Goal: Task Accomplishment & Management: Complete application form

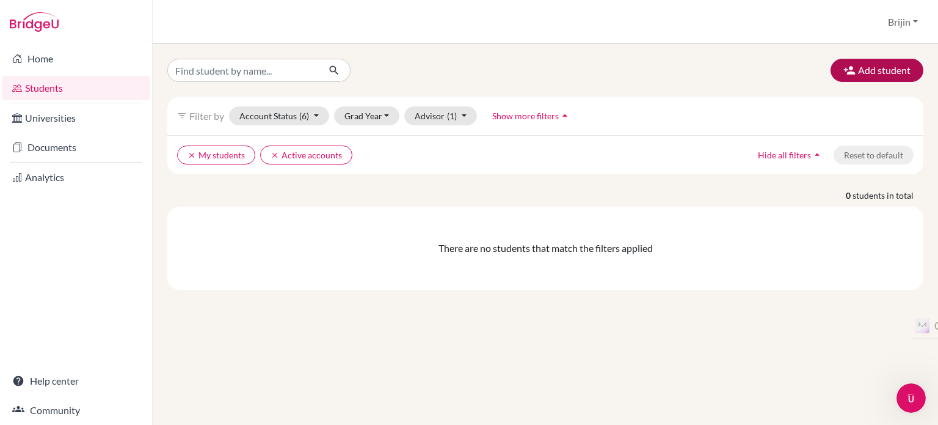
click at [869, 70] on button "Add student" at bounding box center [877, 70] width 93 height 23
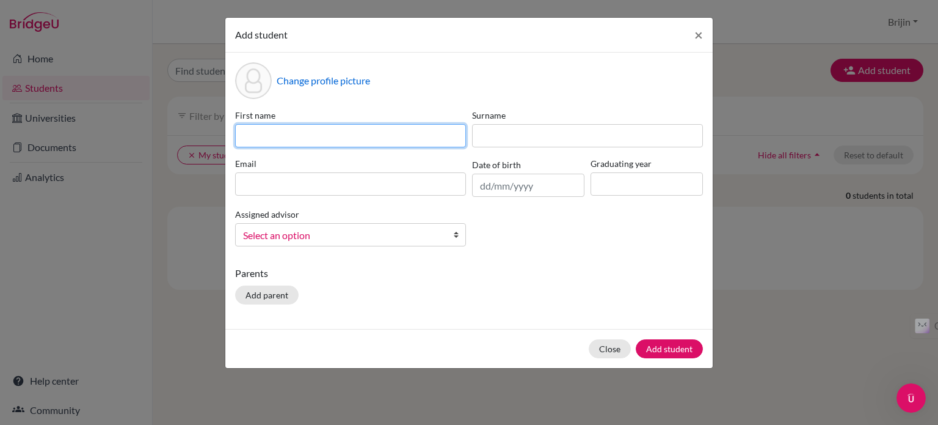
click at [271, 133] on input at bounding box center [350, 135] width 231 height 23
type input "Aastha"
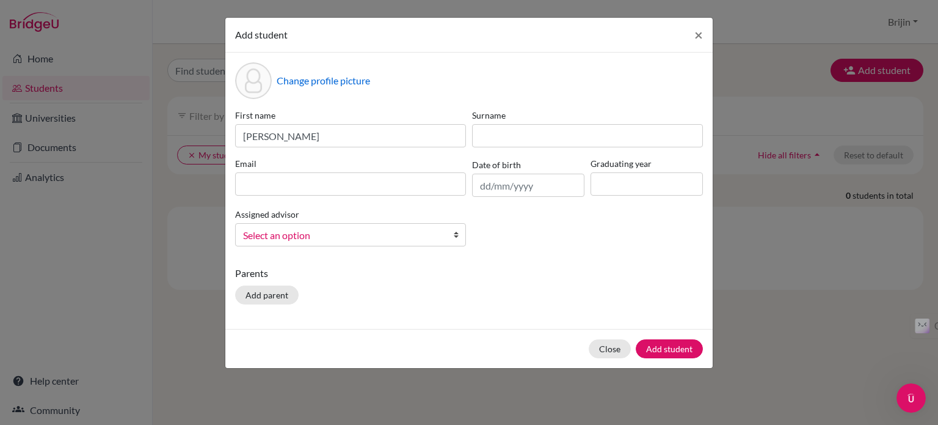
drag, startPoint x: 522, startPoint y: 150, endPoint x: 517, endPoint y: 131, distance: 19.6
click at [517, 131] on div "First name Aastha Surname Email Date of birth Graduating year Assigned advisor …" at bounding box center [469, 182] width 474 height 147
click at [517, 131] on input at bounding box center [587, 135] width 231 height 23
type input "Yeotkar"
click at [399, 184] on input at bounding box center [350, 183] width 231 height 23
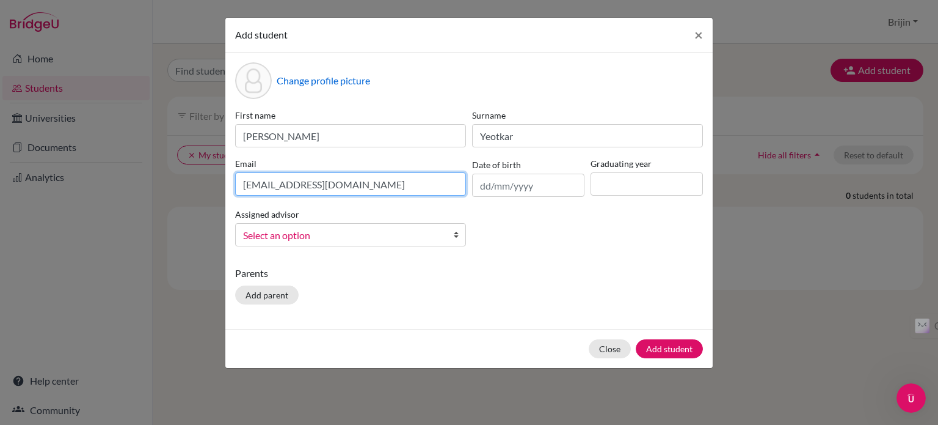
type input "stu500449@misdoha.com"
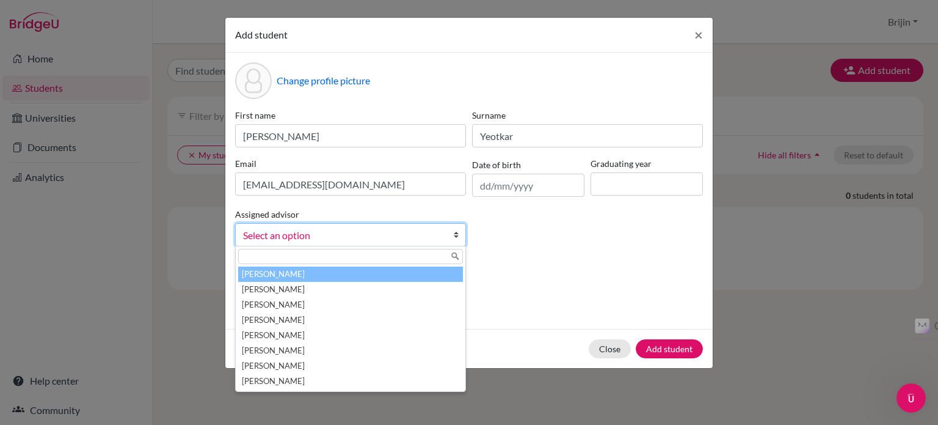
click at [447, 241] on link "Select an option" at bounding box center [350, 234] width 231 height 23
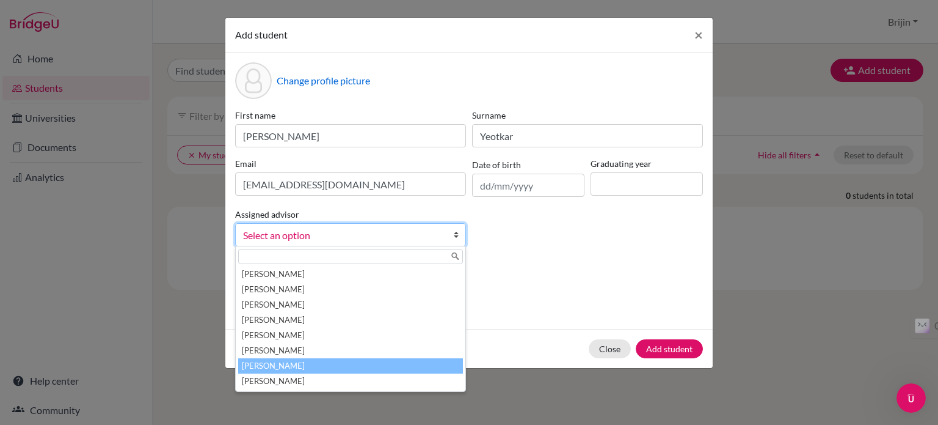
click at [302, 365] on li "[PERSON_NAME]" at bounding box center [350, 365] width 225 height 15
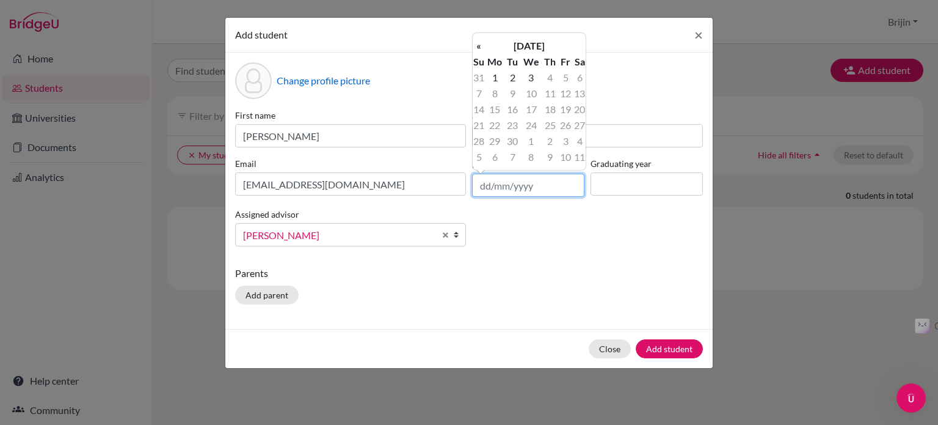
click at [530, 188] on input "text" at bounding box center [528, 185] width 112 height 23
click at [560, 41] on th "[DATE]" at bounding box center [529, 46] width 89 height 16
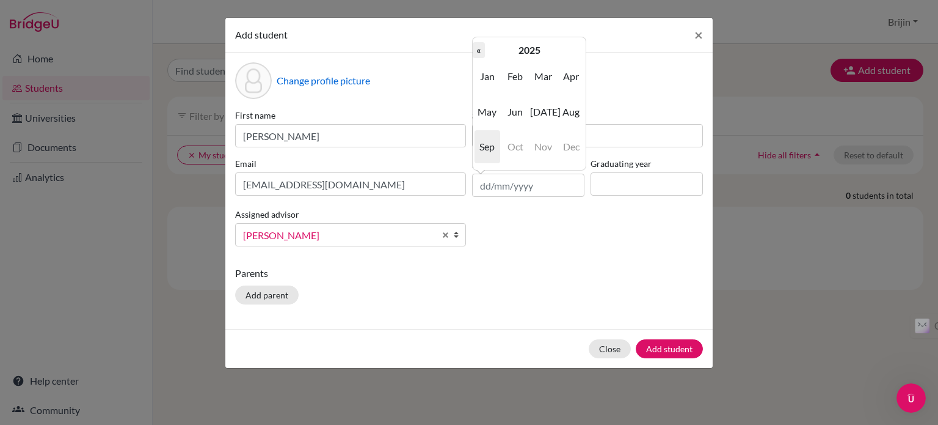
click at [483, 47] on th "«" at bounding box center [479, 50] width 12 height 16
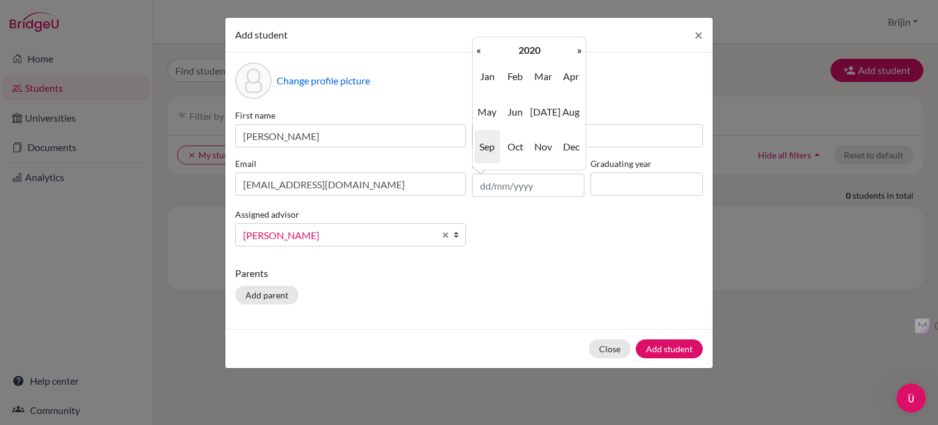
click at [483, 47] on th "«" at bounding box center [479, 50] width 12 height 16
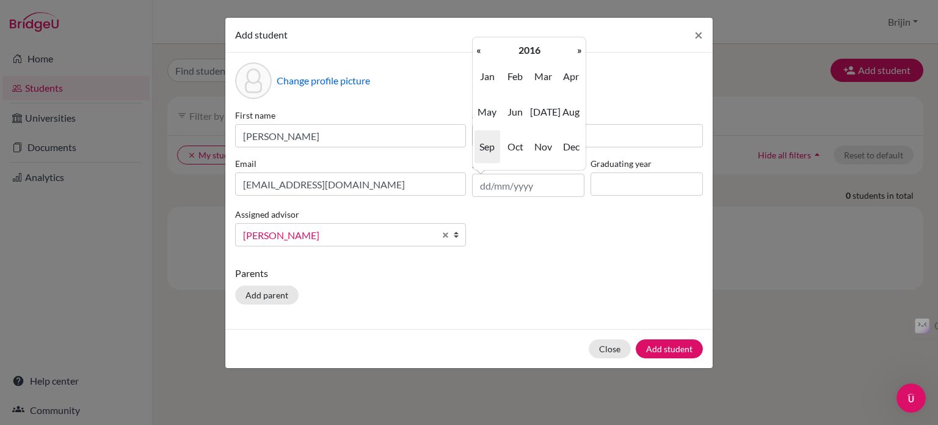
click at [483, 47] on th "«" at bounding box center [479, 50] width 12 height 16
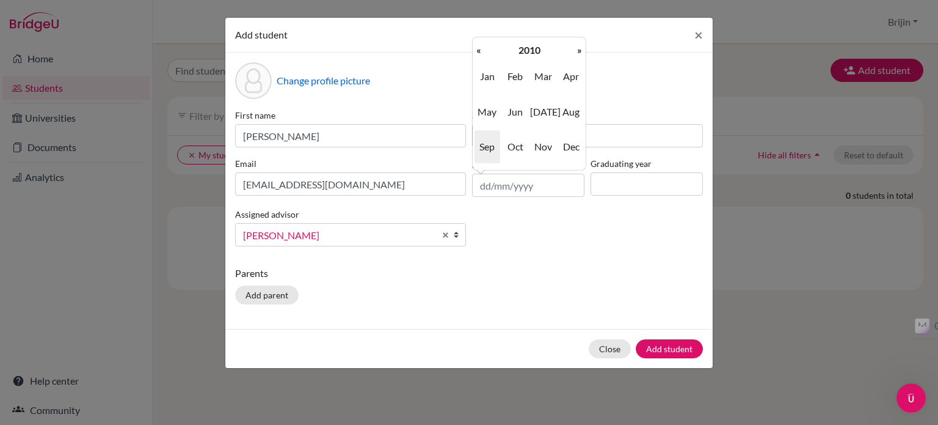
click at [483, 47] on th "«" at bounding box center [479, 50] width 12 height 16
click at [577, 111] on span "Aug" at bounding box center [571, 111] width 26 height 33
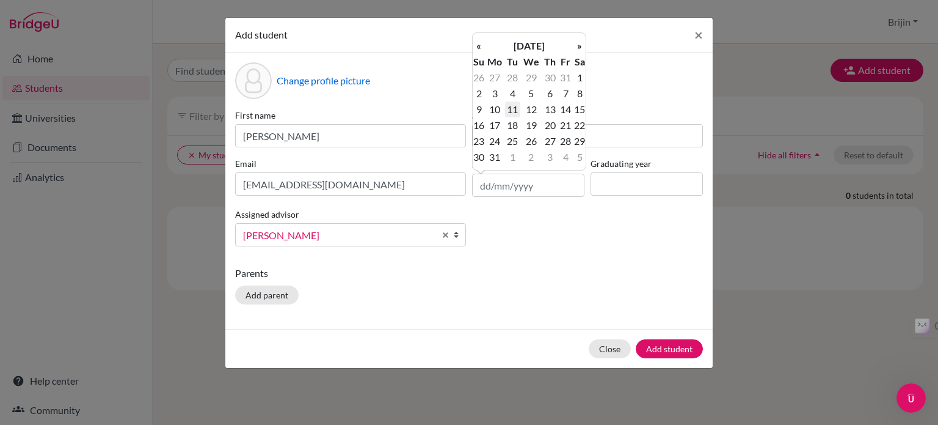
click at [512, 110] on td "11" at bounding box center [512, 109] width 15 height 16
type input "11/08/2009"
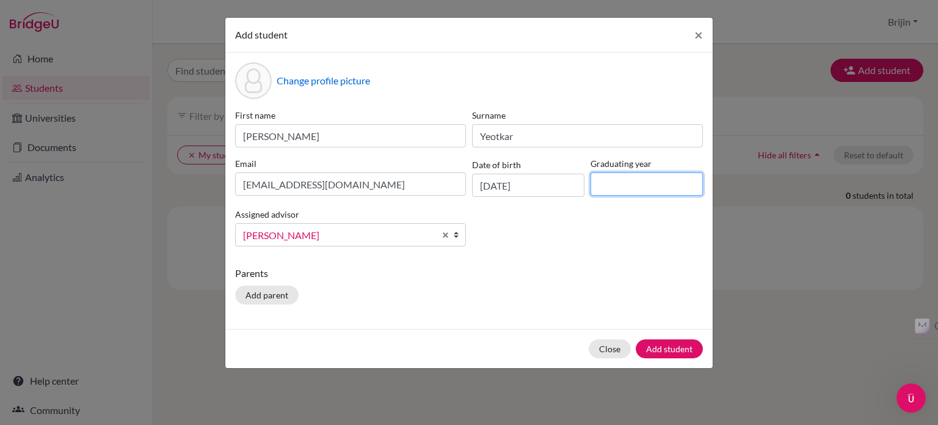
click at [616, 181] on input at bounding box center [647, 183] width 112 height 23
type input "2027"
click at [266, 294] on button "Add parent" at bounding box center [267, 294] width 64 height 19
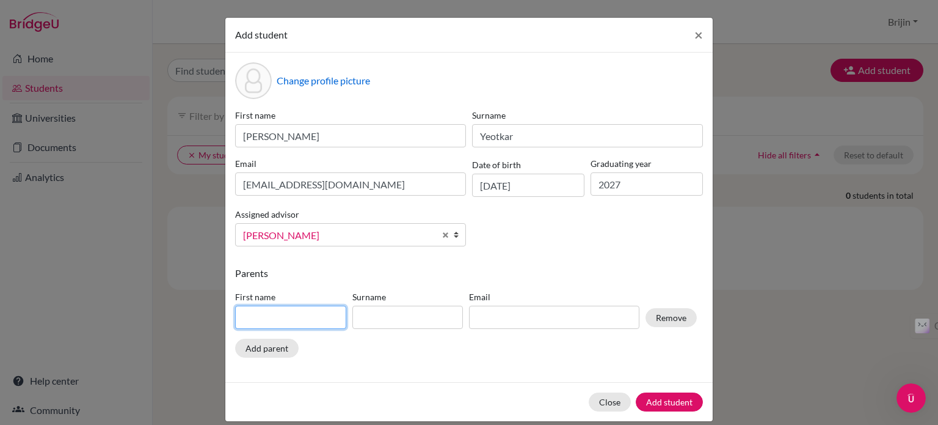
click at [266, 314] on input at bounding box center [290, 316] width 111 height 23
type input "Mahesh"
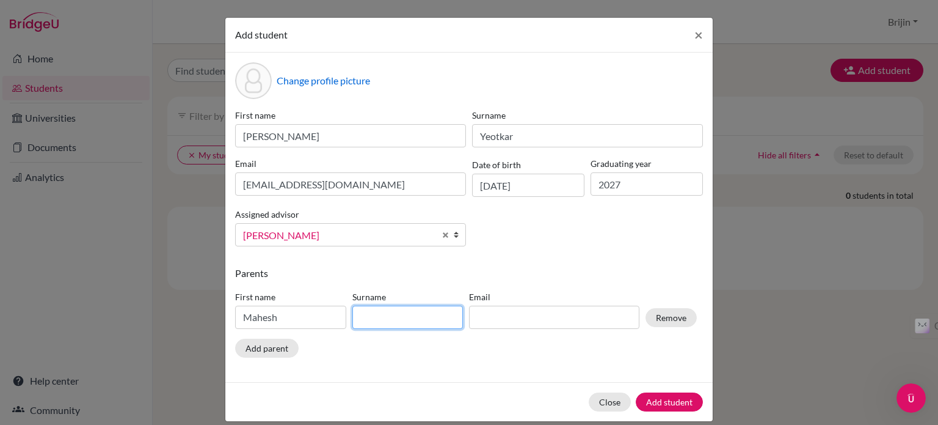
click at [389, 317] on input at bounding box center [408, 316] width 111 height 23
type input "Yeotkar"
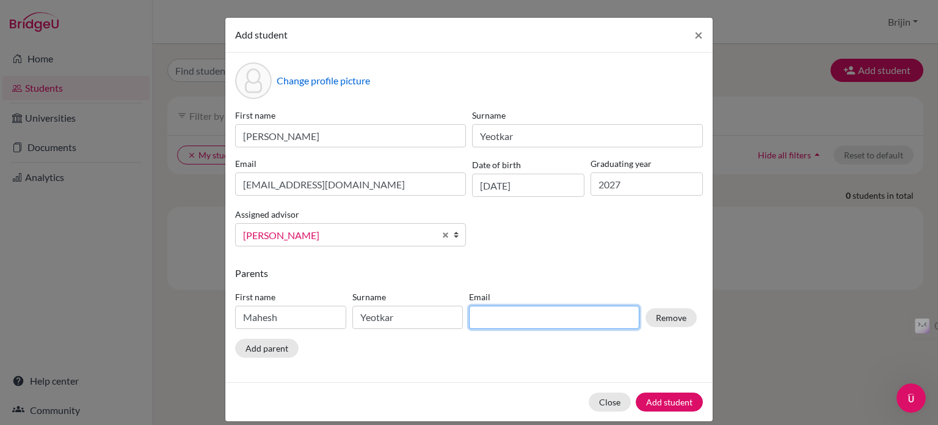
click at [486, 322] on input at bounding box center [554, 316] width 170 height 23
type input "Mahesh.yeotkar@gmail.com"
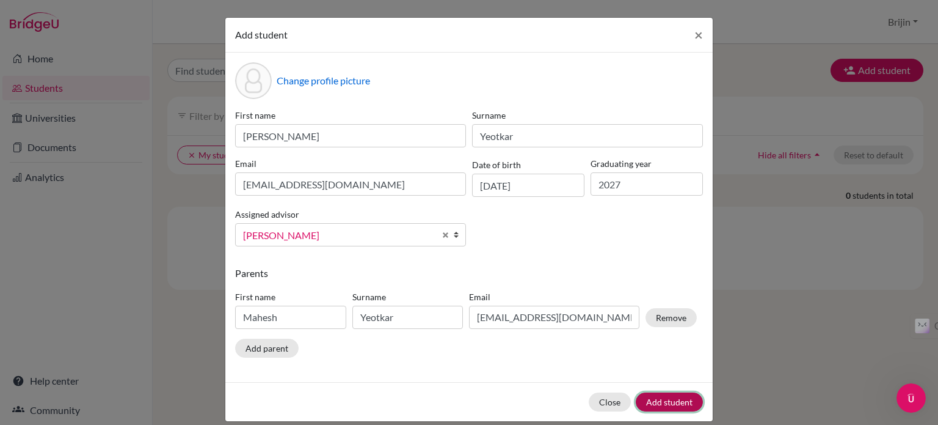
click at [669, 403] on button "Add student" at bounding box center [669, 401] width 67 height 19
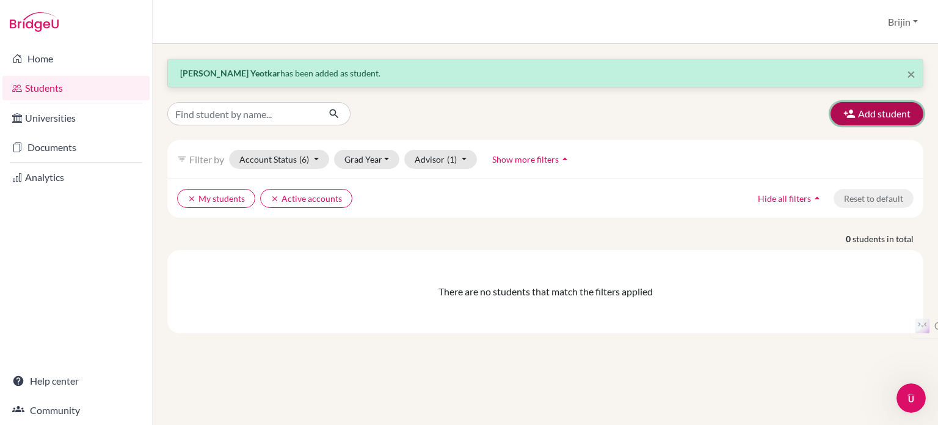
click at [884, 110] on button "Add student" at bounding box center [877, 113] width 93 height 23
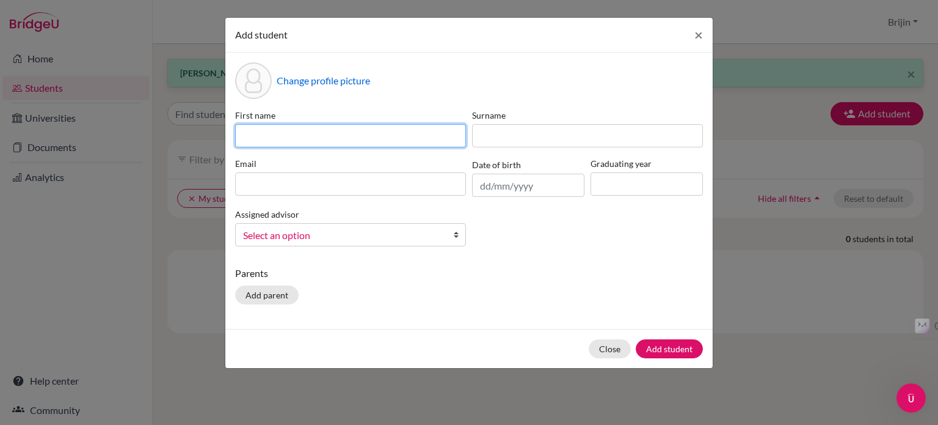
click at [352, 142] on input at bounding box center [350, 135] width 231 height 23
type input "Anna"
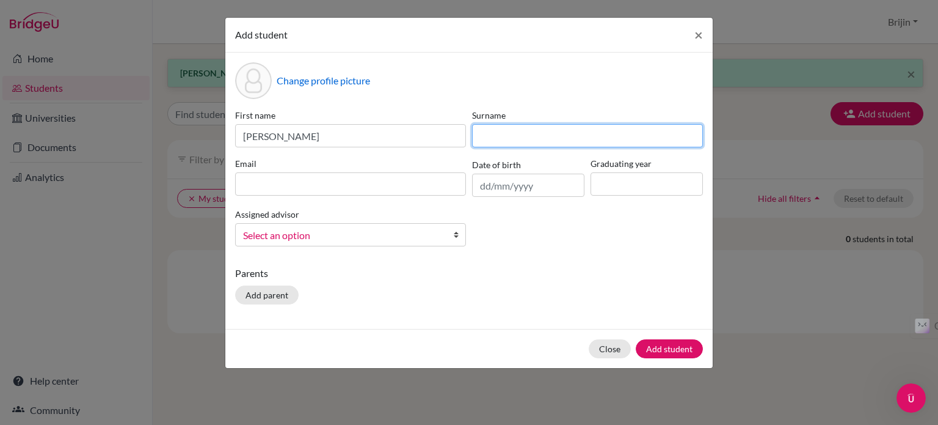
click at [504, 140] on input at bounding box center [587, 135] width 231 height 23
type input "Sibi"
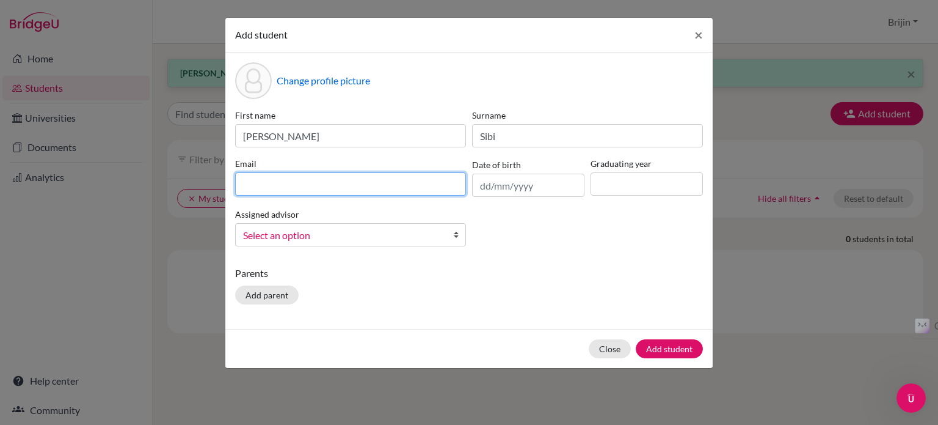
click at [351, 191] on input at bounding box center [350, 183] width 231 height 23
type input "stu505755@misdoha.com"
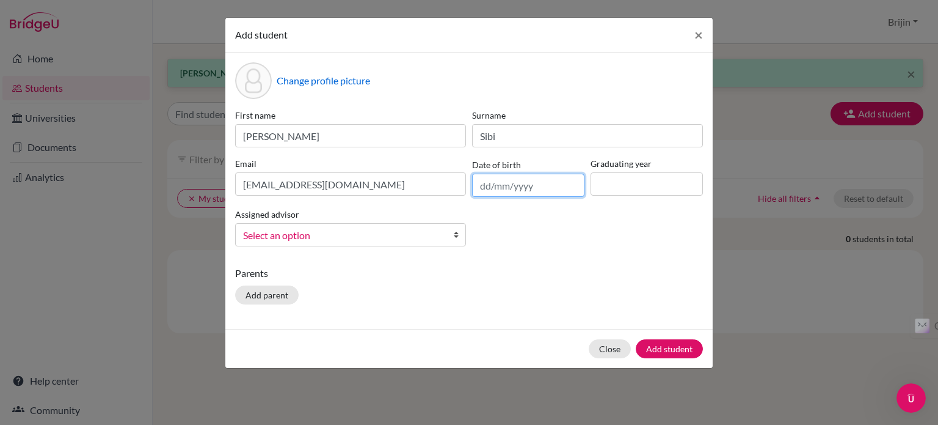
click at [558, 188] on input "text" at bounding box center [528, 185] width 112 height 23
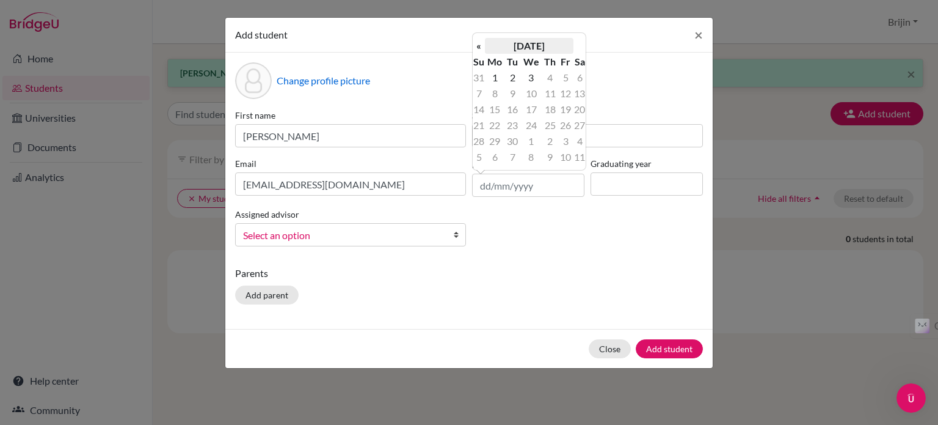
click at [535, 46] on th "[DATE]" at bounding box center [529, 46] width 89 height 16
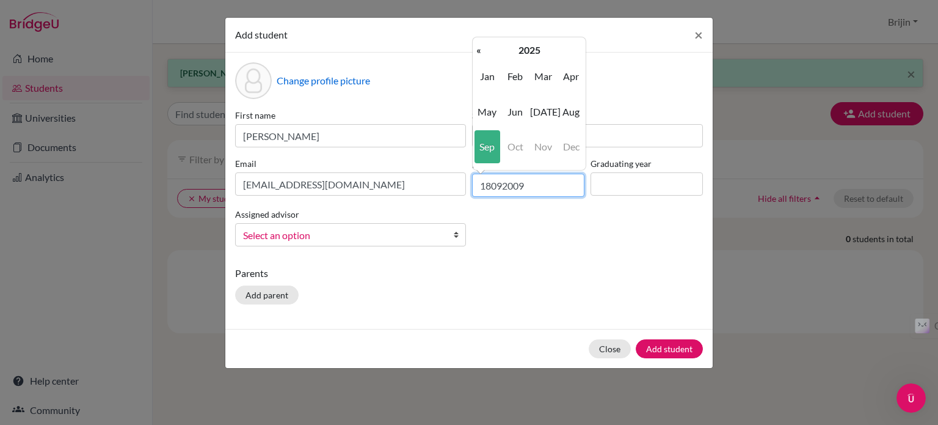
click at [530, 185] on input "18092009" at bounding box center [528, 185] width 112 height 23
type input "1"
click at [484, 188] on input "text" at bounding box center [528, 185] width 112 height 23
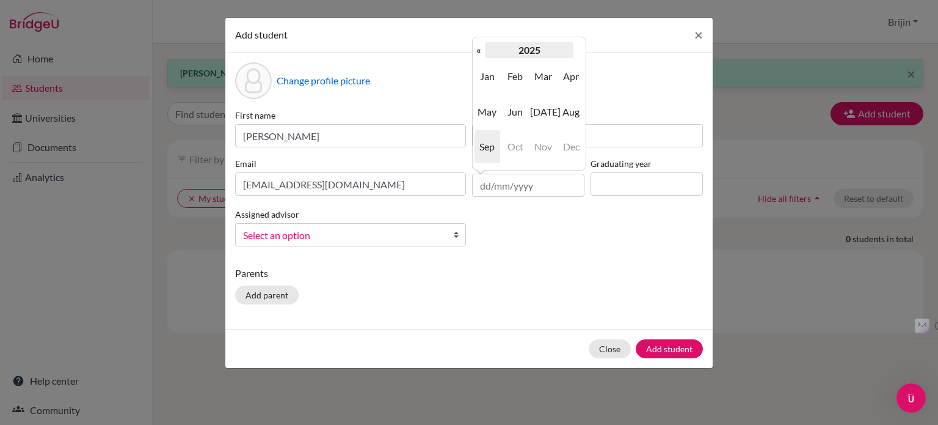
click at [525, 44] on th "2025" at bounding box center [529, 50] width 89 height 16
click at [479, 51] on th "«" at bounding box center [479, 50] width 12 height 16
click at [541, 153] on span "2009" at bounding box center [543, 146] width 26 height 33
click at [489, 146] on span "Sep" at bounding box center [488, 146] width 26 height 33
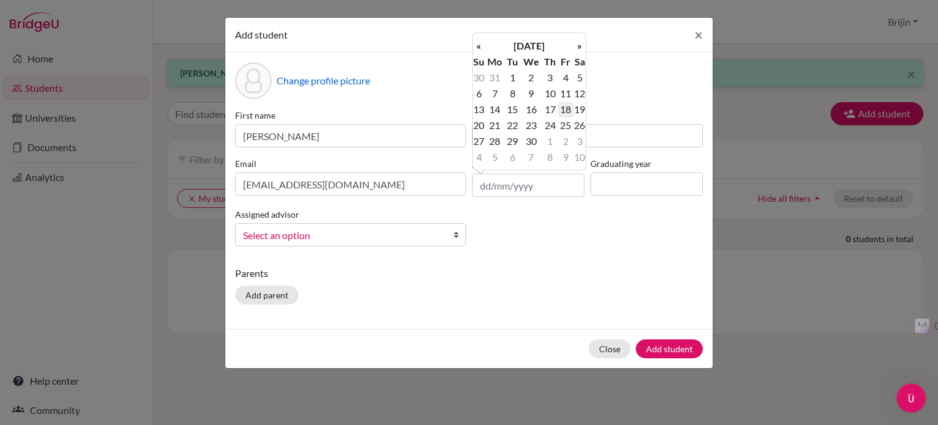
click at [564, 108] on td "18" at bounding box center [565, 109] width 15 height 16
type input "18/09/2009"
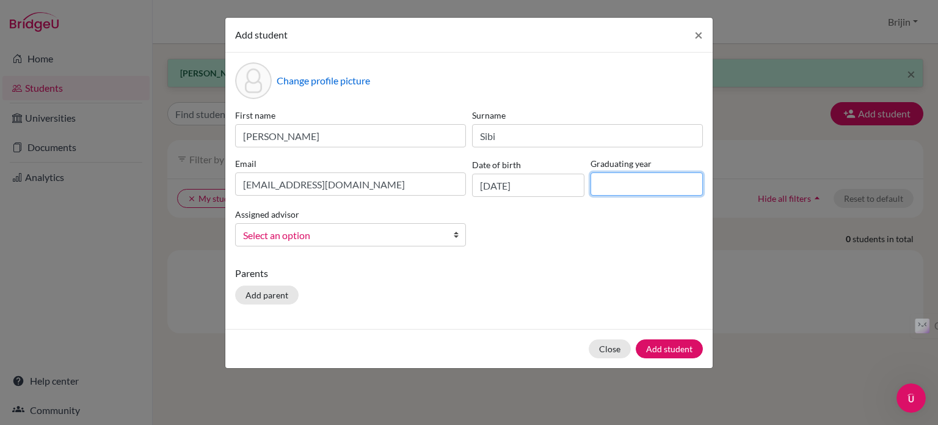
click at [643, 182] on input at bounding box center [647, 183] width 112 height 23
type input "2027"
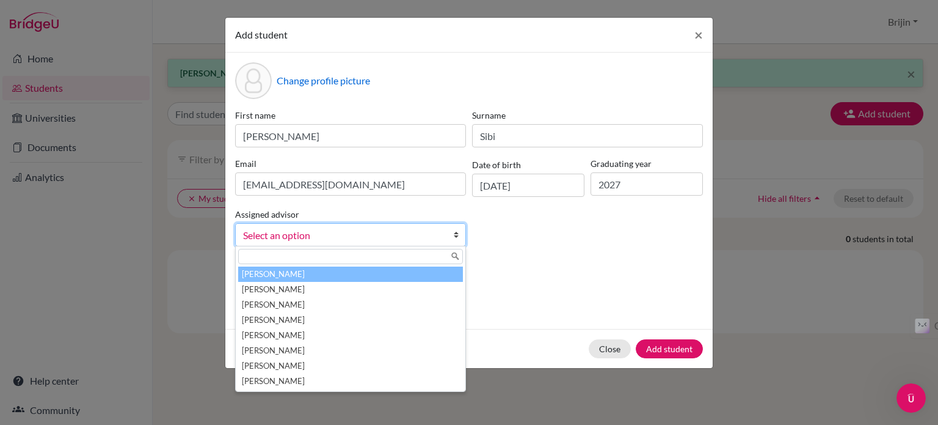
click at [294, 230] on span "Select an option" at bounding box center [342, 235] width 199 height 16
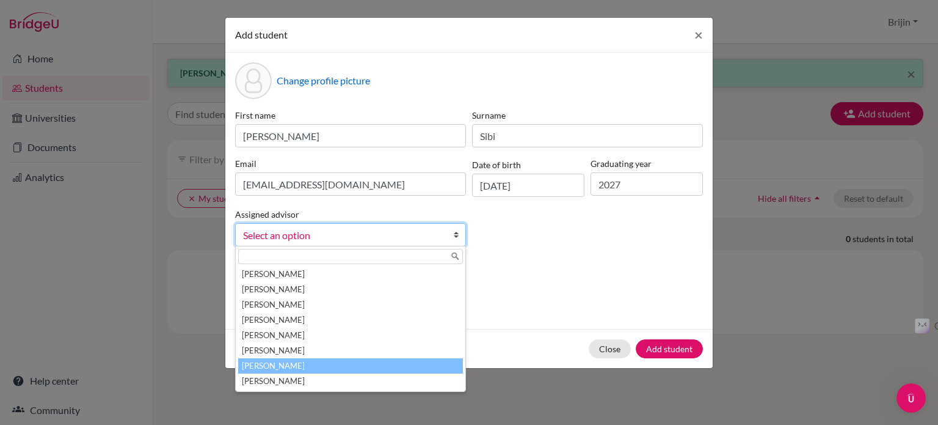
click at [309, 367] on li "[PERSON_NAME]" at bounding box center [350, 365] width 225 height 15
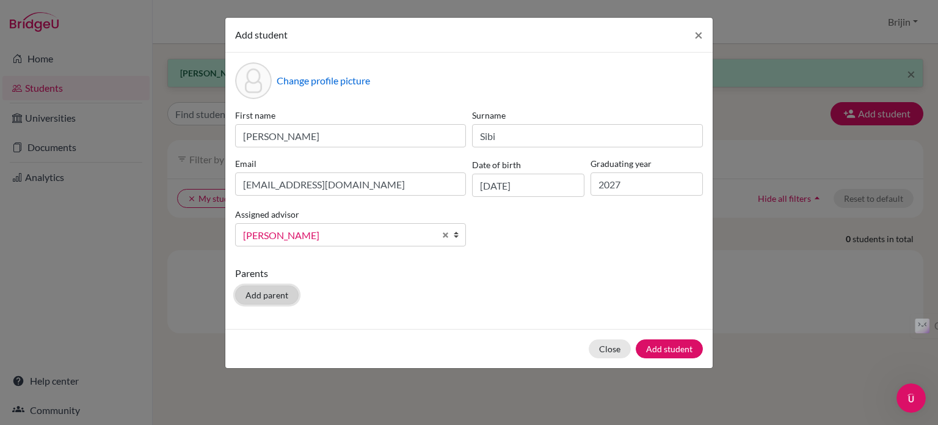
click at [279, 295] on button "Add parent" at bounding box center [267, 294] width 64 height 19
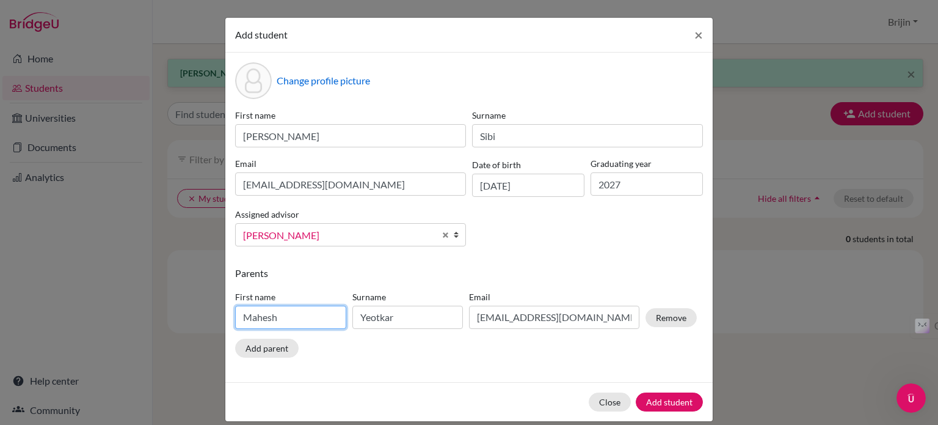
click at [282, 316] on input "Mahesh" at bounding box center [290, 316] width 111 height 23
type input "M"
type input "Sibi"
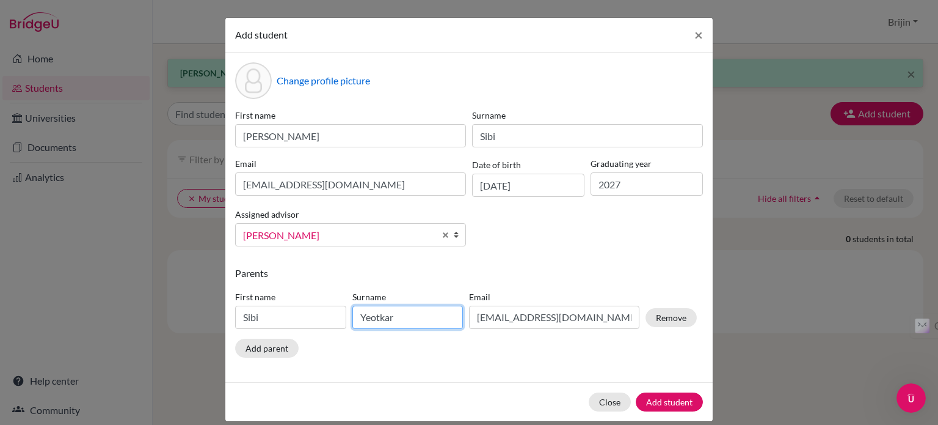
click at [386, 320] on input "Yeotkar" at bounding box center [408, 316] width 111 height 23
click at [393, 320] on input "Yeotkar" at bounding box center [408, 316] width 111 height 23
type input "Y"
type input "Joseph"
click at [406, 330] on div "First name Sibi Surname Joseph Email Mahesh.yeotkar@gmail.com Remove" at bounding box center [466, 311] width 468 height 53
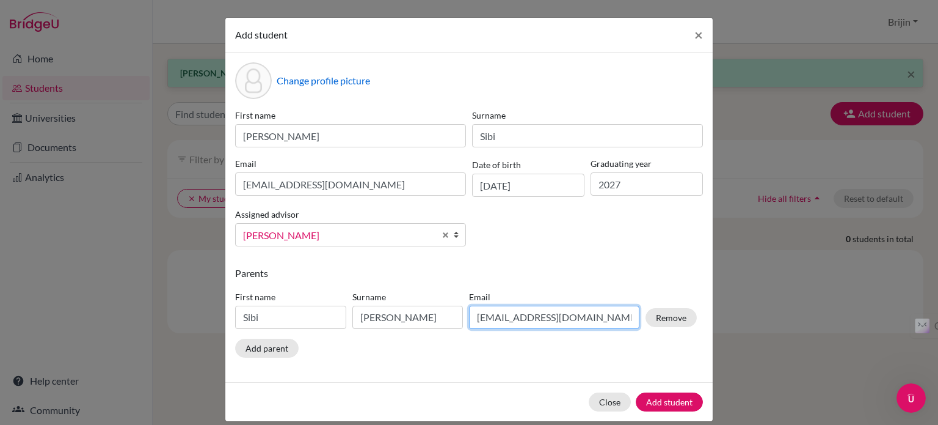
click at [579, 315] on input "Mahesh.yeotkar@gmail.com" at bounding box center [554, 316] width 170 height 23
click at [596, 322] on input "Mahesh.yeotkar@gmail.com" at bounding box center [554, 316] width 170 height 23
type input "M"
type input "sibi7678@yahoo.com"
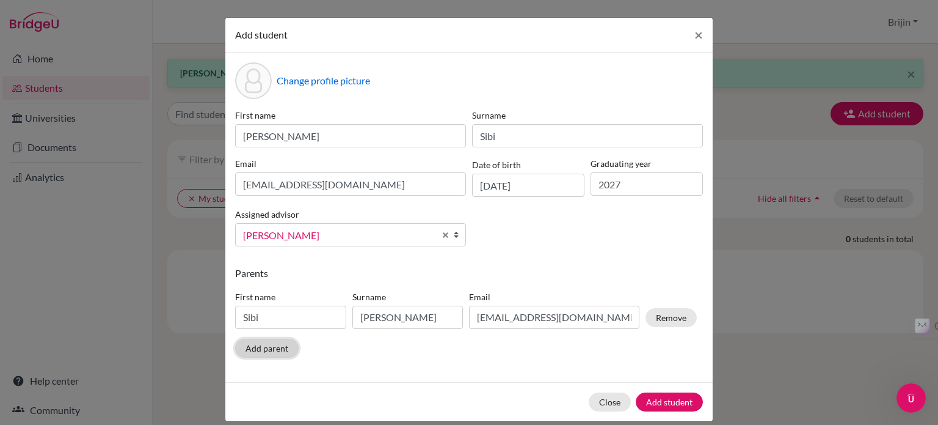
click at [268, 349] on button "Add parent" at bounding box center [267, 347] width 64 height 19
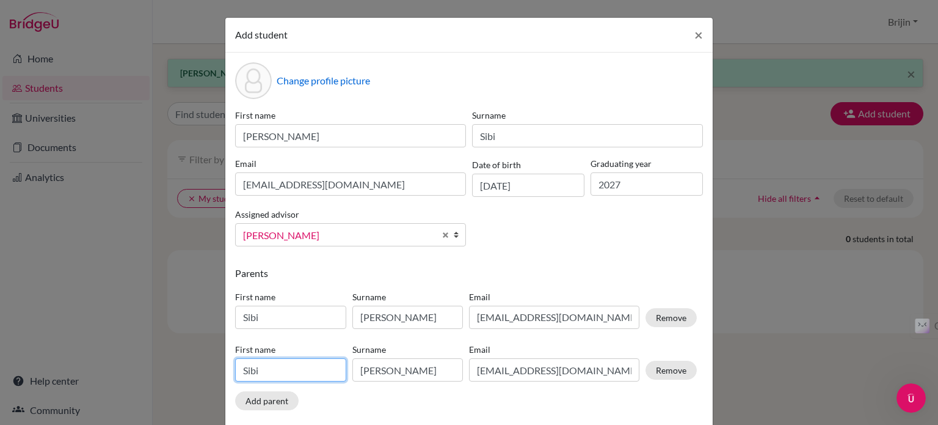
click at [291, 371] on input "Sibi" at bounding box center [290, 369] width 111 height 23
type input "S"
type input "Mini"
click at [371, 373] on input "Joseph" at bounding box center [408, 369] width 111 height 23
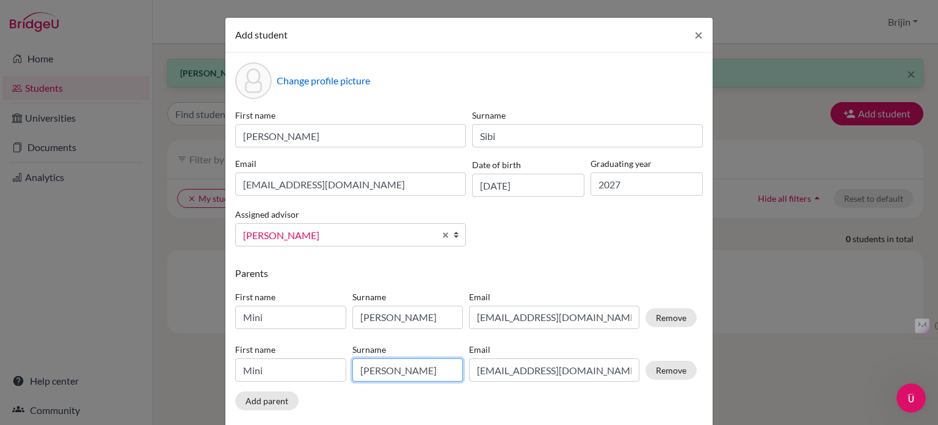
click at [400, 373] on input "Joseph" at bounding box center [408, 369] width 111 height 23
type input "J"
type input "Sibi"
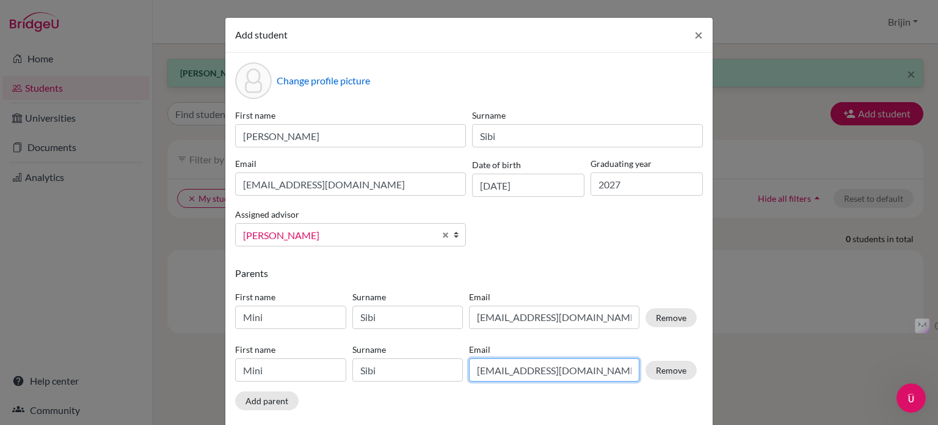
click at [499, 372] on input "sibi7678@yahoo.com" at bounding box center [554, 369] width 170 height 23
drag, startPoint x: 587, startPoint y: 368, endPoint x: 462, endPoint y: 371, distance: 125.3
click at [466, 371] on div "Email sibi7678@yahoo.com" at bounding box center [554, 362] width 177 height 38
type input "minisibi11@gmail.com"
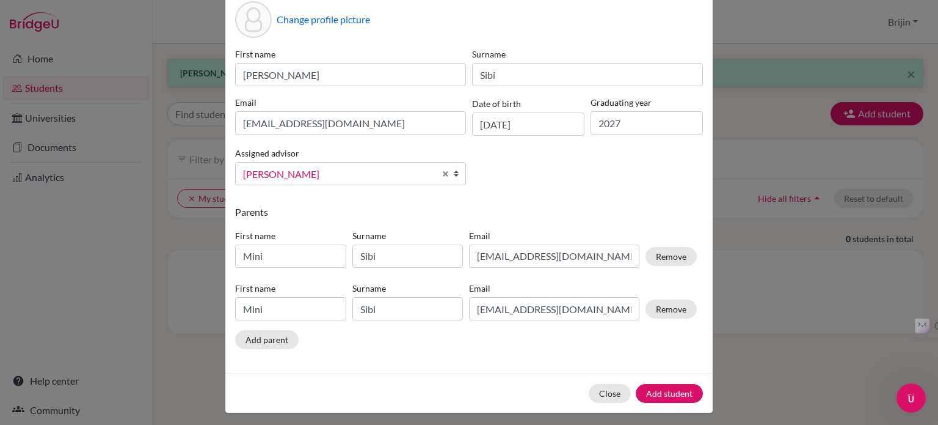
scroll to position [68, 0]
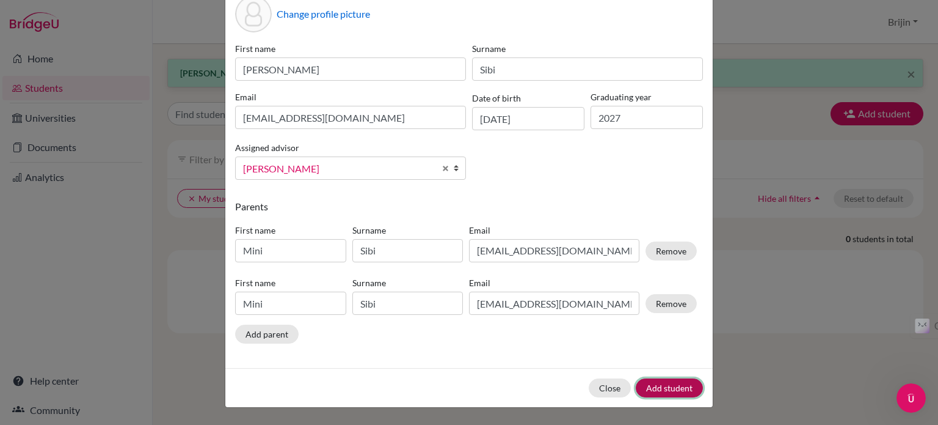
click at [657, 384] on button "Add student" at bounding box center [669, 387] width 67 height 19
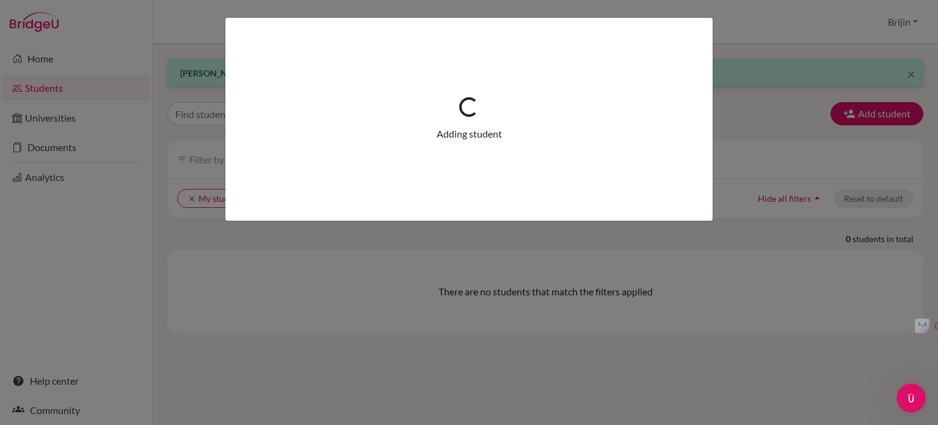
scroll to position [0, 0]
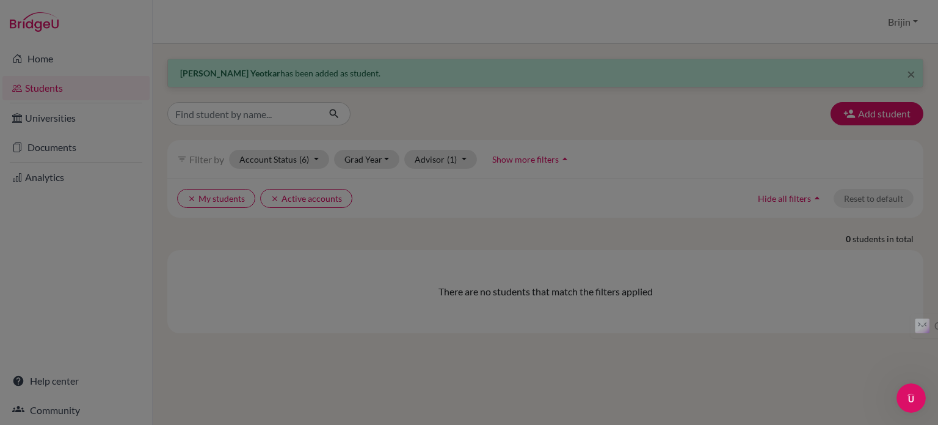
click at [869, 114] on div at bounding box center [469, 212] width 938 height 425
click at [715, 349] on div at bounding box center [469, 212] width 938 height 425
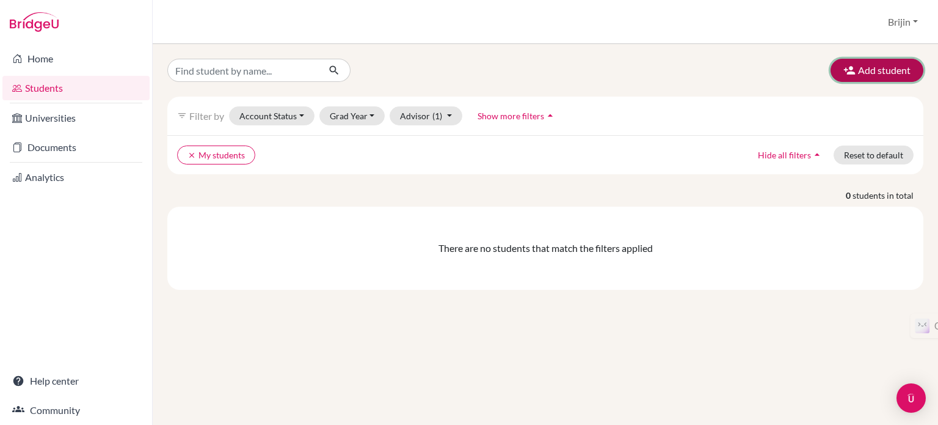
click at [876, 70] on button "Add student" at bounding box center [877, 70] width 93 height 23
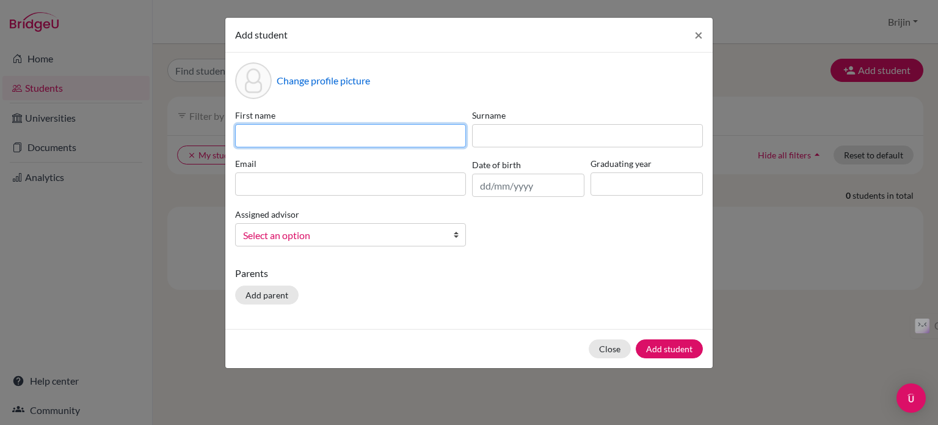
click at [389, 133] on input at bounding box center [350, 135] width 231 height 23
type input "[PERSON_NAME]"
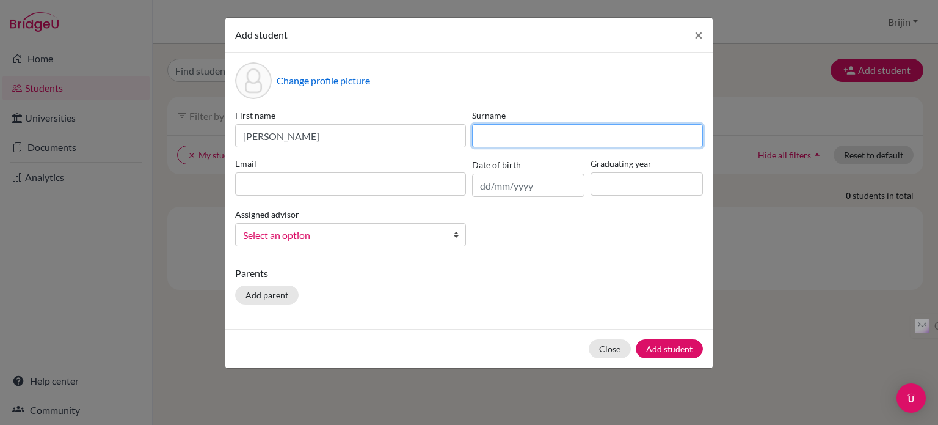
click at [506, 131] on input at bounding box center [587, 135] width 231 height 23
type input "Nair"
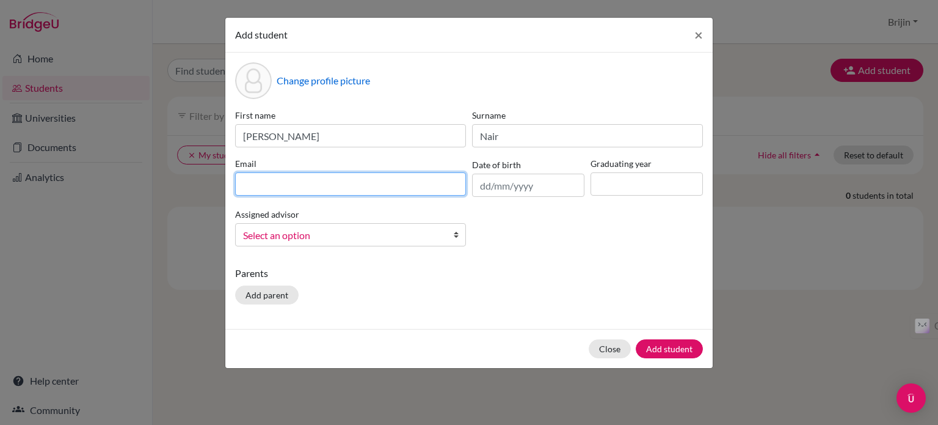
click at [305, 183] on input at bounding box center [350, 183] width 231 height 23
click at [305, 183] on input "stu500610" at bounding box center [350, 183] width 231 height 23
type input "[EMAIL_ADDRESS][DOMAIN_NAME]"
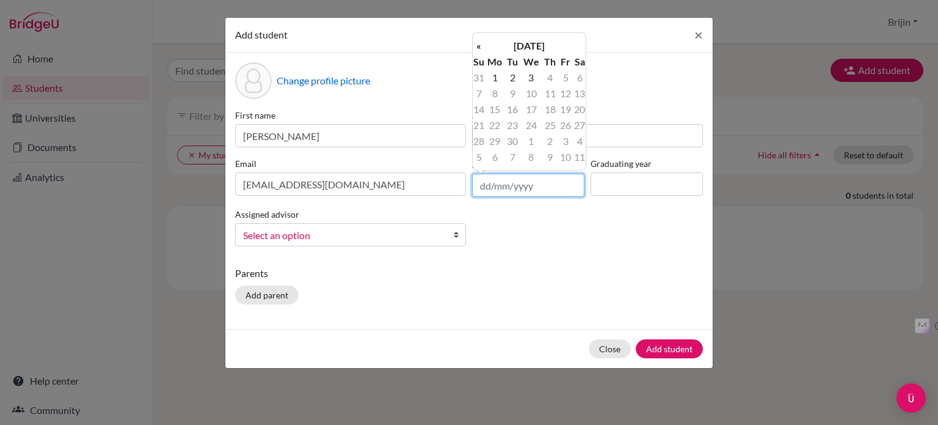
click at [491, 183] on input "text" at bounding box center [528, 185] width 112 height 23
click at [564, 110] on td "19" at bounding box center [565, 109] width 15 height 16
type input "1"
click at [560, 110] on td "19" at bounding box center [565, 109] width 15 height 16
click at [483, 46] on th "«" at bounding box center [479, 46] width 12 height 16
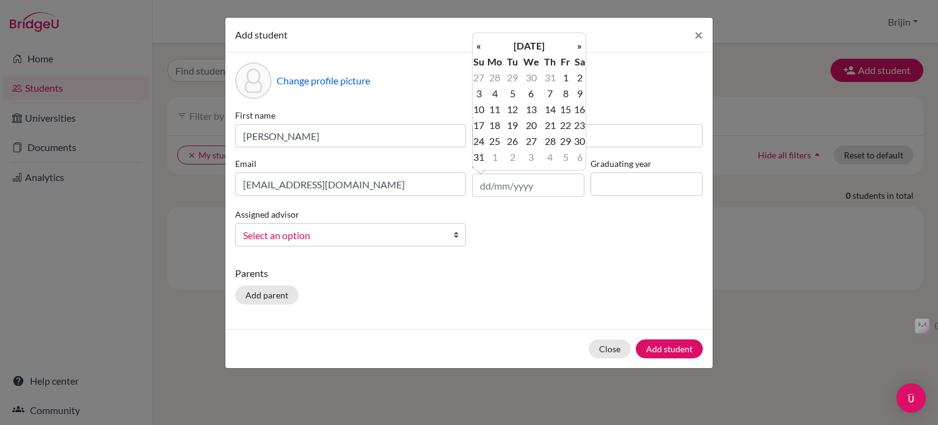
click at [483, 46] on th "«" at bounding box center [479, 46] width 12 height 16
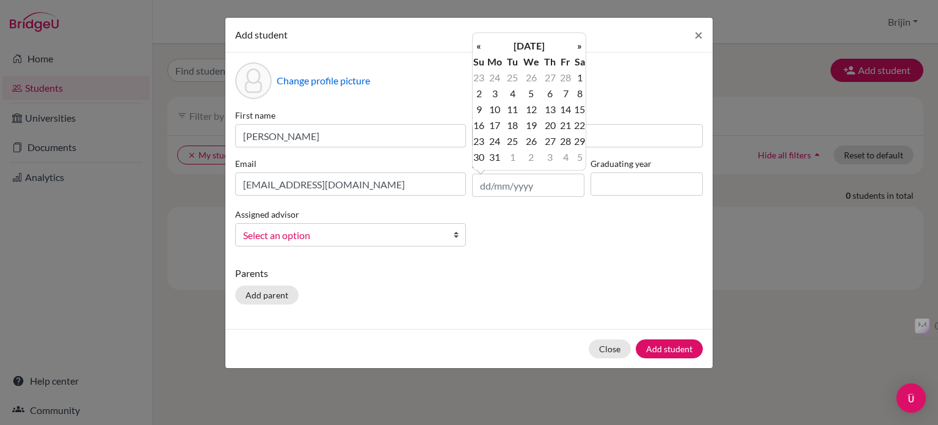
click at [483, 46] on th "«" at bounding box center [479, 46] width 12 height 16
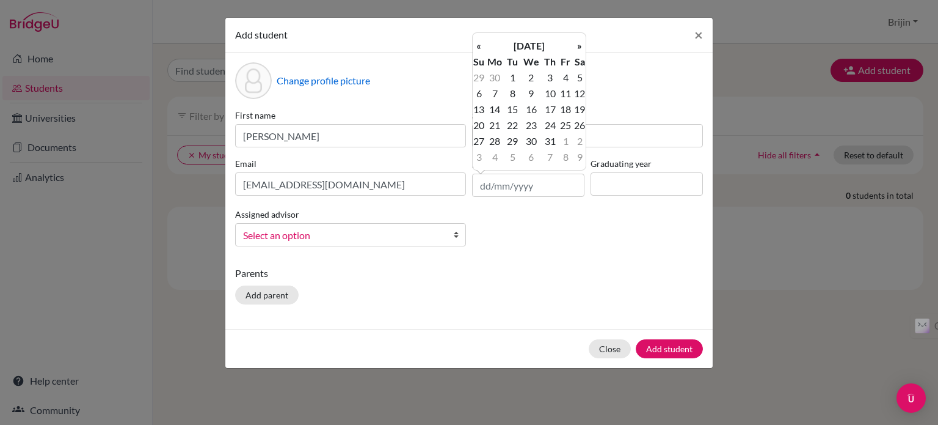
click at [483, 46] on th "«" at bounding box center [479, 46] width 12 height 16
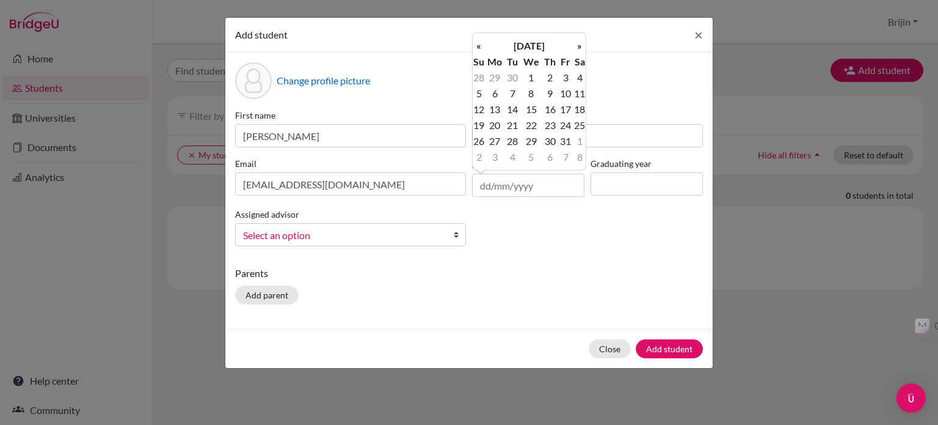
click at [483, 46] on th "«" at bounding box center [479, 46] width 12 height 16
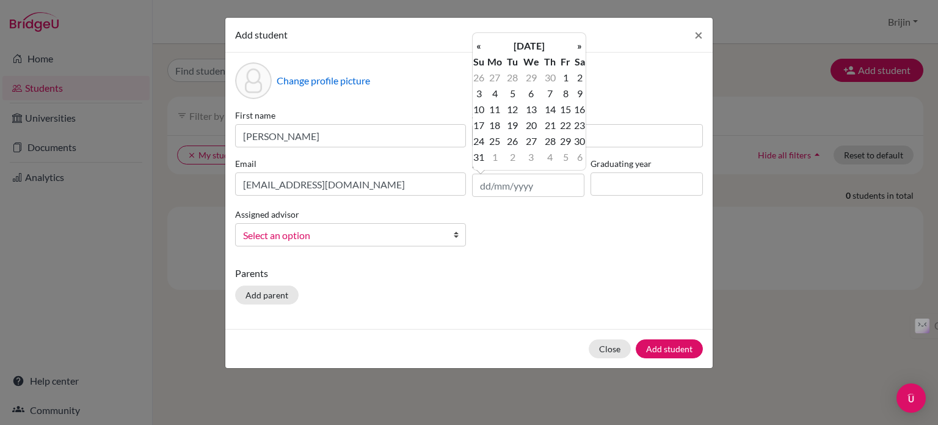
click at [483, 46] on th "«" at bounding box center [479, 46] width 12 height 16
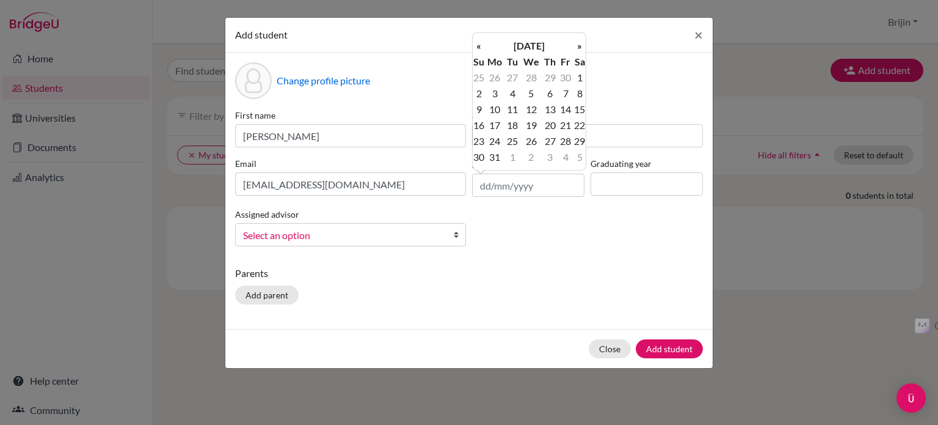
click at [483, 46] on th "«" at bounding box center [479, 46] width 12 height 16
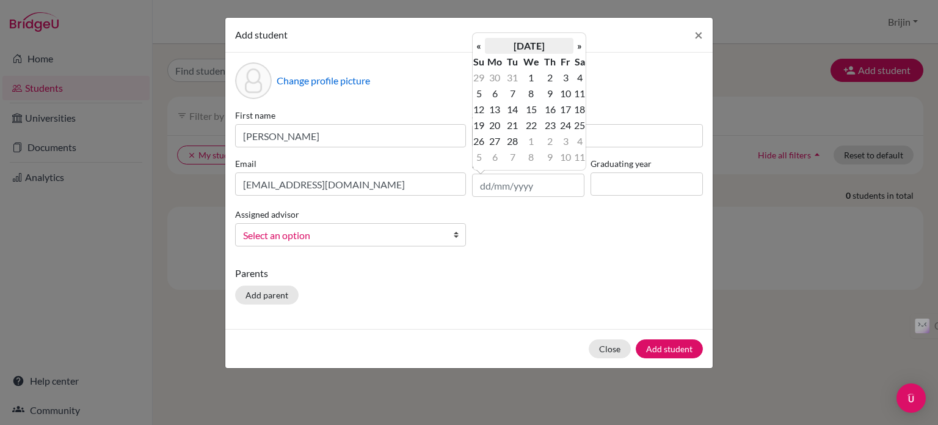
click at [541, 45] on th "[DATE]" at bounding box center [529, 46] width 89 height 16
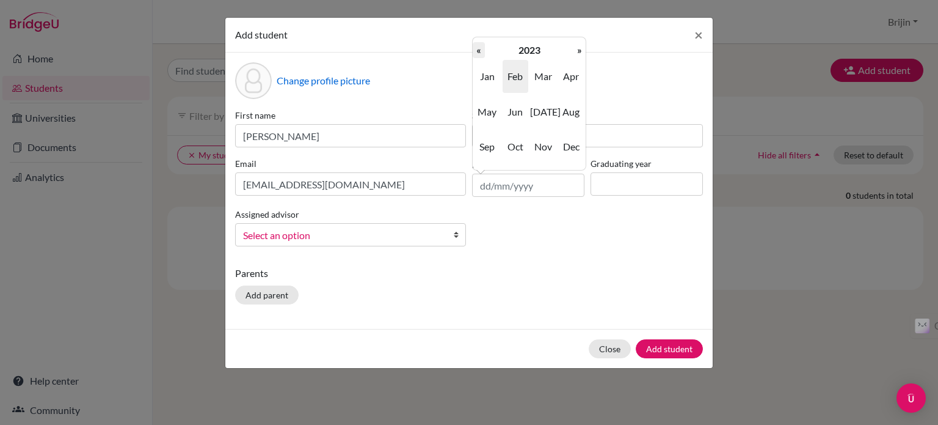
click at [477, 53] on th "«" at bounding box center [479, 50] width 12 height 16
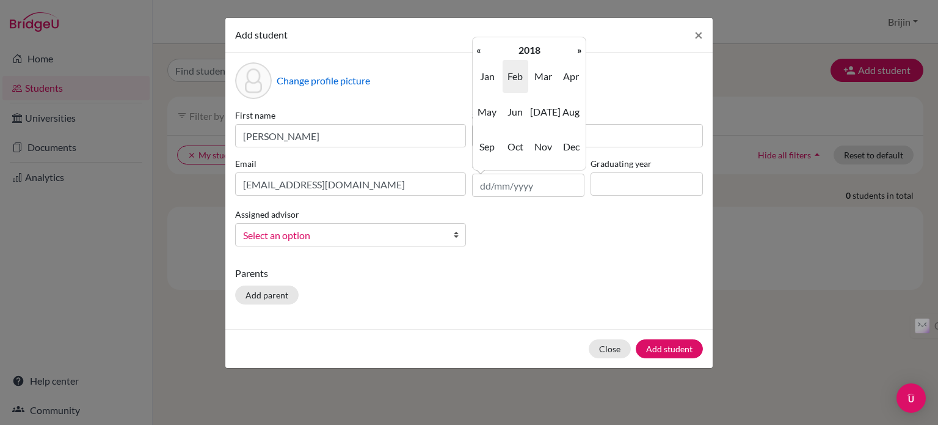
click at [477, 53] on th "«" at bounding box center [479, 50] width 12 height 16
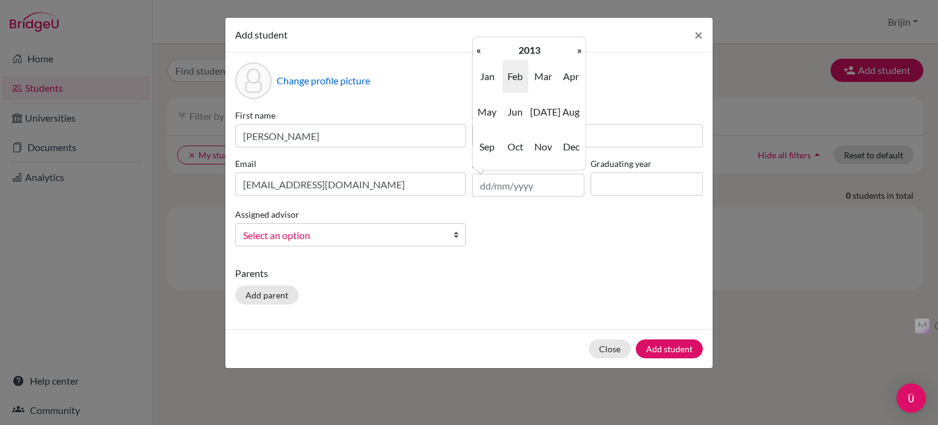
click at [477, 53] on th "«" at bounding box center [479, 50] width 12 height 16
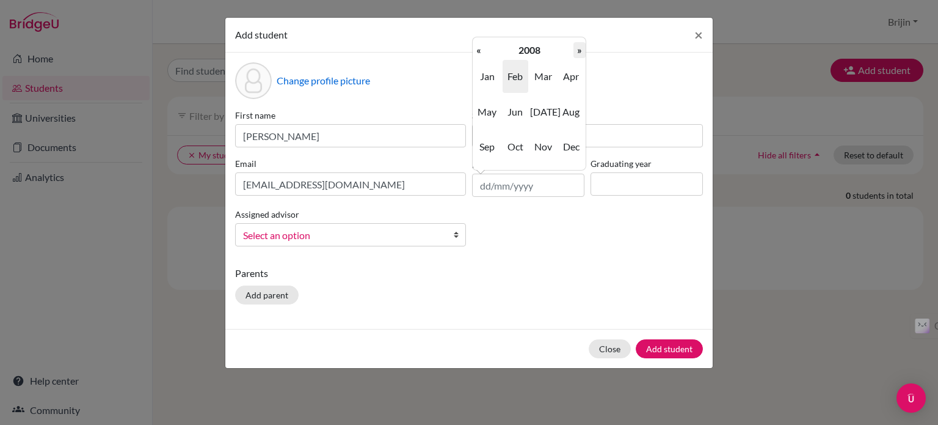
click at [577, 47] on th "»" at bounding box center [580, 50] width 12 height 16
click at [489, 119] on span "May" at bounding box center [488, 111] width 26 height 33
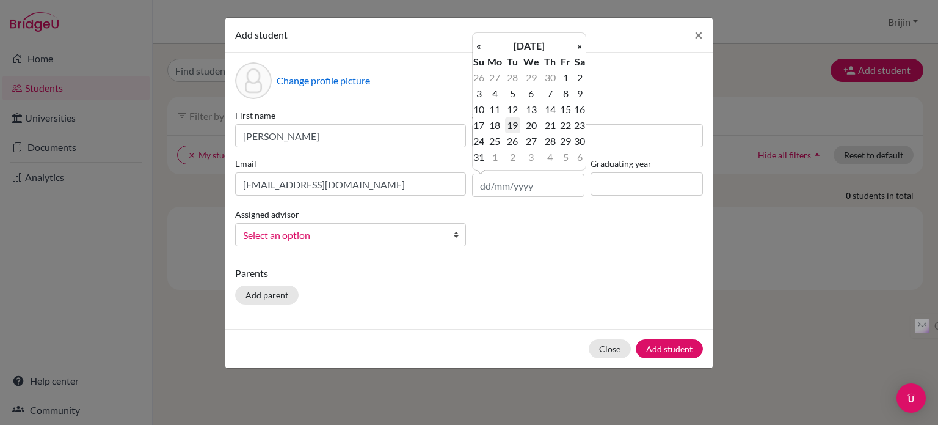
click at [514, 124] on td "19" at bounding box center [512, 125] width 15 height 16
type input "[DATE]"
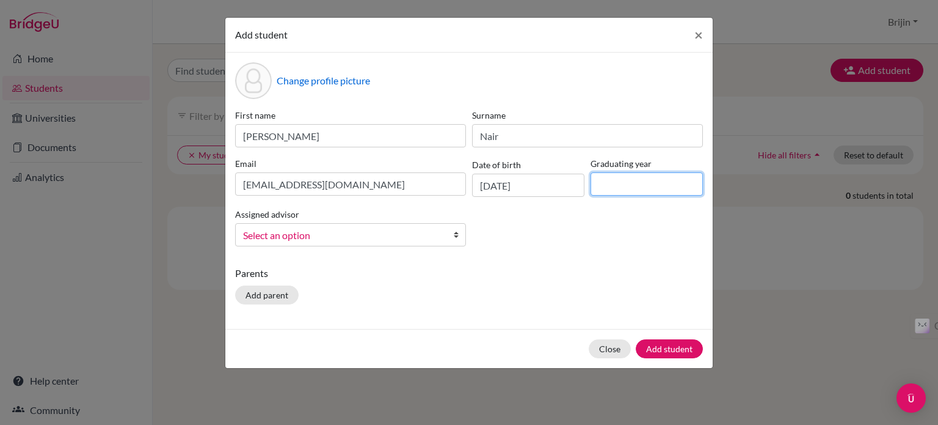
click at [635, 182] on input at bounding box center [647, 183] width 112 height 23
type input "2027"
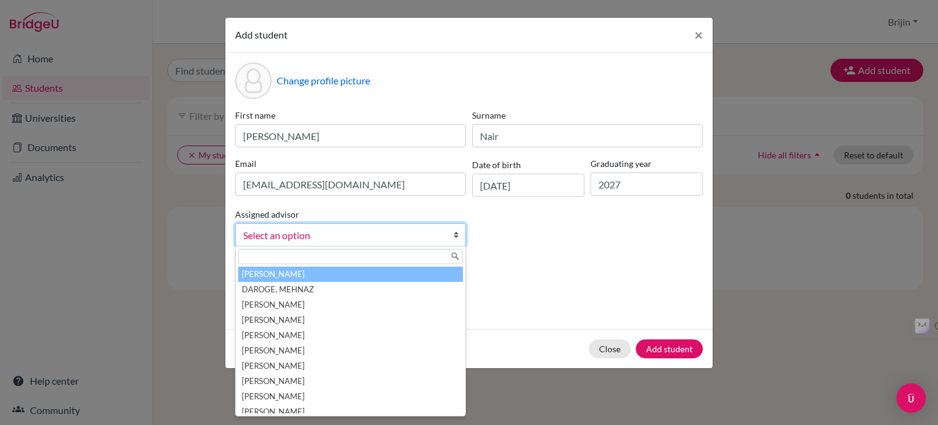
click at [459, 235] on b at bounding box center [459, 235] width 12 height 22
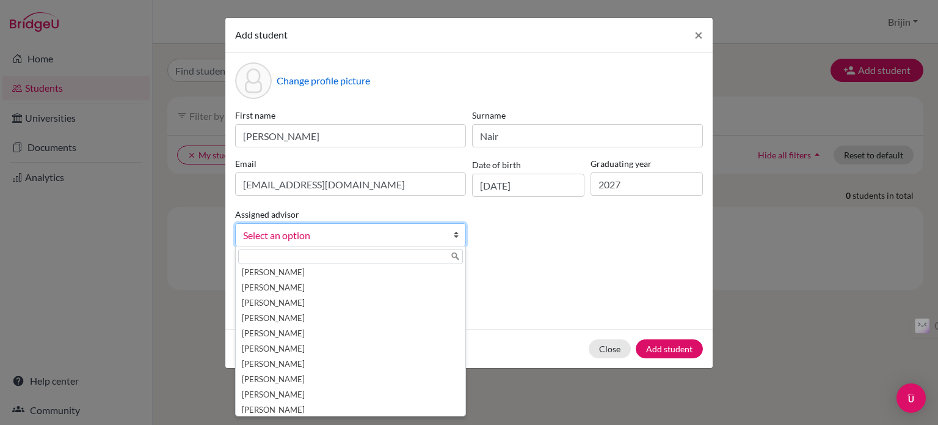
scroll to position [51, 0]
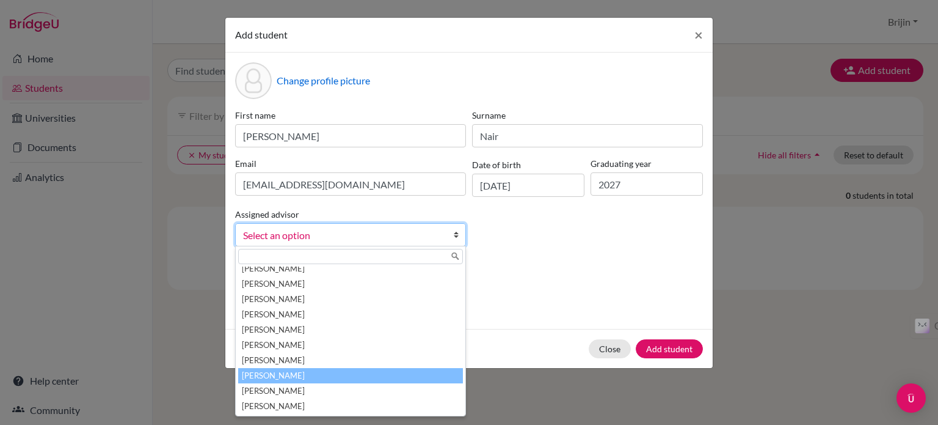
click at [422, 373] on li "[PERSON_NAME]" at bounding box center [350, 375] width 225 height 15
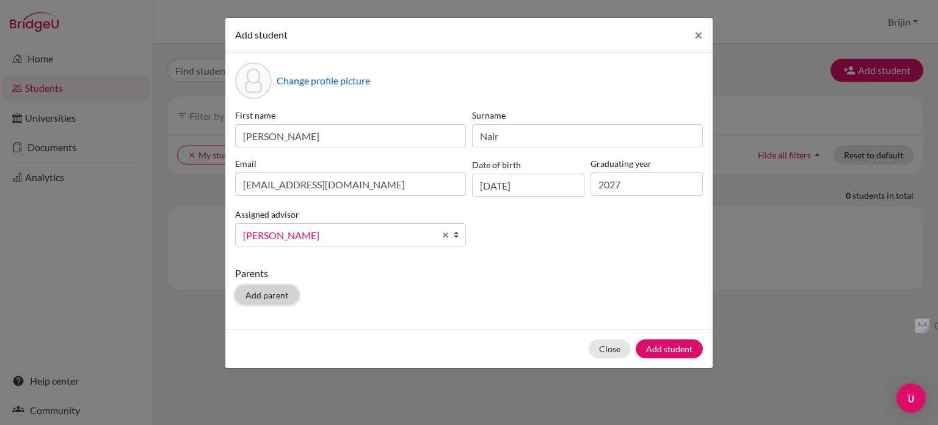
click at [281, 300] on button "Add parent" at bounding box center [267, 294] width 64 height 19
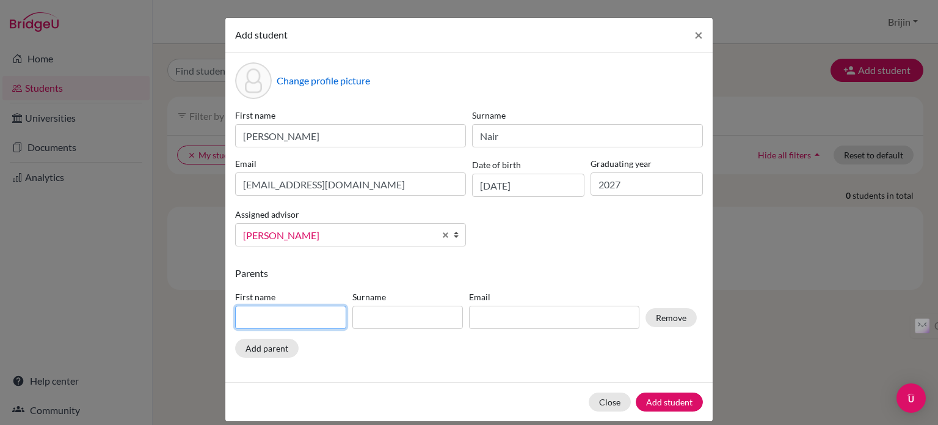
click at [295, 321] on input at bounding box center [290, 316] width 111 height 23
type input "girish"
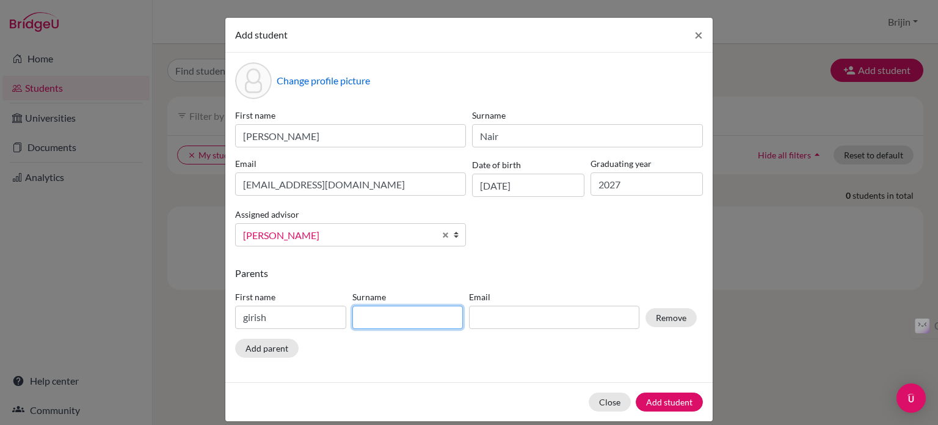
click at [378, 319] on input at bounding box center [408, 316] width 111 height 23
type input "nair"
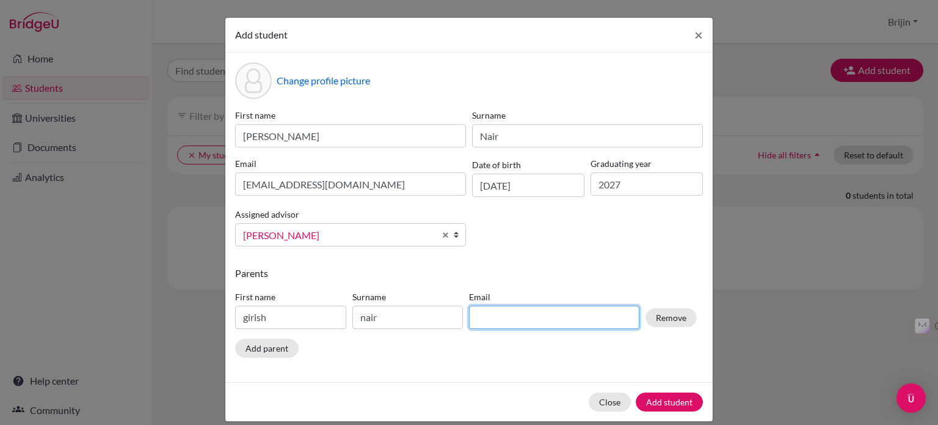
click at [547, 320] on input at bounding box center [554, 316] width 170 height 23
paste input "[EMAIL_ADDRESS][DOMAIN_NAME]"
type input "[EMAIL_ADDRESS][DOMAIN_NAME]"
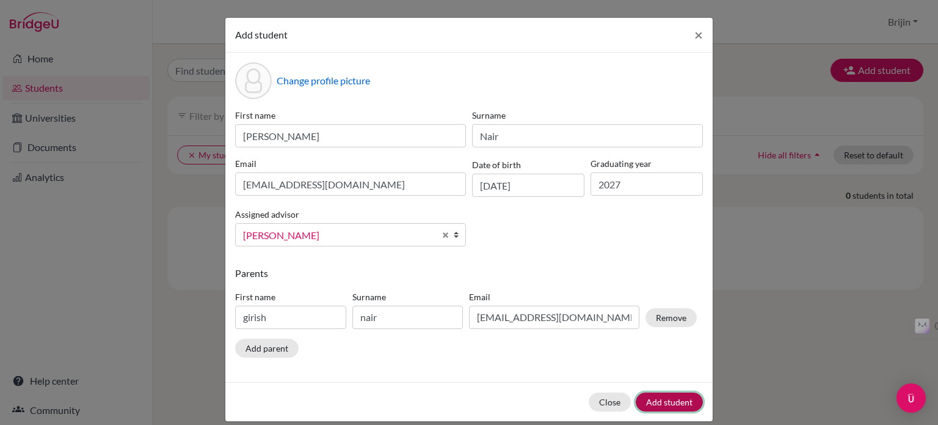
click at [655, 398] on button "Add student" at bounding box center [669, 401] width 67 height 19
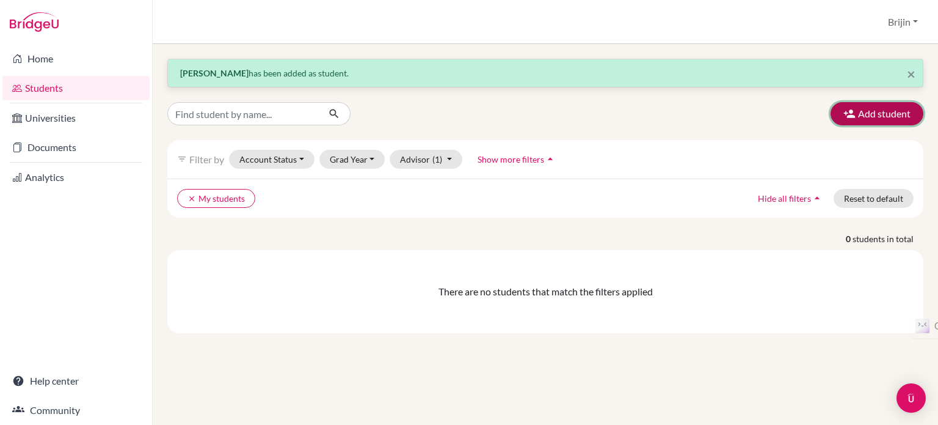
click at [877, 110] on button "Add student" at bounding box center [877, 113] width 93 height 23
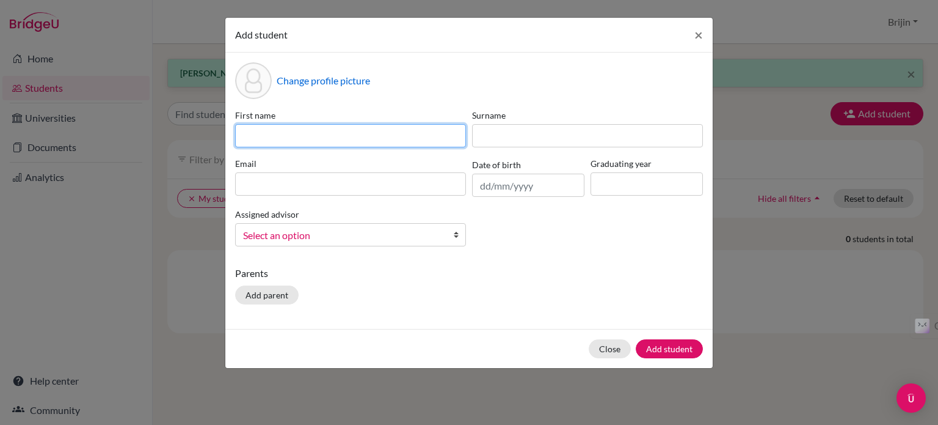
click at [406, 139] on input at bounding box center [350, 135] width 231 height 23
type input "Shreyaben"
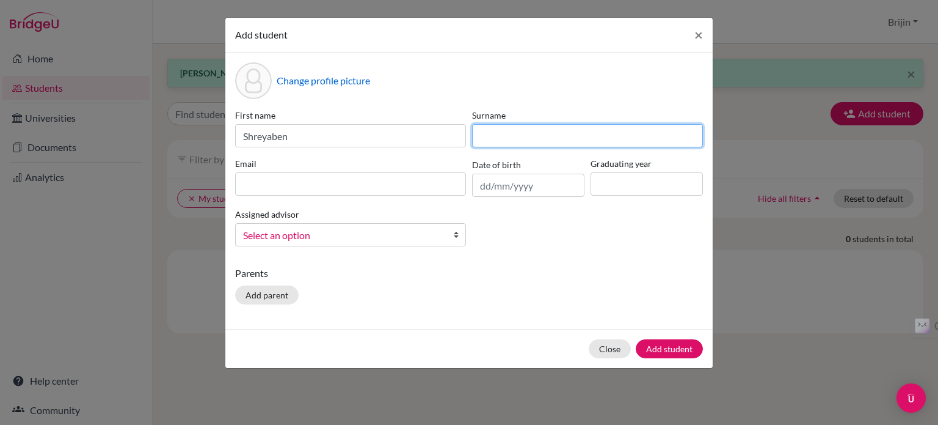
click at [529, 137] on input at bounding box center [587, 135] width 231 height 23
type input "Pithia"
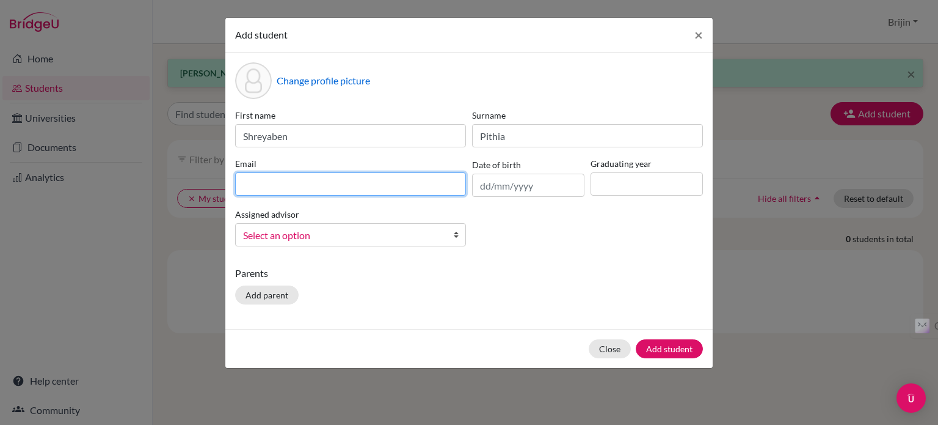
click at [393, 182] on input at bounding box center [350, 183] width 231 height 23
type input "[EMAIL_ADDRESS][DOMAIN_NAME]"
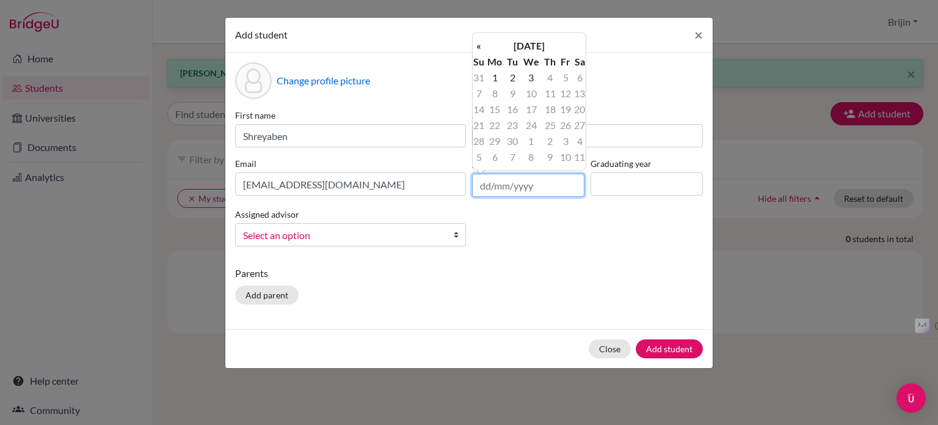
click at [515, 190] on input "text" at bounding box center [528, 185] width 112 height 23
click at [477, 48] on th "«" at bounding box center [479, 46] width 12 height 16
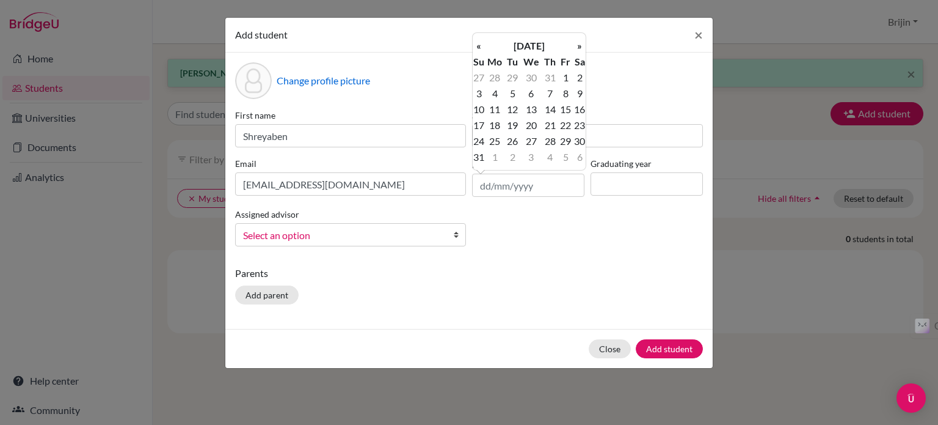
click at [477, 48] on th "«" at bounding box center [479, 46] width 12 height 16
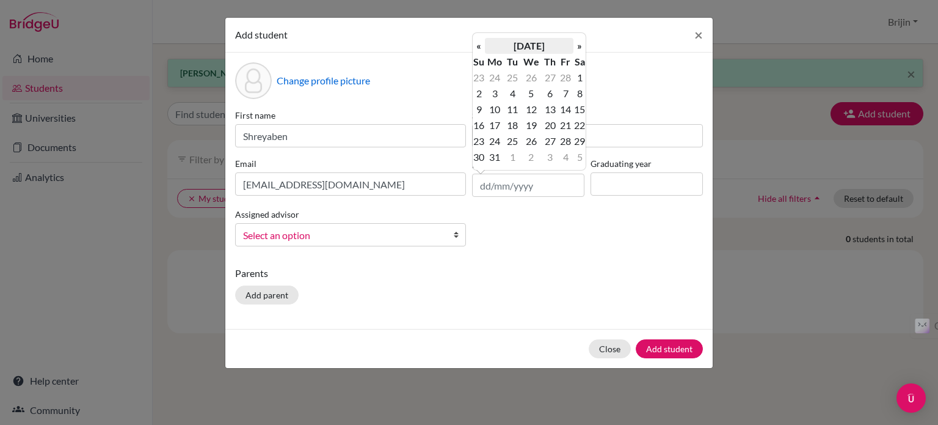
click at [510, 45] on th "[DATE]" at bounding box center [529, 46] width 89 height 16
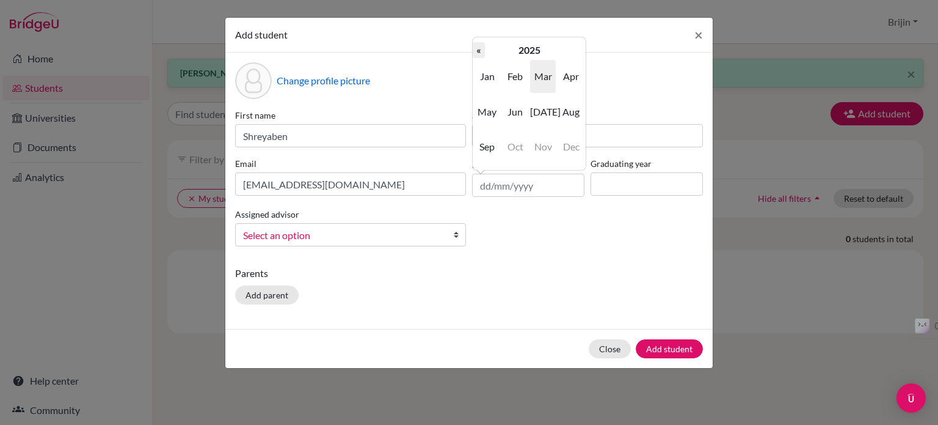
drag, startPoint x: 510, startPoint y: 45, endPoint x: 479, endPoint y: 52, distance: 31.9
click at [479, 52] on tr "« 2025 »" at bounding box center [529, 50] width 113 height 16
click at [479, 52] on th "«" at bounding box center [479, 50] width 12 height 16
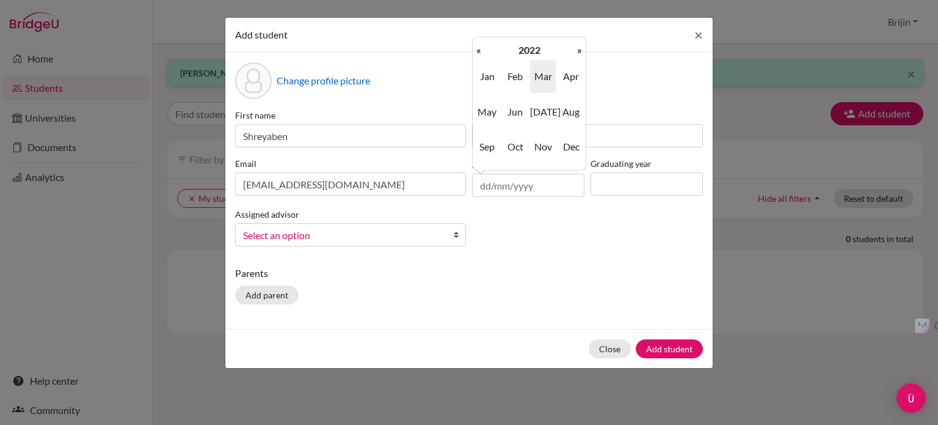
click at [479, 52] on th "«" at bounding box center [479, 50] width 12 height 16
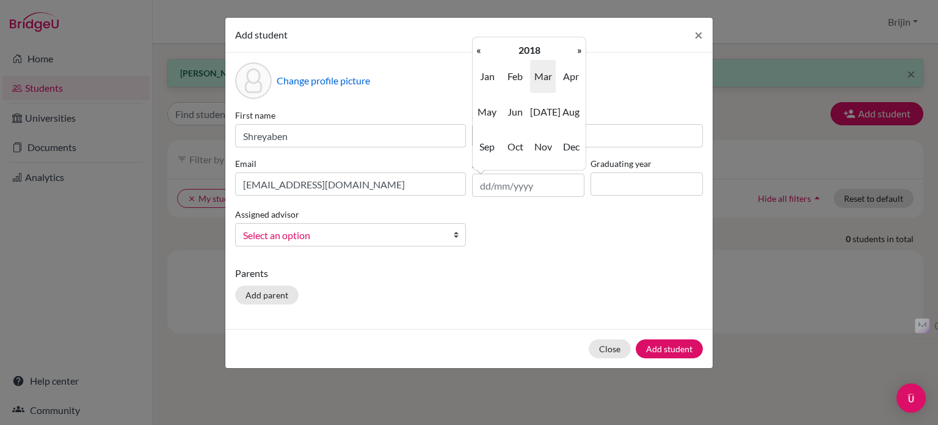
click at [479, 52] on th "«" at bounding box center [479, 50] width 12 height 16
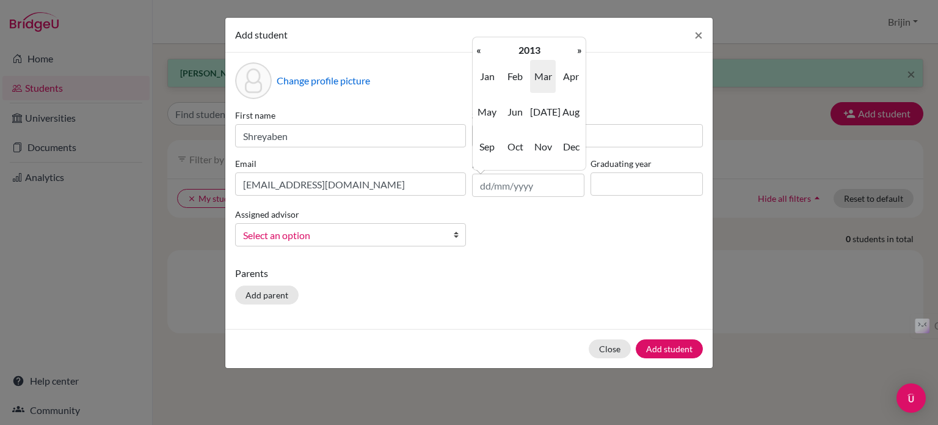
click at [479, 52] on th "«" at bounding box center [479, 50] width 12 height 16
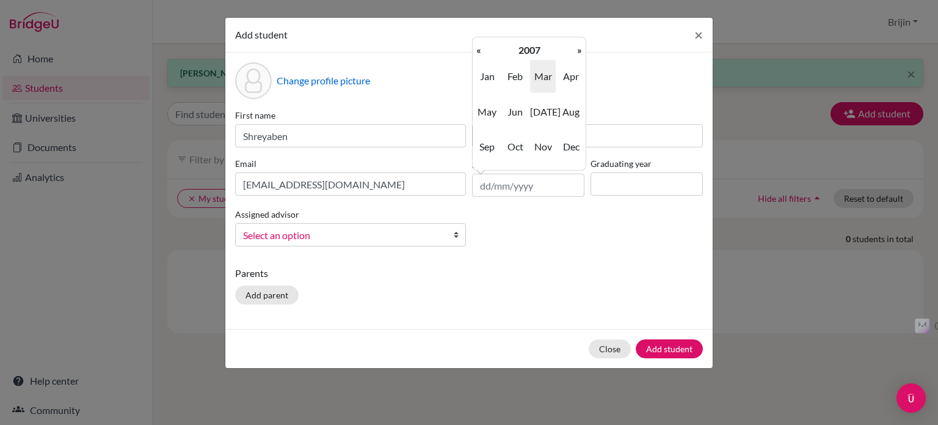
click at [479, 52] on th "«" at bounding box center [479, 50] width 12 height 16
click at [580, 49] on th "»" at bounding box center [580, 50] width 12 height 16
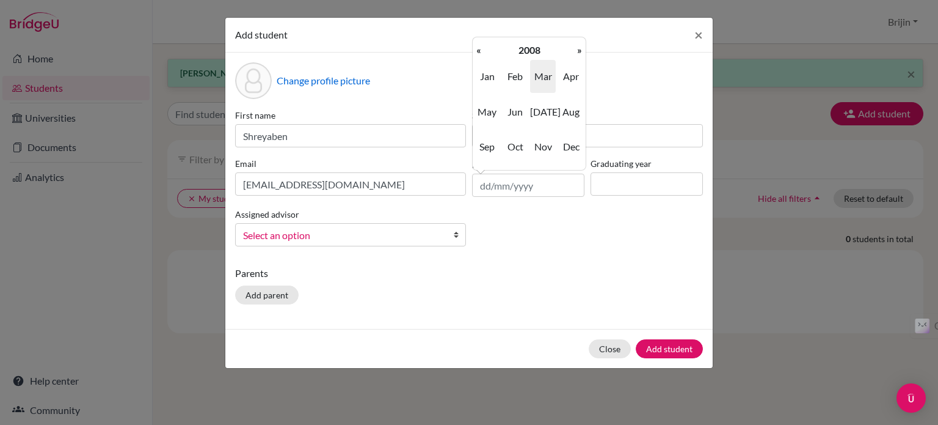
click at [580, 49] on th "»" at bounding box center [580, 50] width 12 height 16
click at [489, 141] on span "Sep" at bounding box center [488, 146] width 26 height 33
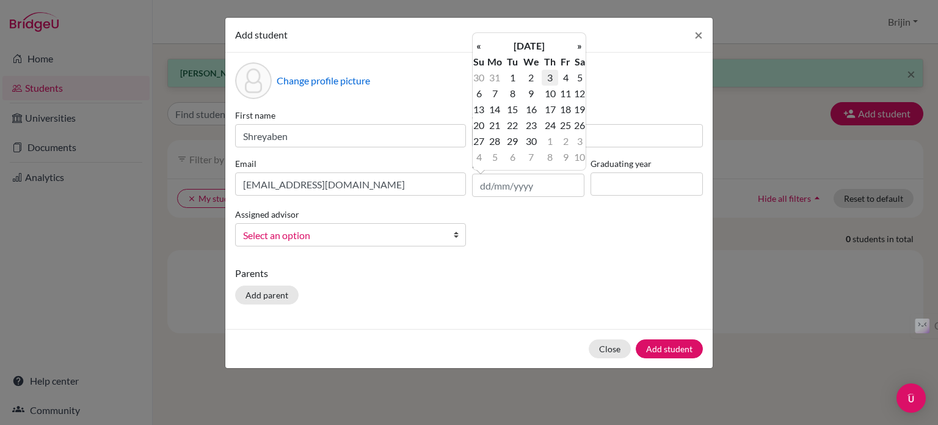
click at [552, 75] on td "3" at bounding box center [550, 78] width 16 height 16
type input "[DATE]"
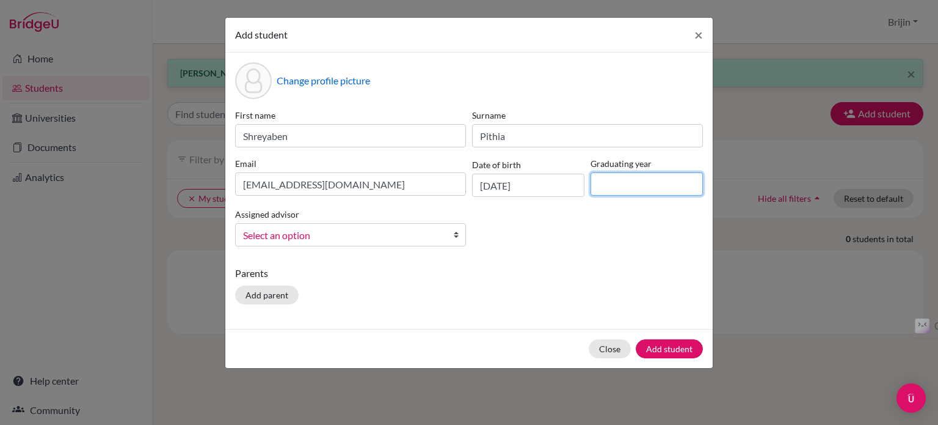
click at [616, 177] on input at bounding box center [647, 183] width 112 height 23
type input "2027"
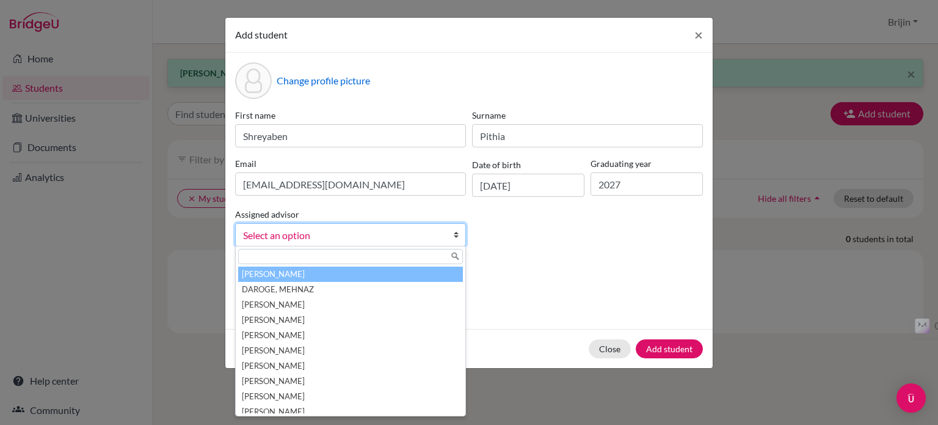
click at [455, 236] on b at bounding box center [459, 235] width 12 height 22
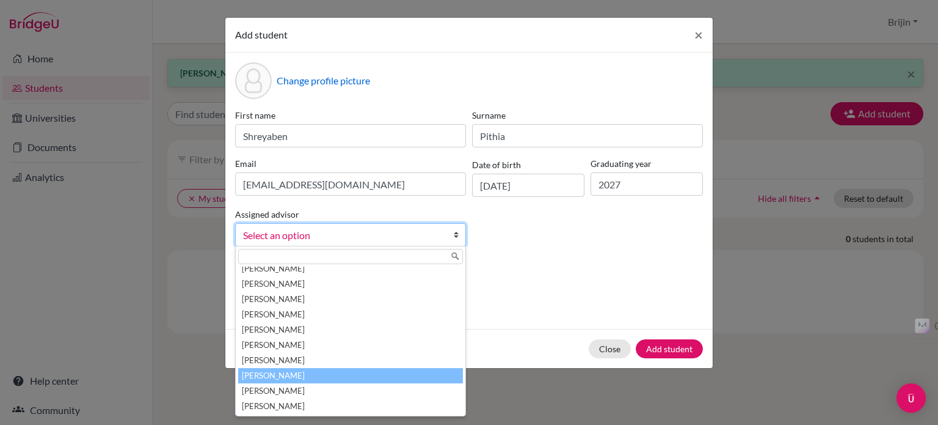
click at [296, 368] on li "[PERSON_NAME]" at bounding box center [350, 375] width 225 height 15
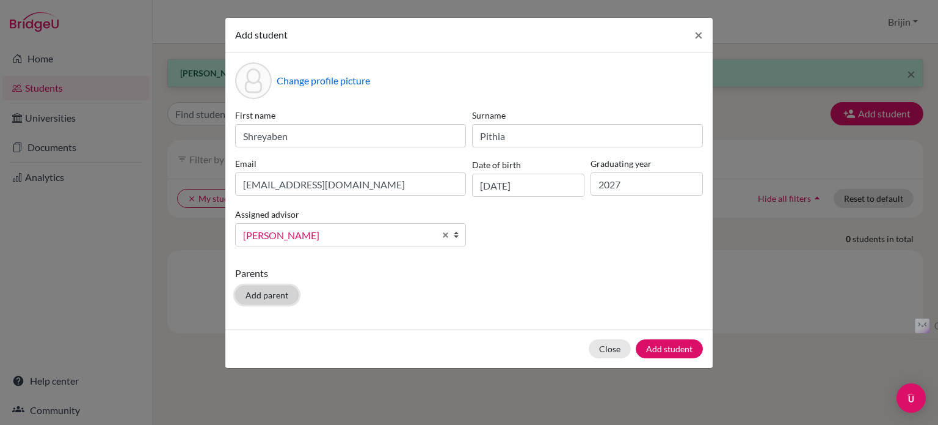
click at [274, 293] on button "Add parent" at bounding box center [267, 294] width 64 height 19
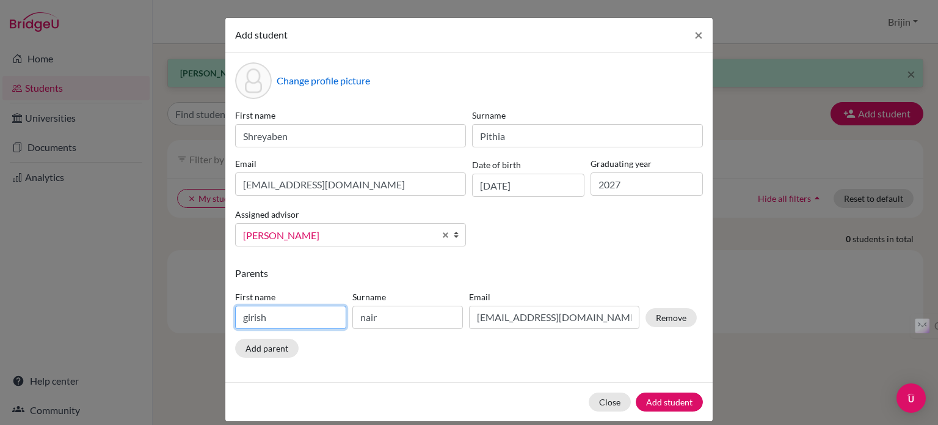
click at [269, 320] on input "girish" at bounding box center [290, 316] width 111 height 23
type input "g"
type input "[PERSON_NAME]"
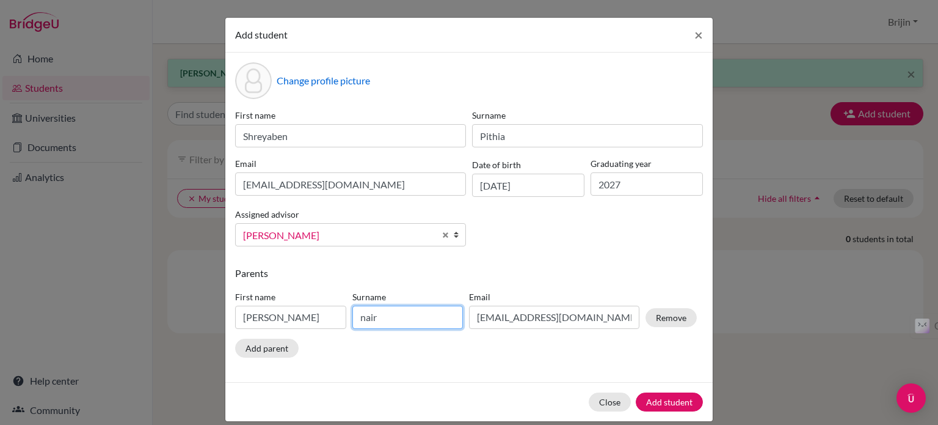
click at [379, 316] on input "nair" at bounding box center [408, 316] width 111 height 23
type input "n"
type input "Pithia"
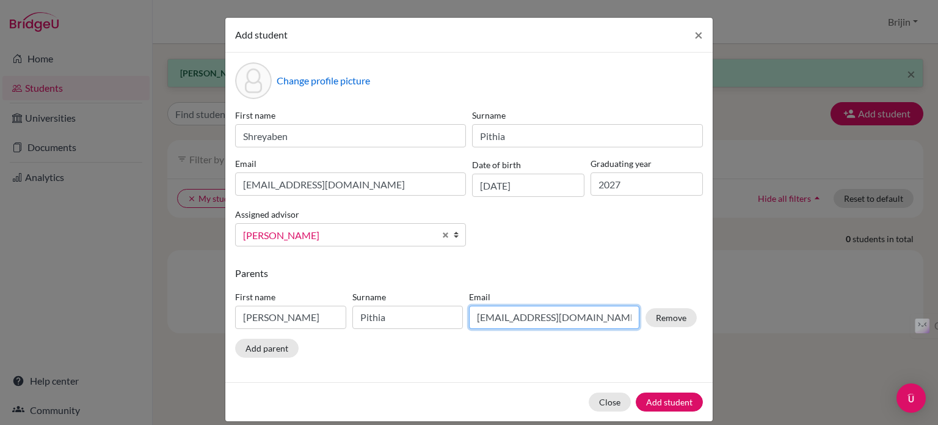
click at [564, 321] on input "[EMAIL_ADDRESS][DOMAIN_NAME]" at bounding box center [554, 316] width 170 height 23
type input "n"
type input "[PERSON_NAME][EMAIL_ADDRESS][DOMAIN_NAME]"
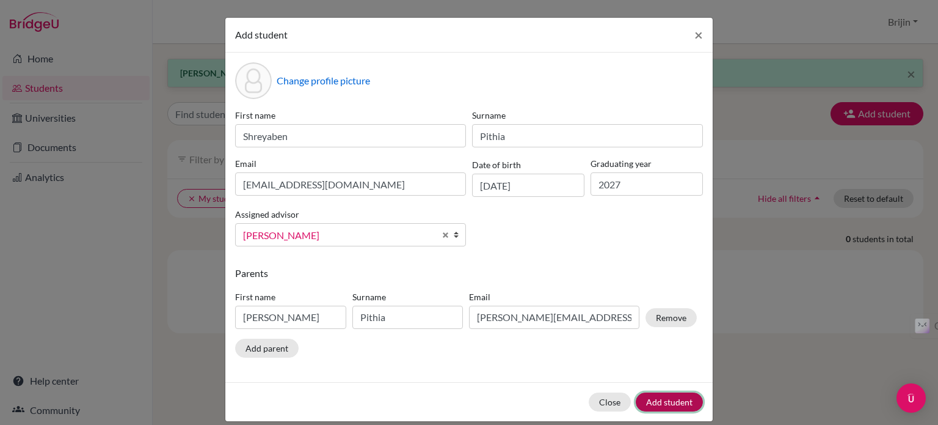
click at [670, 404] on button "Add student" at bounding box center [669, 401] width 67 height 19
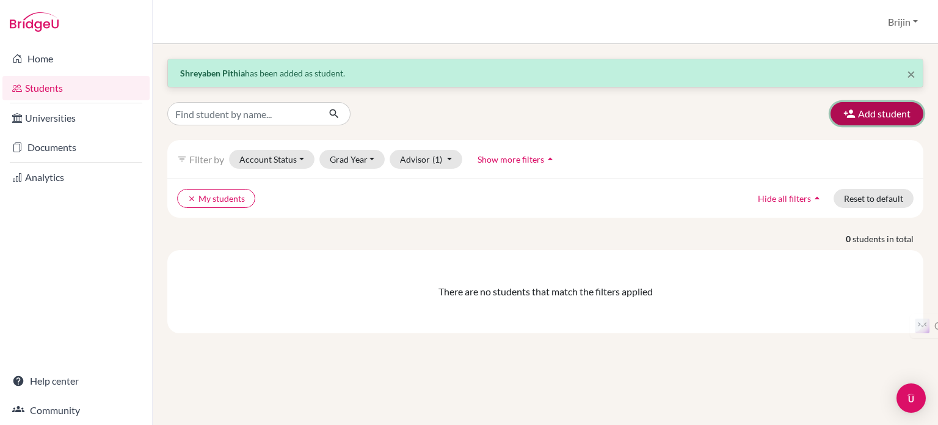
click at [874, 114] on button "Add student" at bounding box center [877, 113] width 93 height 23
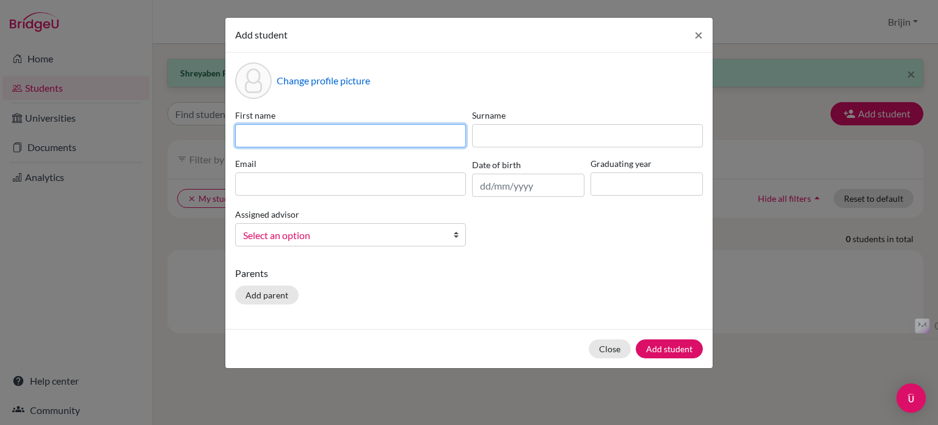
click at [396, 136] on input at bounding box center [350, 135] width 231 height 23
type input "Tivisha"
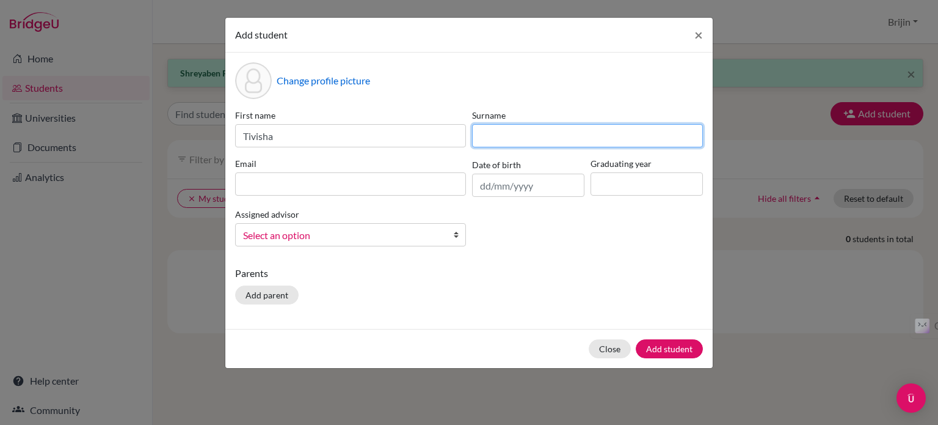
click at [488, 136] on input at bounding box center [587, 135] width 231 height 23
type input "Modi"
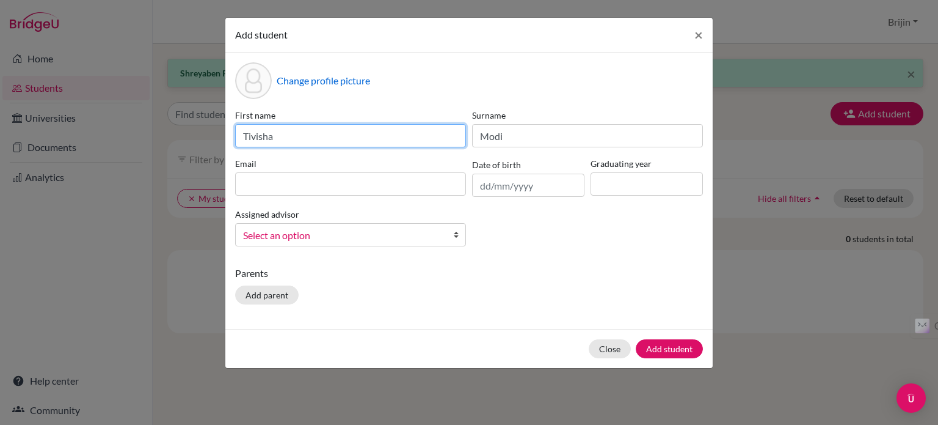
click at [295, 138] on input "Tivisha" at bounding box center [350, 135] width 231 height 23
click at [251, 139] on input "Tivisha" at bounding box center [350, 135] width 231 height 23
type input "[PERSON_NAME]"
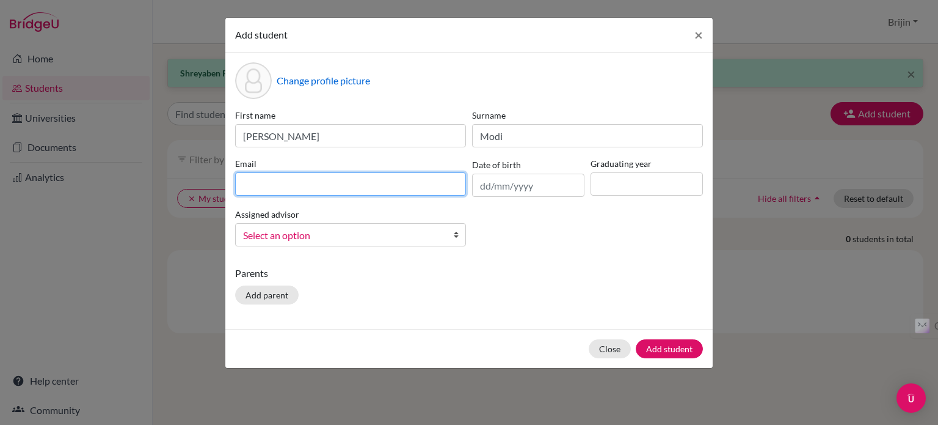
click at [269, 175] on input at bounding box center [350, 183] width 231 height 23
type input "[EMAIL_ADDRESS][DOMAIN_NAME]"
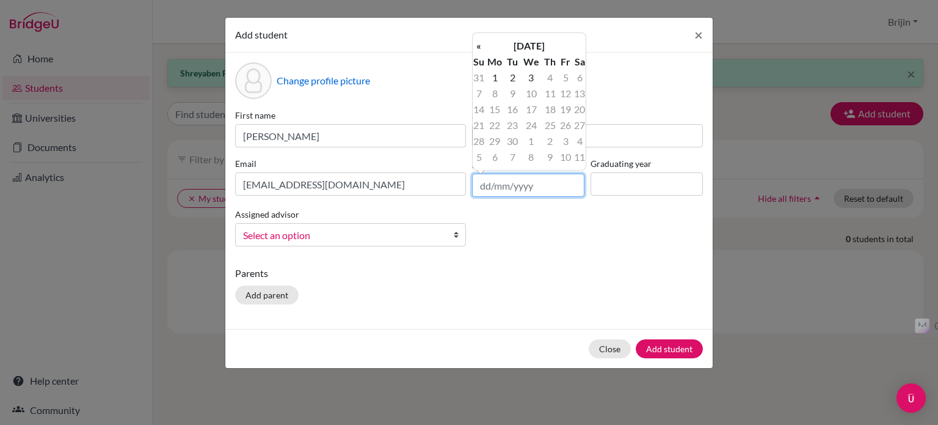
click at [503, 175] on input "text" at bounding box center [528, 185] width 112 height 23
click at [501, 42] on th "[DATE]" at bounding box center [529, 46] width 89 height 16
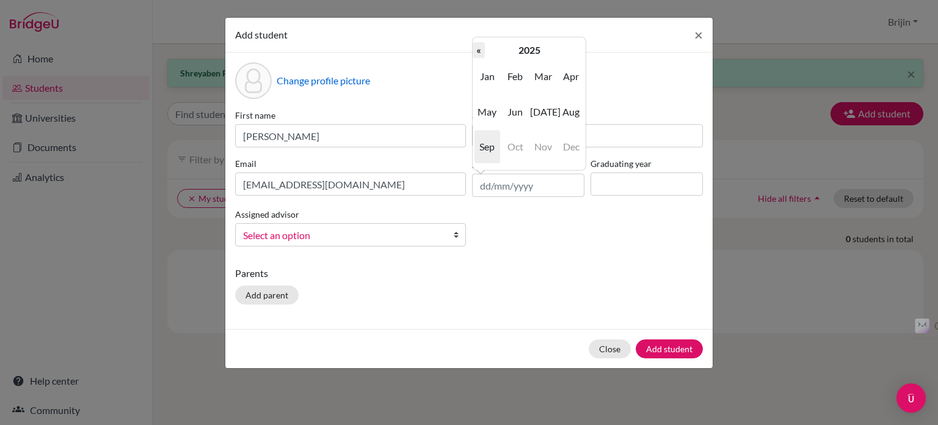
click at [479, 49] on th "«" at bounding box center [479, 50] width 12 height 16
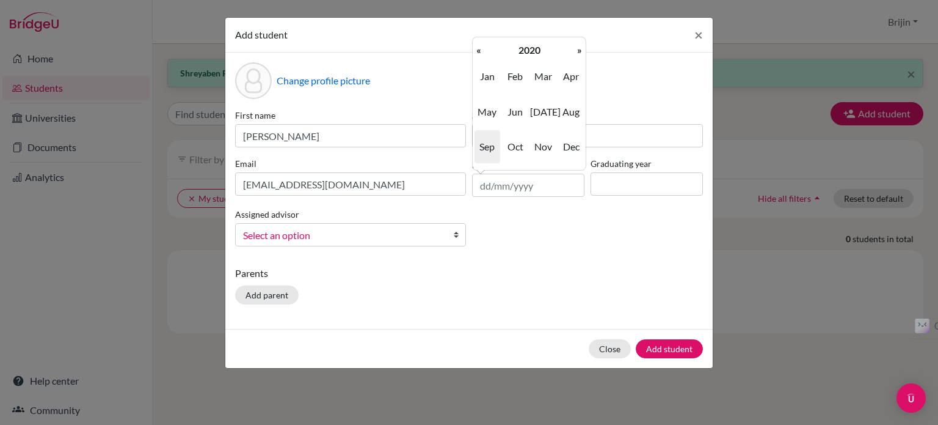
click at [479, 49] on th "«" at bounding box center [479, 50] width 12 height 16
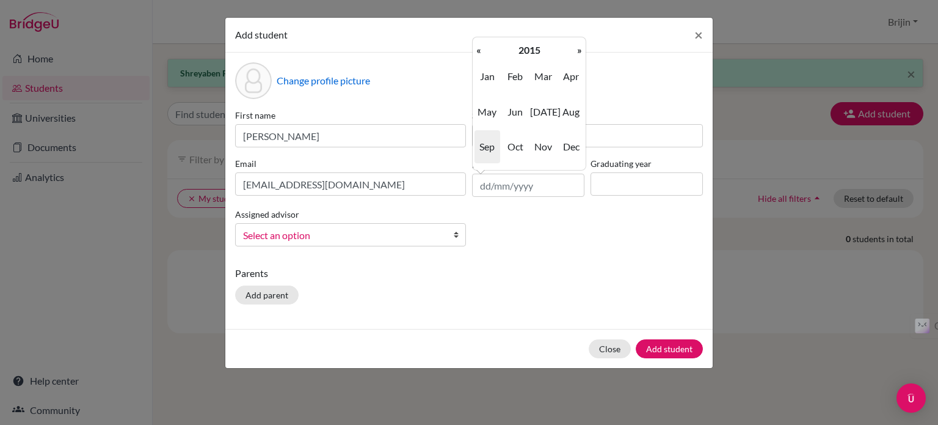
click at [479, 49] on th "«" at bounding box center [479, 50] width 12 height 16
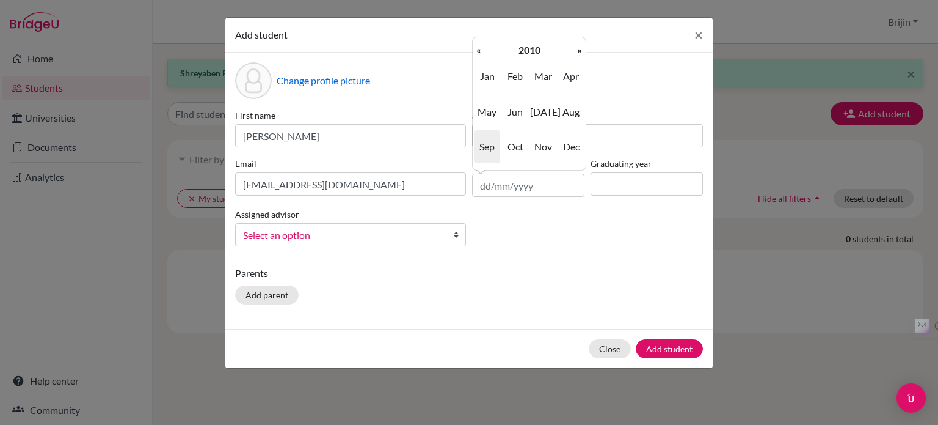
click at [479, 49] on th "«" at bounding box center [479, 50] width 12 height 16
click at [518, 114] on span "Jun" at bounding box center [516, 111] width 26 height 33
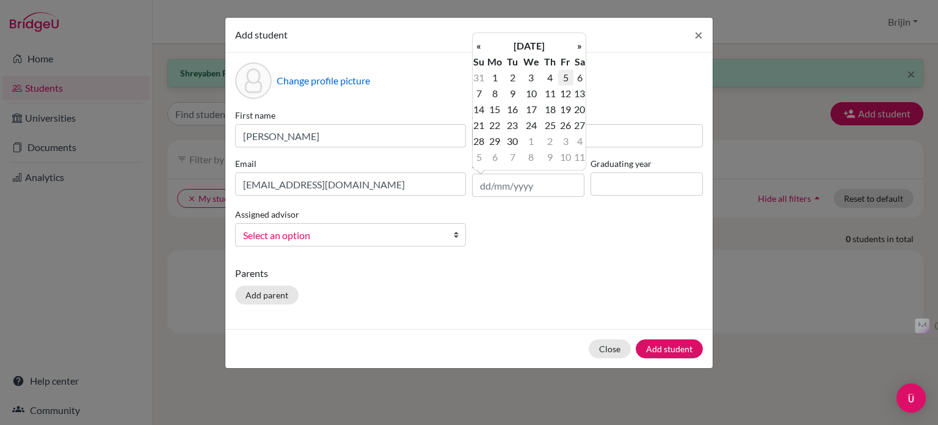
click at [564, 78] on td "5" at bounding box center [565, 78] width 15 height 16
type input "[DATE]"
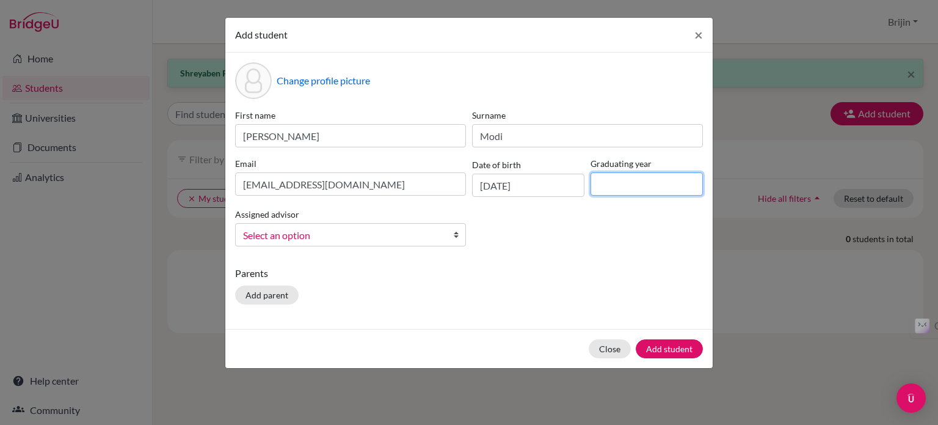
click at [616, 185] on input at bounding box center [647, 183] width 112 height 23
type input "2027"
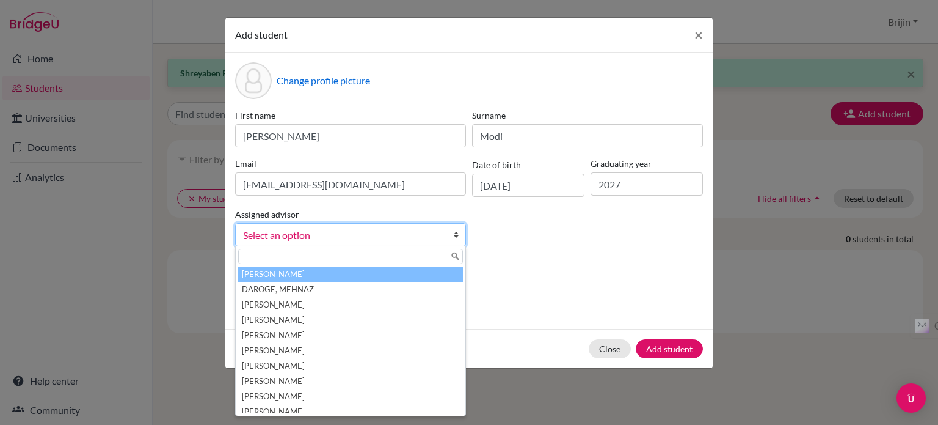
click at [455, 233] on b at bounding box center [459, 235] width 12 height 22
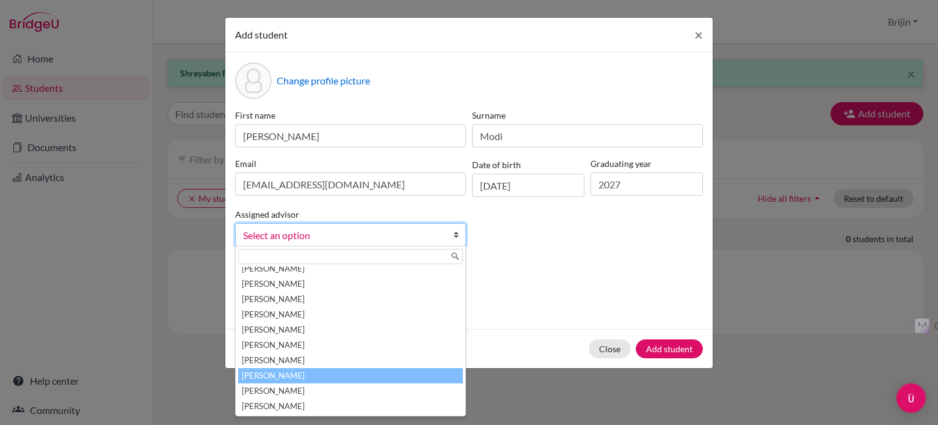
click at [390, 373] on li "[PERSON_NAME]" at bounding box center [350, 375] width 225 height 15
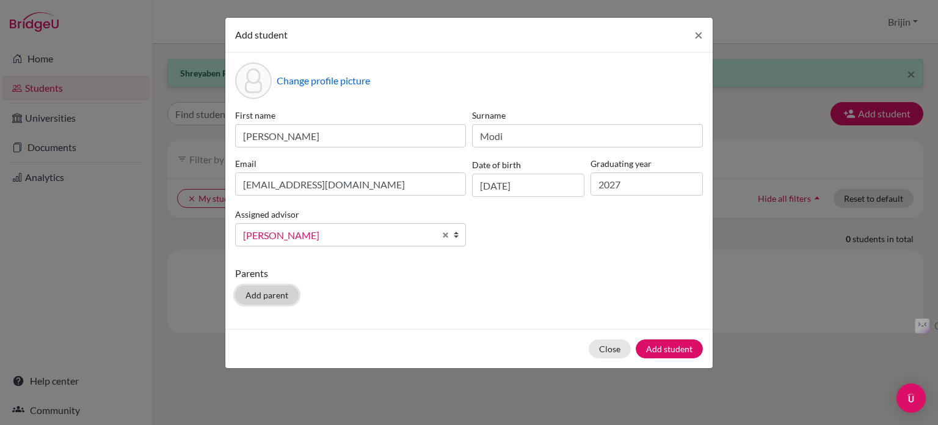
click at [270, 295] on button "Add parent" at bounding box center [267, 294] width 64 height 19
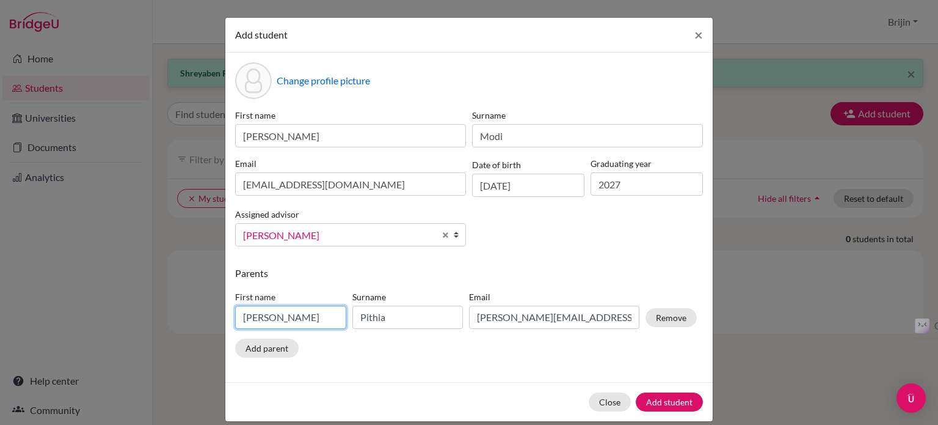
click at [274, 318] on input "[PERSON_NAME]" at bounding box center [290, 316] width 111 height 23
type input "J"
type input "[PERSON_NAME]"
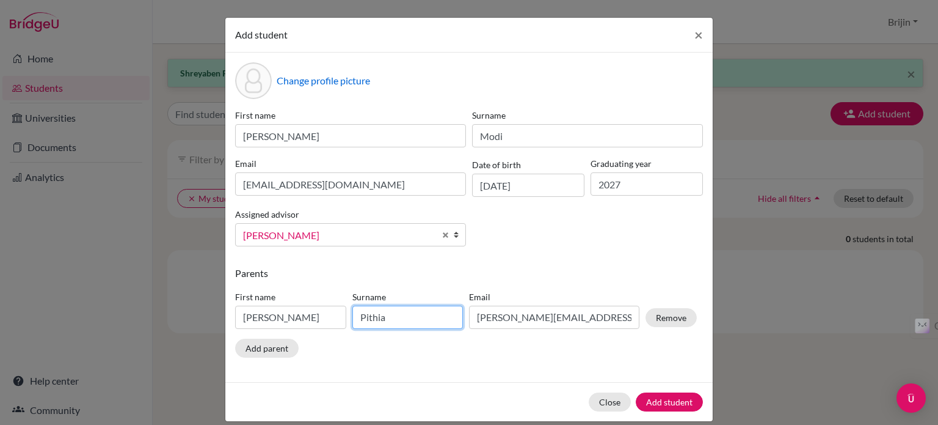
click at [405, 323] on input "Pithia" at bounding box center [408, 316] width 111 height 23
type input "P"
type input "Modi"
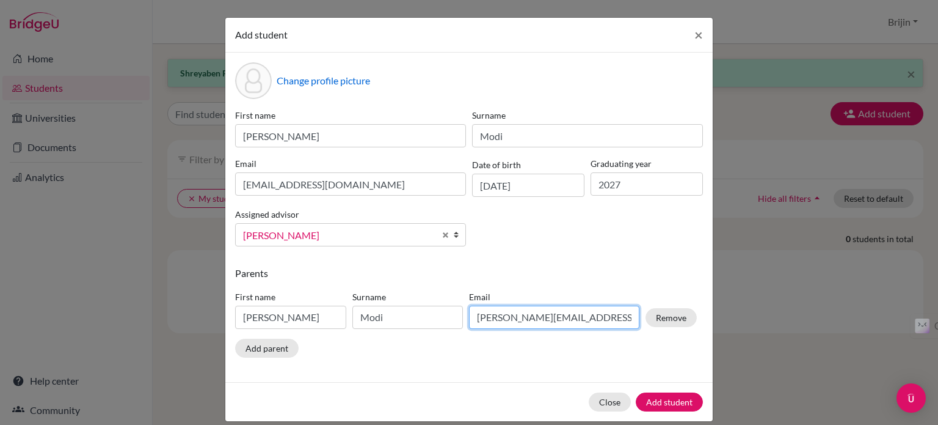
click at [566, 319] on input "[PERSON_NAME][EMAIL_ADDRESS][DOMAIN_NAME]" at bounding box center [554, 316] width 170 height 23
type input "j"
type input "[EMAIL_ADDRESS][DOMAIN_NAME]"
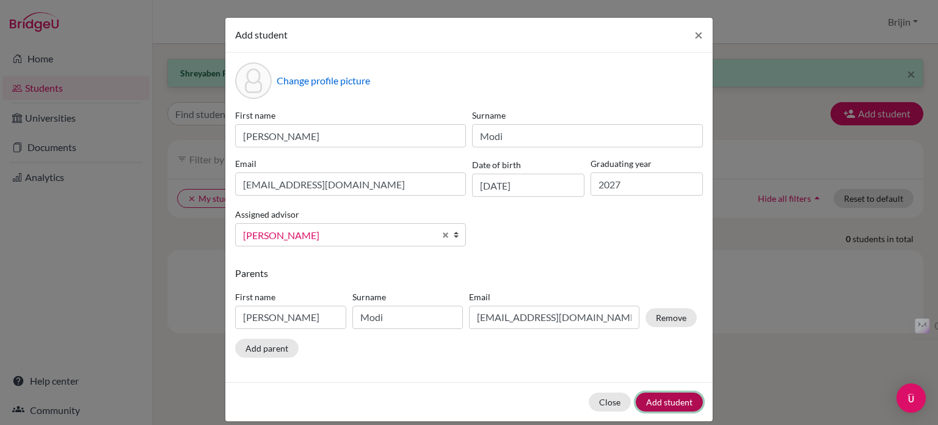
click at [683, 404] on button "Add student" at bounding box center [669, 401] width 67 height 19
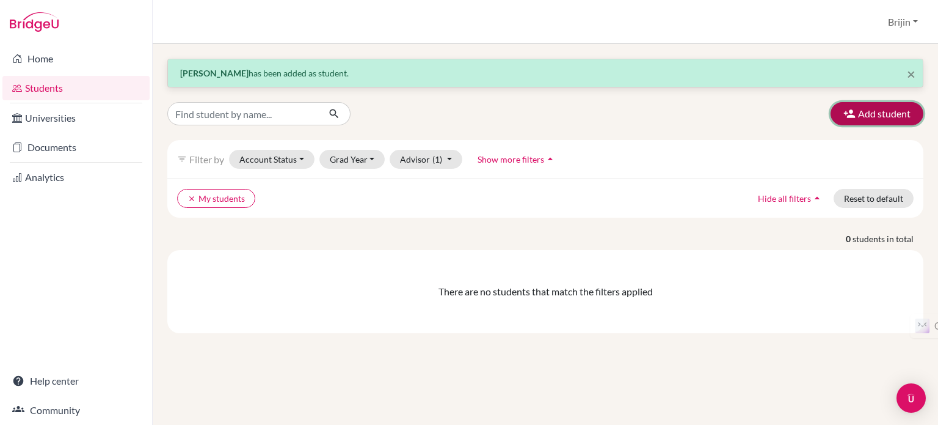
click at [876, 109] on button "Add student" at bounding box center [877, 113] width 93 height 23
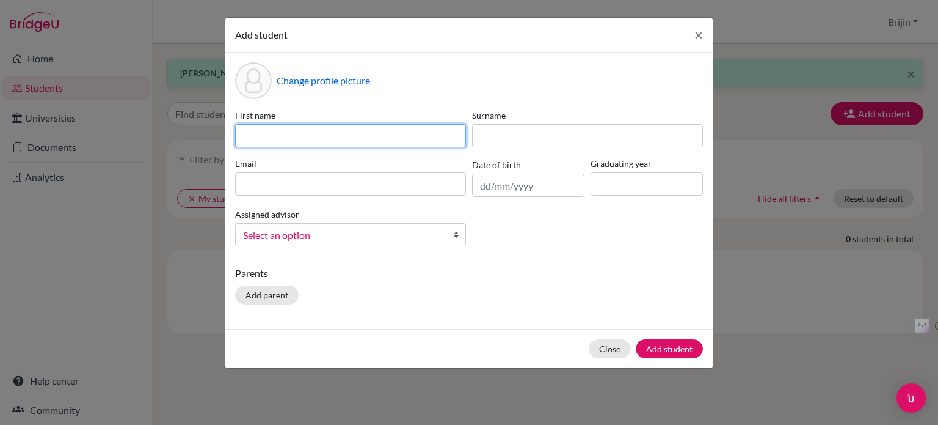
click at [427, 134] on input at bounding box center [350, 135] width 231 height 23
type input "[PERSON_NAME]"
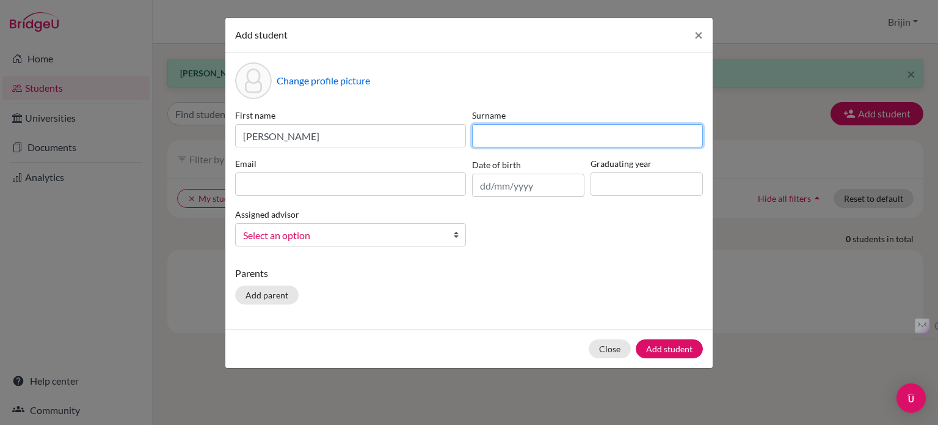
click at [529, 134] on input at bounding box center [587, 135] width 231 height 23
type input "[PERSON_NAME]"
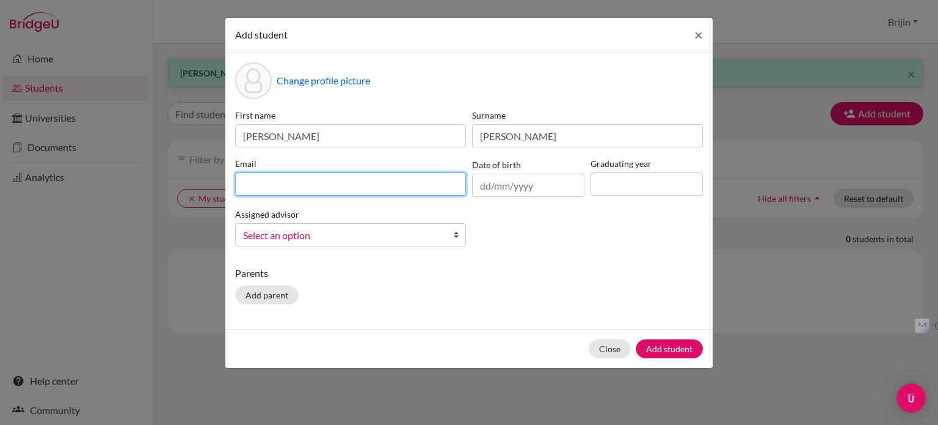
click at [381, 190] on input at bounding box center [350, 183] width 231 height 23
type input "[EMAIL_ADDRESS][DOMAIN_NAME]"
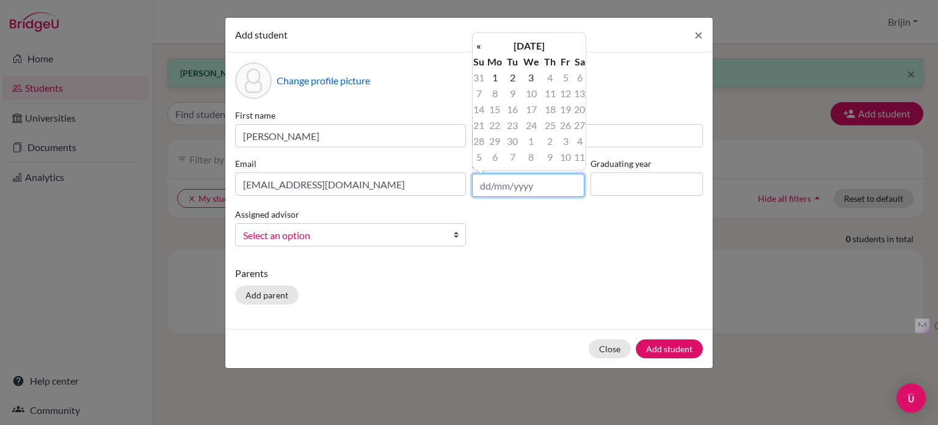
click at [497, 186] on input "text" at bounding box center [528, 185] width 112 height 23
click at [516, 48] on th "[DATE]" at bounding box center [529, 46] width 89 height 16
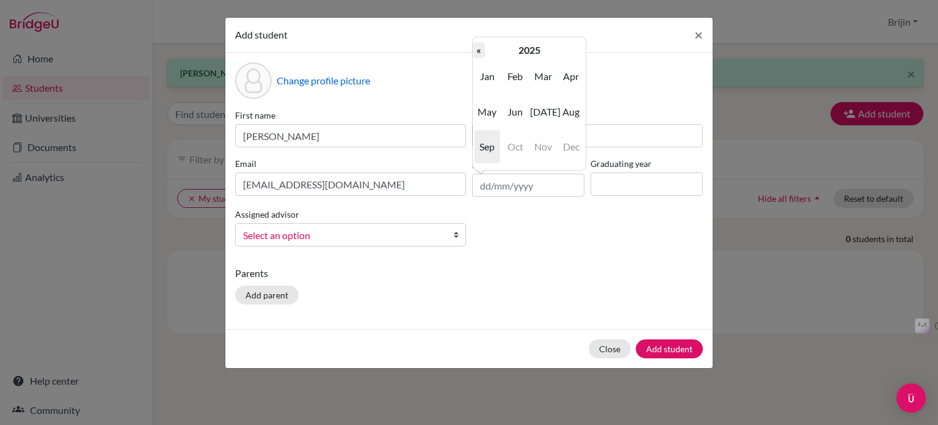
click at [481, 48] on th "«" at bounding box center [479, 50] width 12 height 16
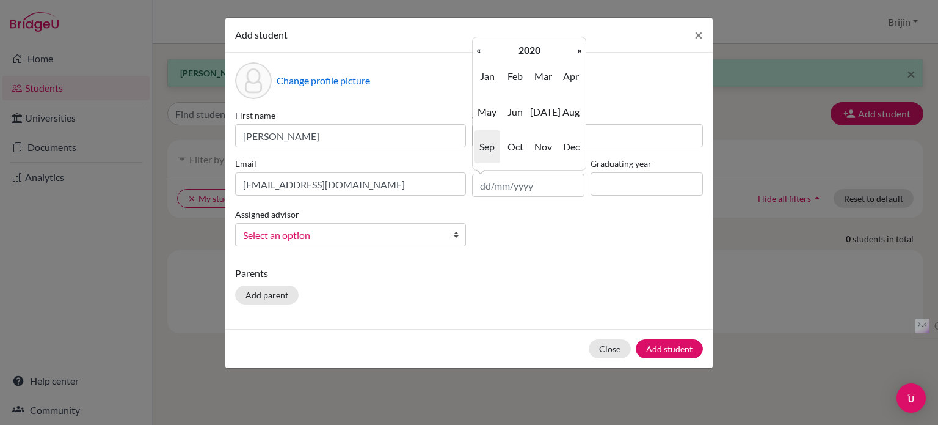
click at [481, 48] on th "«" at bounding box center [479, 50] width 12 height 16
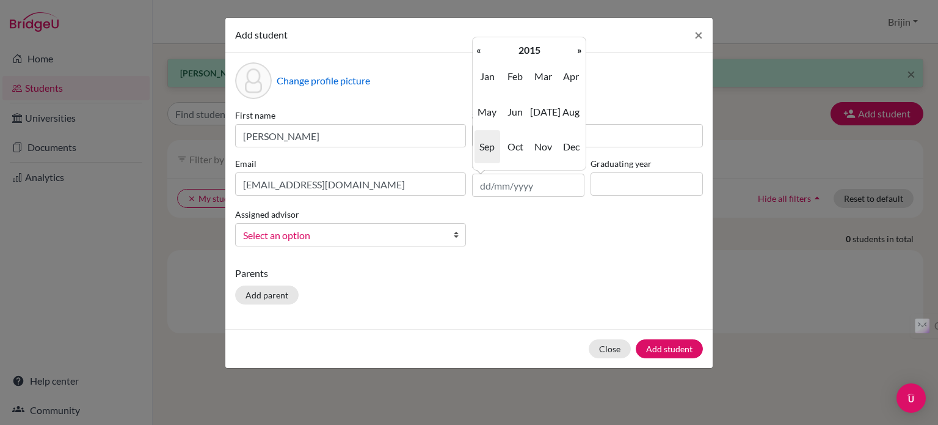
click at [481, 48] on th "«" at bounding box center [479, 50] width 12 height 16
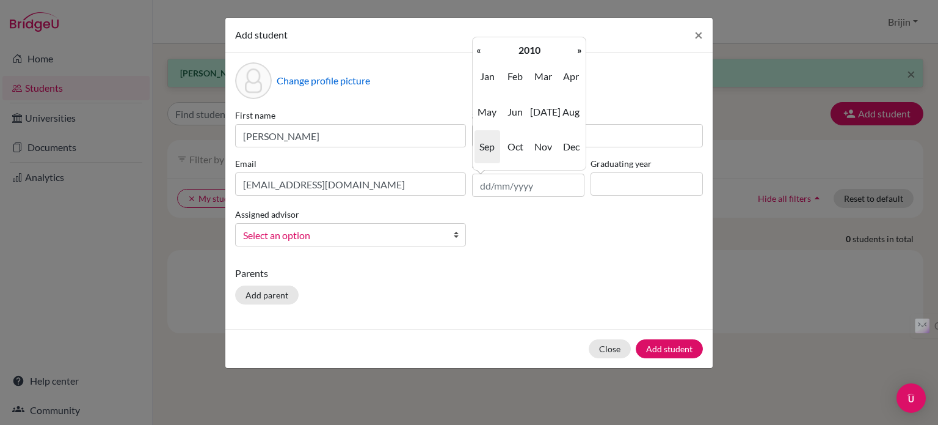
click at [481, 48] on th "«" at bounding box center [479, 50] width 12 height 16
click at [522, 112] on span "Jun" at bounding box center [516, 111] width 26 height 33
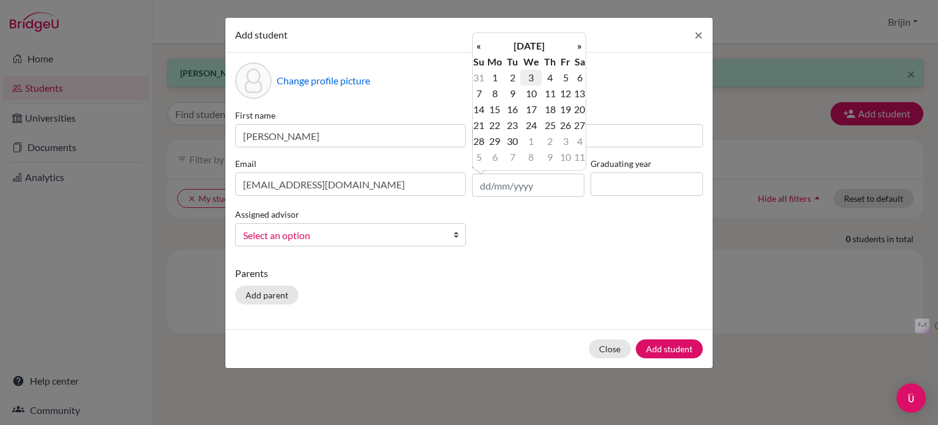
click at [533, 80] on td "3" at bounding box center [531, 78] width 21 height 16
type input "[DATE]"
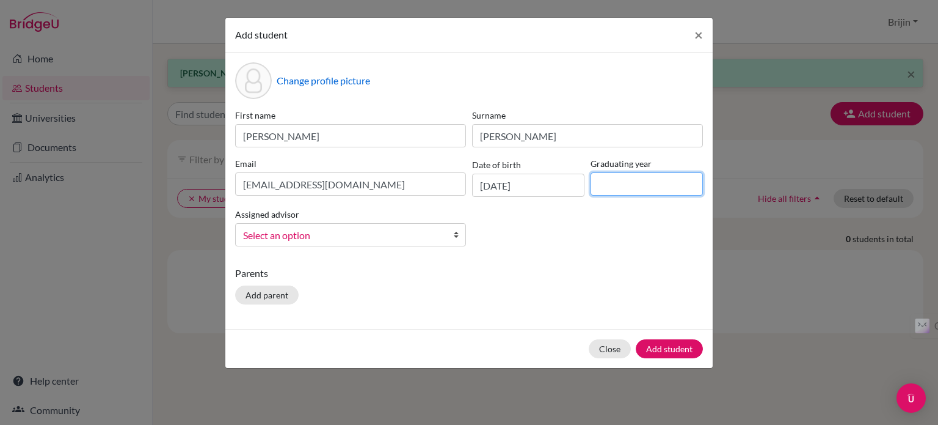
click at [623, 183] on input at bounding box center [647, 183] width 112 height 23
type input "2027"
click at [455, 235] on b at bounding box center [459, 235] width 12 height 22
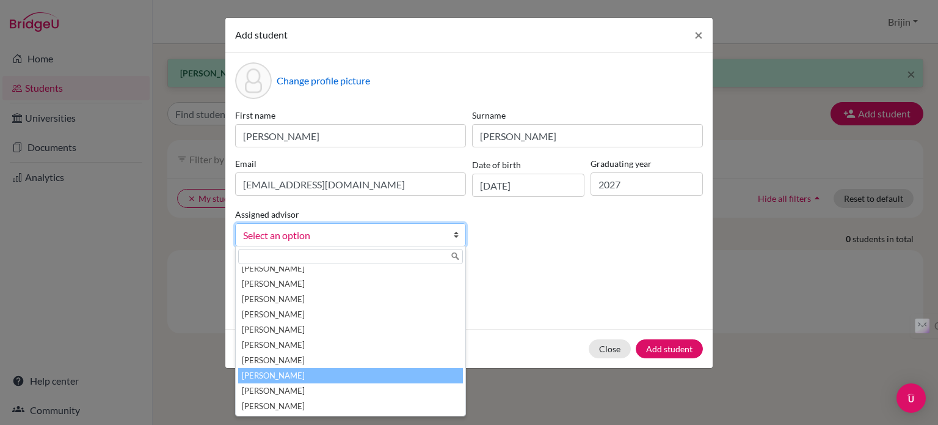
click at [393, 377] on li "[PERSON_NAME]" at bounding box center [350, 375] width 225 height 15
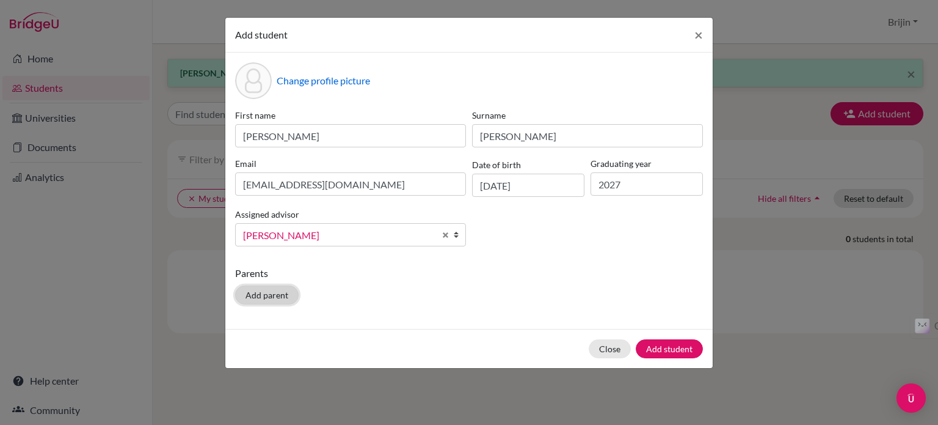
click at [271, 295] on button "Add parent" at bounding box center [267, 294] width 64 height 19
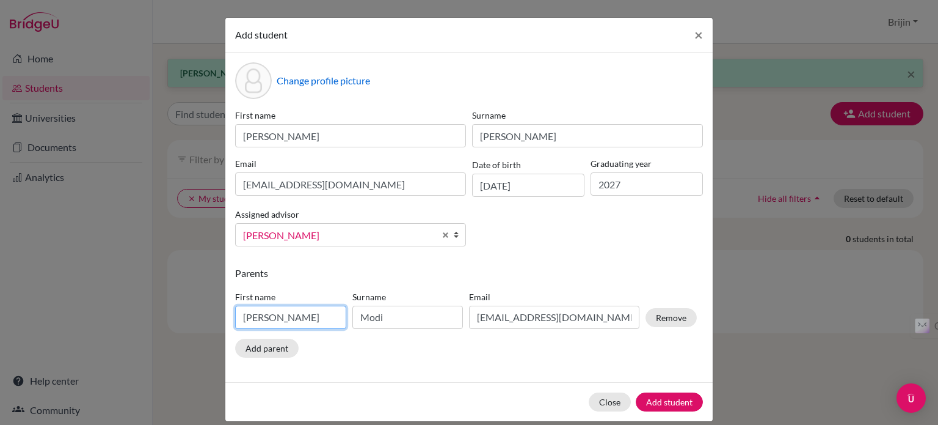
click at [275, 322] on input "[PERSON_NAME]" at bounding box center [290, 316] width 111 height 23
type input "V"
type input "[PERSON_NAME]"
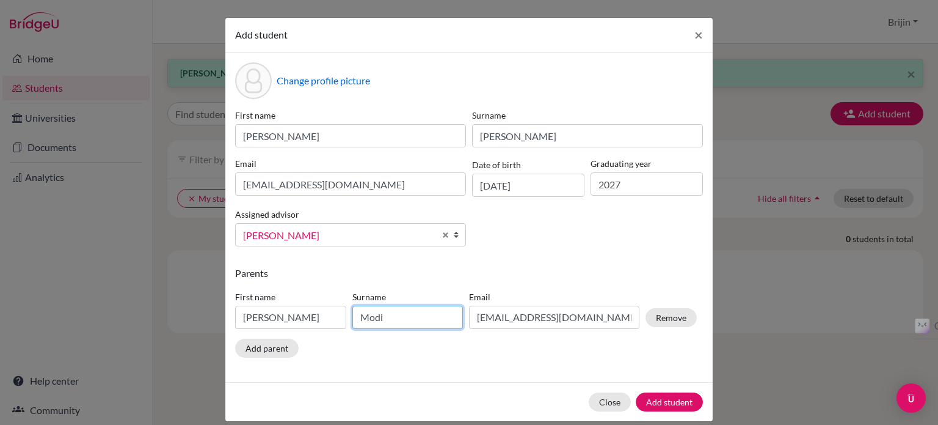
click at [396, 322] on input "Modi" at bounding box center [408, 316] width 111 height 23
type input "M"
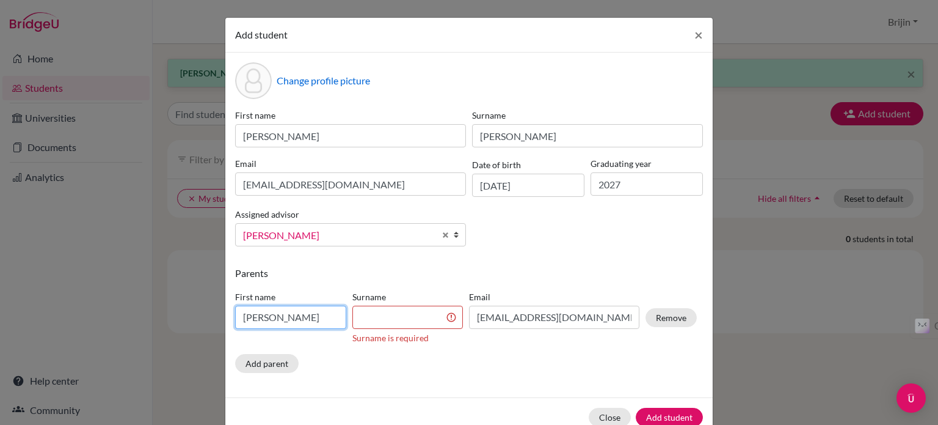
click at [283, 312] on input "[PERSON_NAME]" at bounding box center [290, 316] width 111 height 23
type input "[PERSON_NAME]"
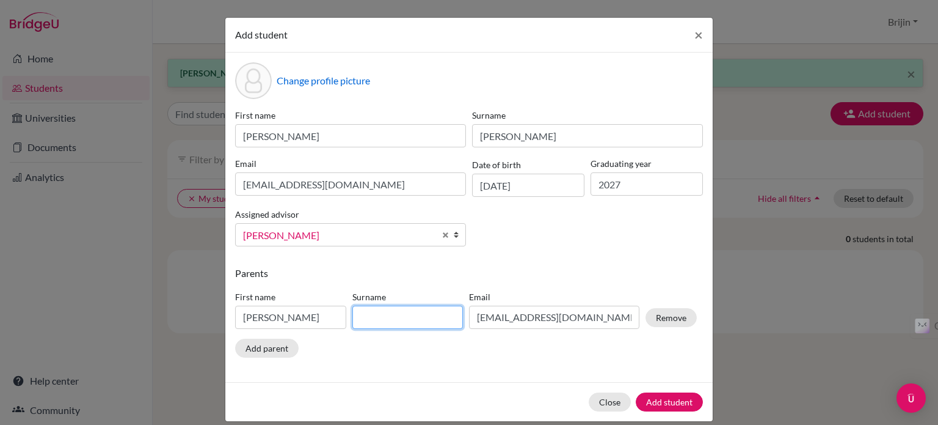
click at [368, 315] on input at bounding box center [408, 316] width 111 height 23
click at [409, 315] on input "[PERSON_NAME]" at bounding box center [408, 316] width 111 height 23
type input "[PERSON_NAME]"
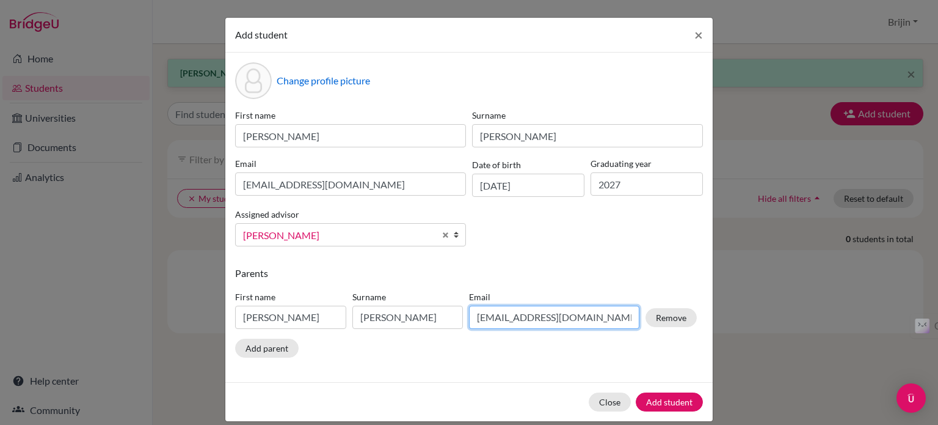
click at [557, 316] on input "[EMAIL_ADDRESS][DOMAIN_NAME]" at bounding box center [554, 316] width 170 height 23
type input "v"
paste input "[EMAIL_ADDRESS][DOMAIN_NAME]"
type input "[EMAIL_ADDRESS][DOMAIN_NAME]"
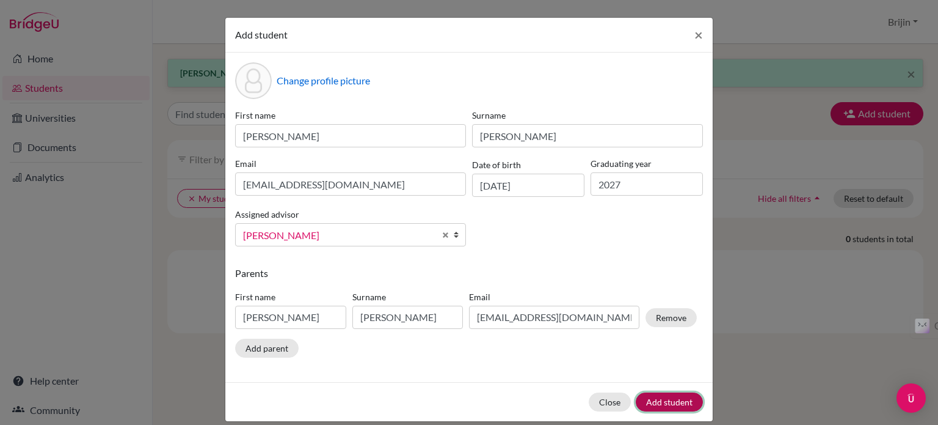
click at [663, 401] on button "Add student" at bounding box center [669, 401] width 67 height 19
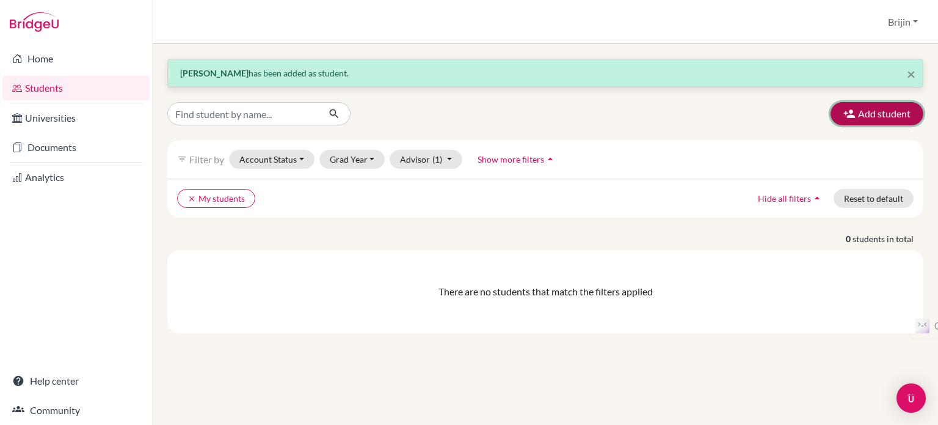
click at [874, 113] on button "Add student" at bounding box center [877, 113] width 93 height 23
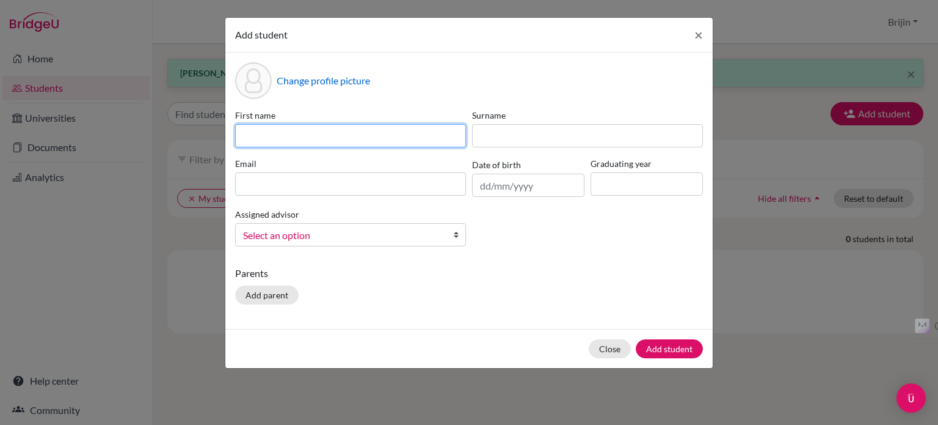
click at [452, 137] on input at bounding box center [350, 135] width 231 height 23
type input "Aditya"
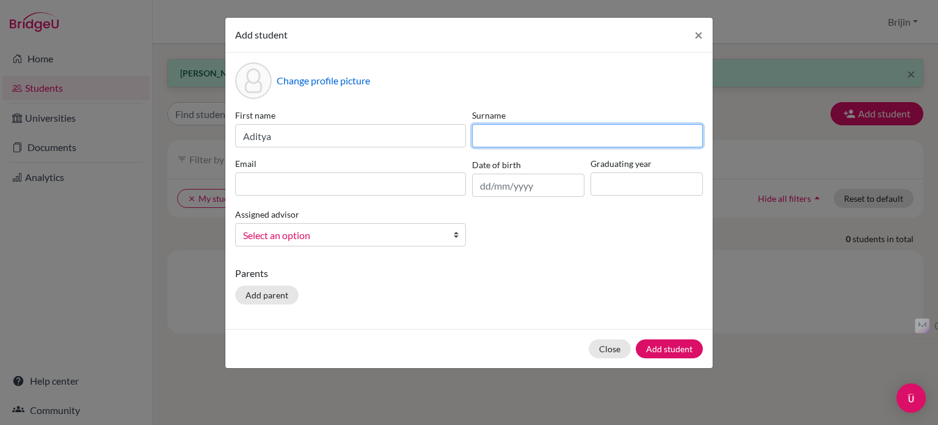
click at [518, 130] on input at bounding box center [587, 135] width 231 height 23
type input "Anil"
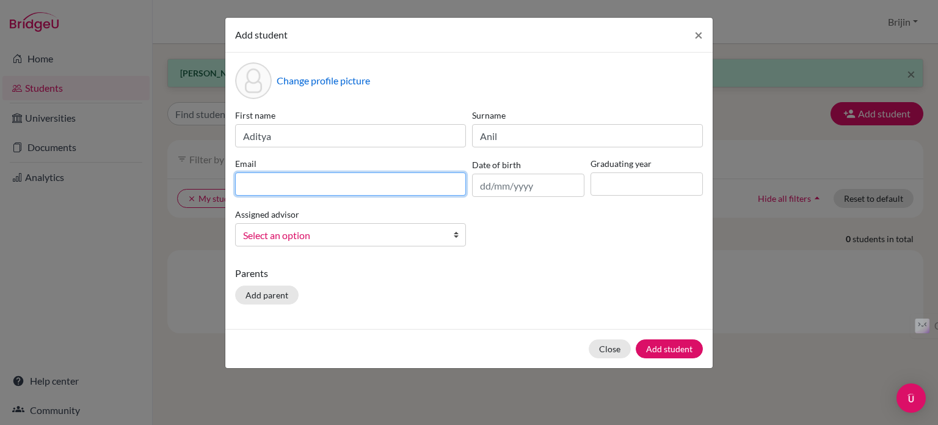
click at [389, 179] on input at bounding box center [350, 183] width 231 height 23
type input "[EMAIL_ADDRESS][DOMAIN_NAME]"
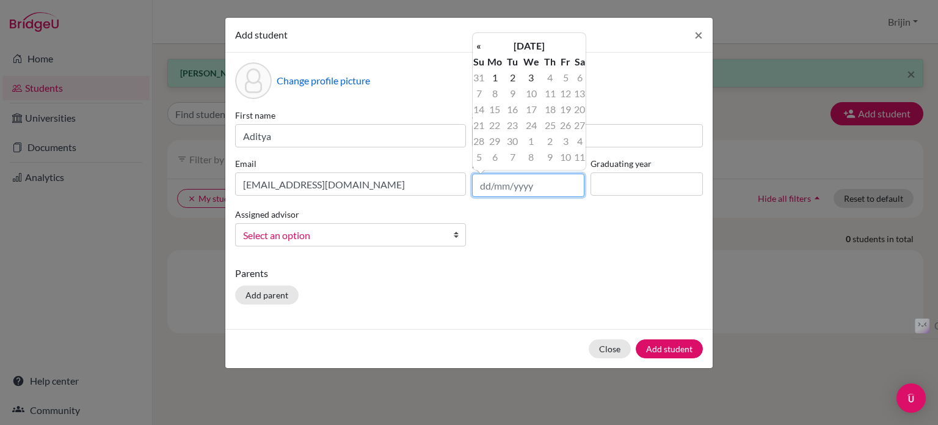
click at [516, 190] on input "text" at bounding box center [528, 185] width 112 height 23
click at [505, 42] on th "[DATE]" at bounding box center [529, 46] width 89 height 16
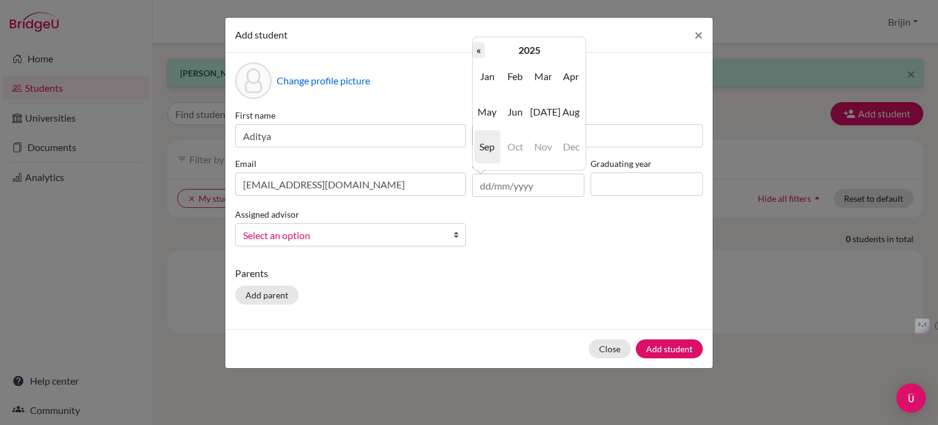
click at [480, 52] on th "«" at bounding box center [479, 50] width 12 height 16
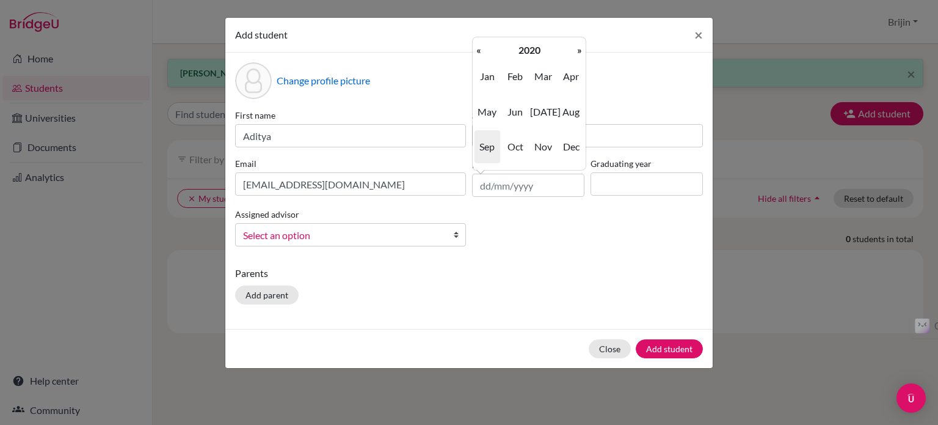
click at [480, 52] on th "«" at bounding box center [479, 50] width 12 height 16
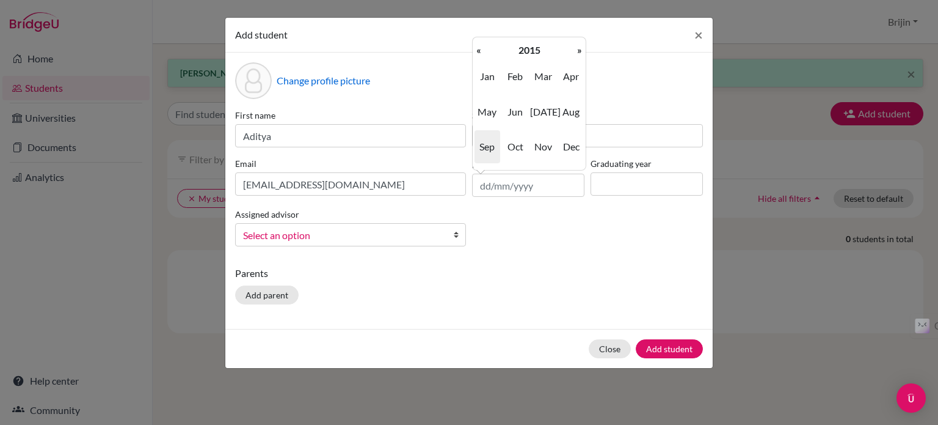
click at [480, 52] on th "«" at bounding box center [479, 50] width 12 height 16
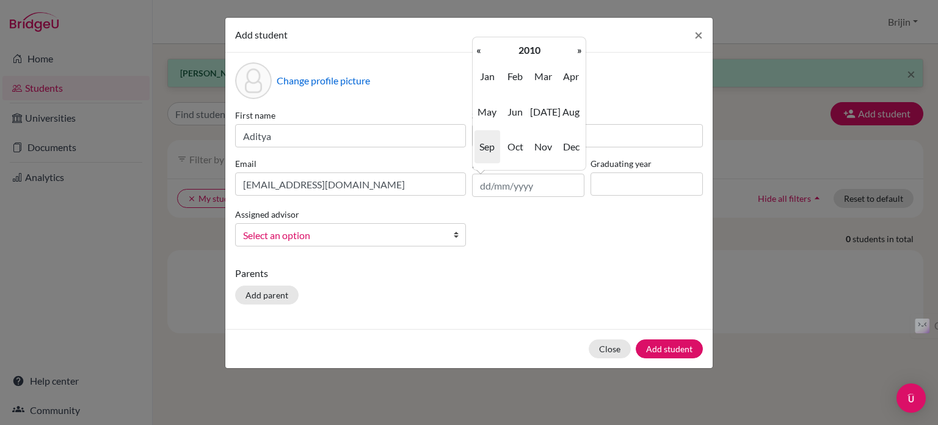
click at [480, 52] on th "«" at bounding box center [479, 50] width 12 height 16
click at [544, 144] on span "Nov" at bounding box center [543, 146] width 26 height 33
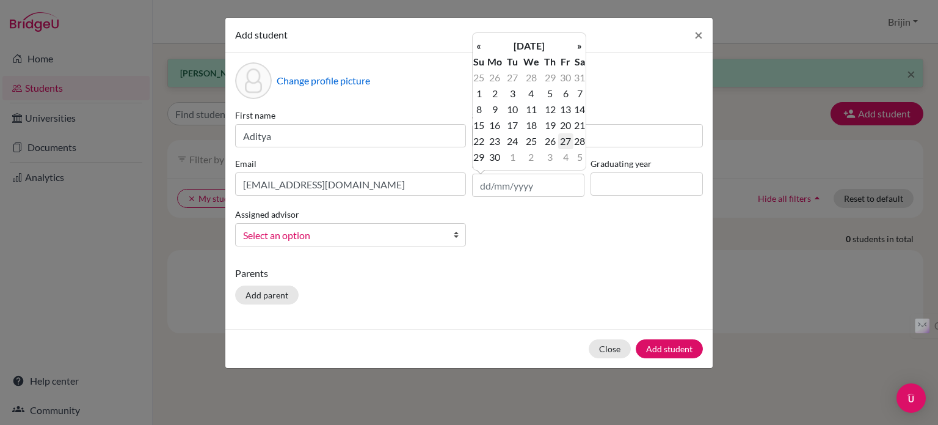
click at [560, 137] on td "27" at bounding box center [565, 141] width 15 height 16
type input "[DATE]"
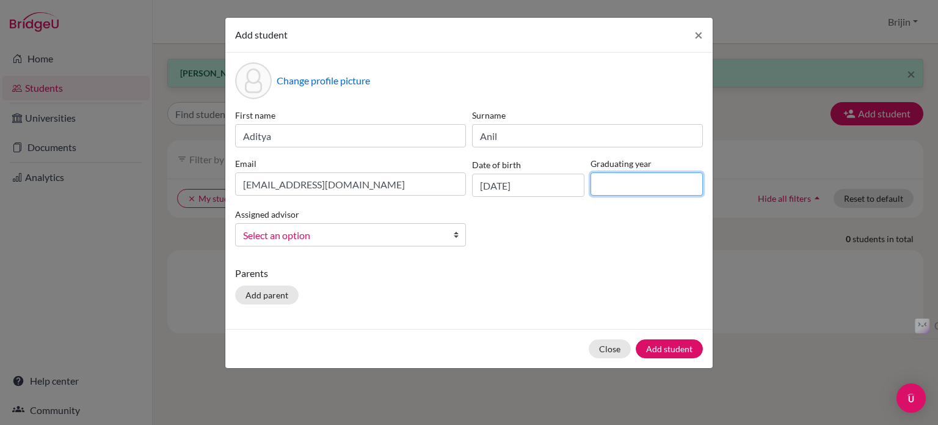
click at [609, 183] on input at bounding box center [647, 183] width 112 height 23
type input "2027"
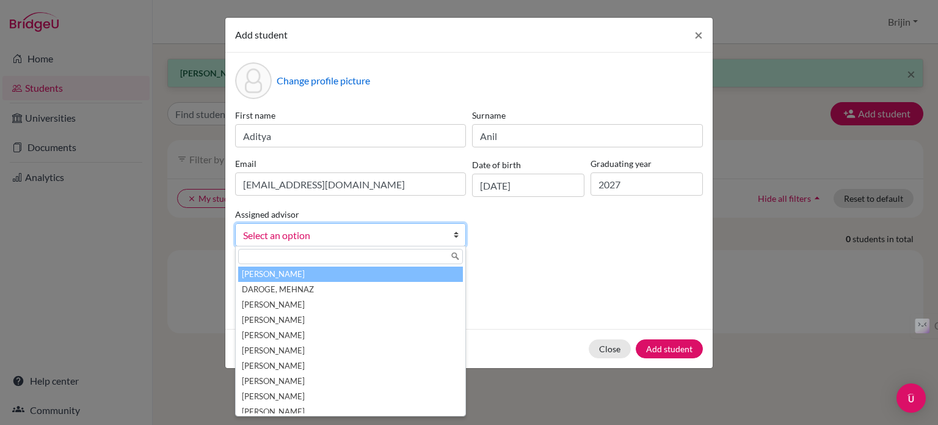
click at [458, 232] on b at bounding box center [459, 235] width 12 height 22
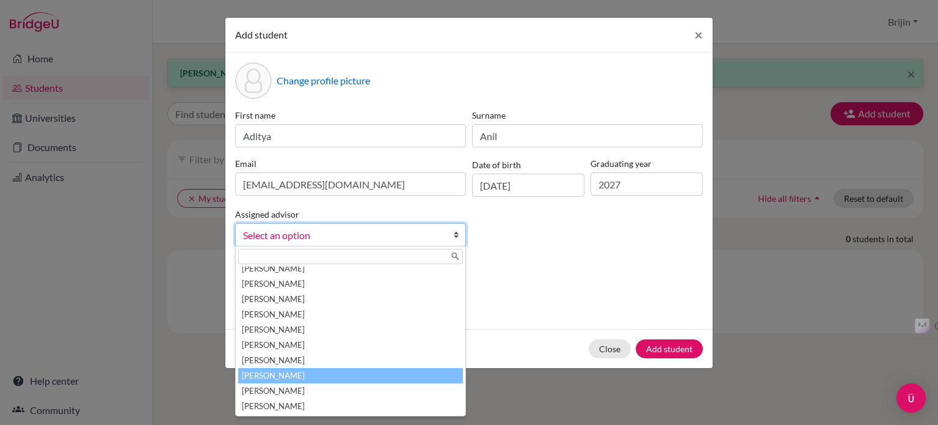
click at [355, 374] on li "[PERSON_NAME]" at bounding box center [350, 375] width 225 height 15
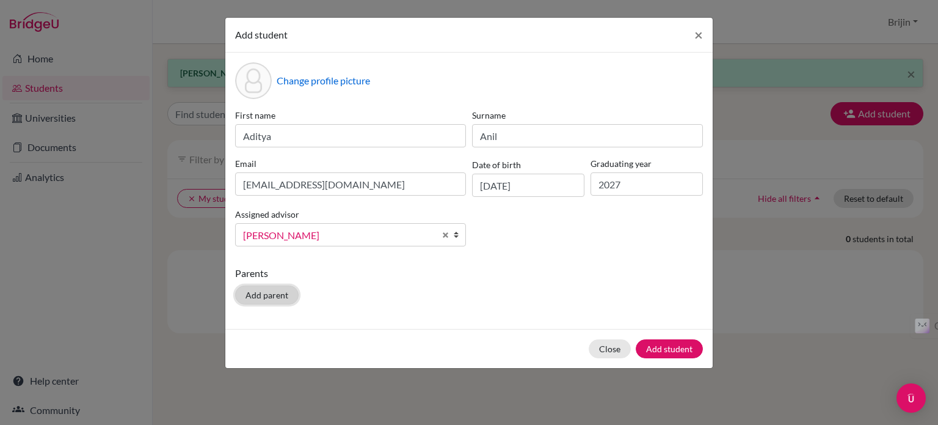
click at [277, 294] on button "Add parent" at bounding box center [267, 294] width 64 height 19
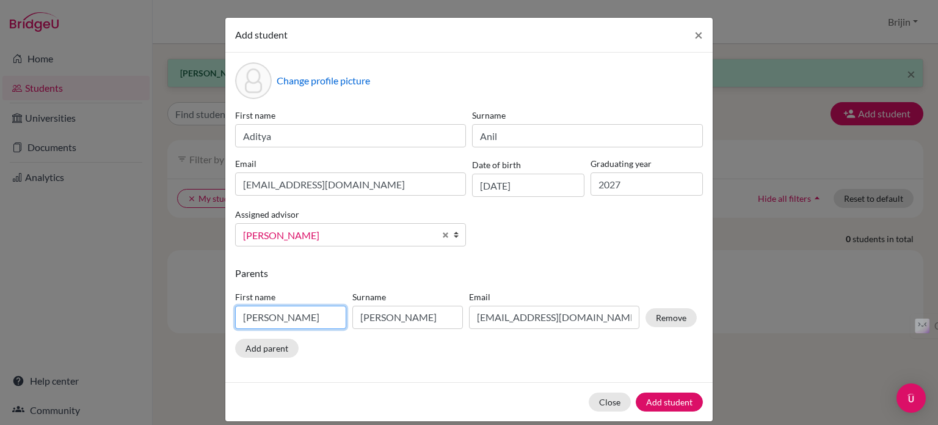
click at [274, 315] on input "[PERSON_NAME]" at bounding box center [290, 316] width 111 height 23
type input "A"
type input "Anil"
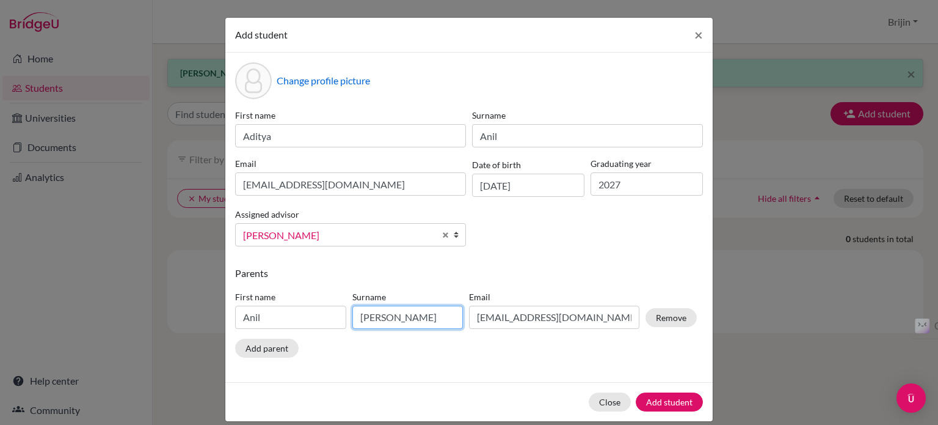
click at [399, 316] on input "[PERSON_NAME]" at bounding box center [408, 316] width 111 height 23
type input "S"
type input "Kizhakkumkara"
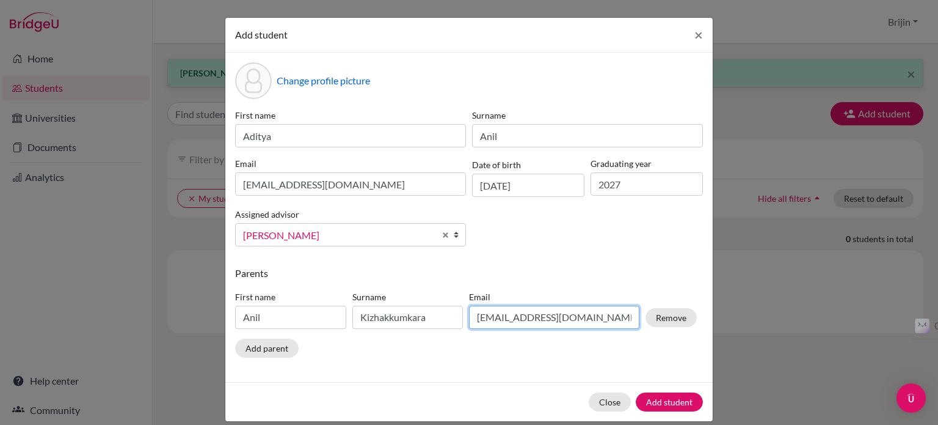
click at [605, 320] on input "[EMAIL_ADDRESS][DOMAIN_NAME]" at bounding box center [554, 316] width 170 height 23
type input "S"
type input "[EMAIL_ADDRESS][DOMAIN_NAME]"
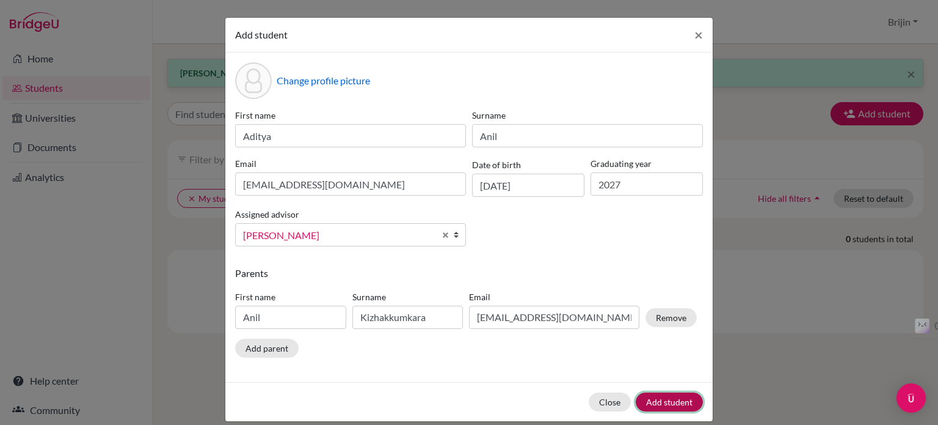
click at [670, 404] on button "Add student" at bounding box center [669, 401] width 67 height 19
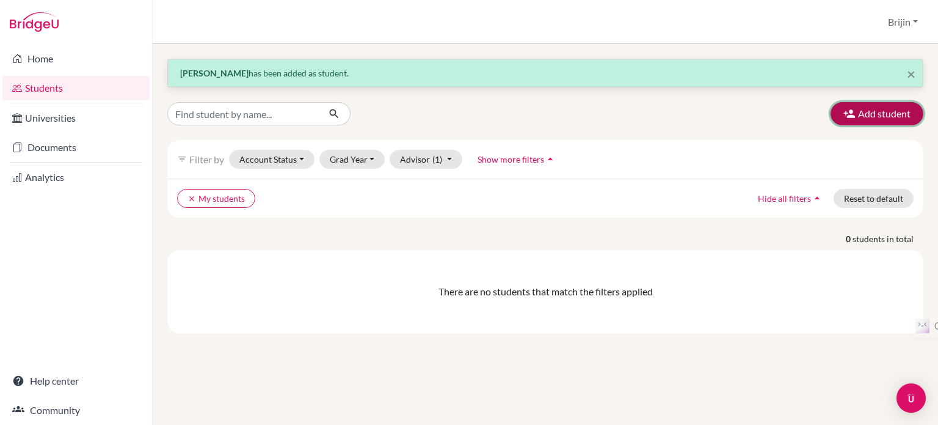
click at [879, 114] on button "Add student" at bounding box center [877, 113] width 93 height 23
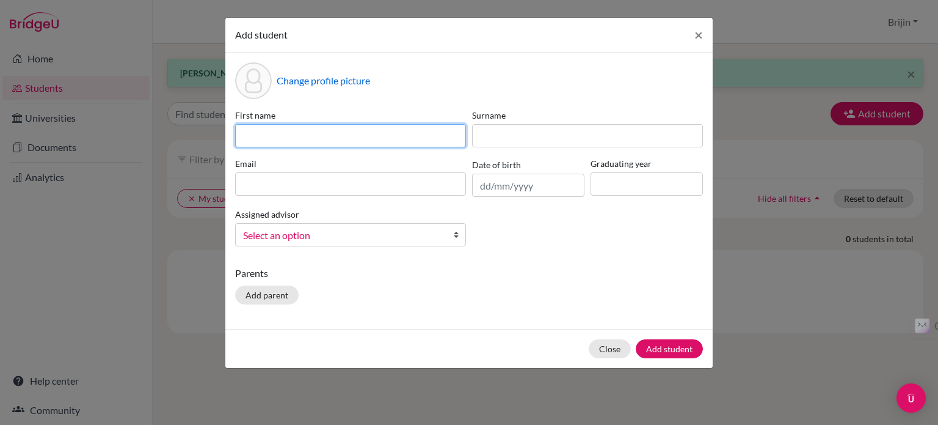
click at [298, 137] on input at bounding box center [350, 135] width 231 height 23
type input "[DEMOGRAPHIC_DATA]"
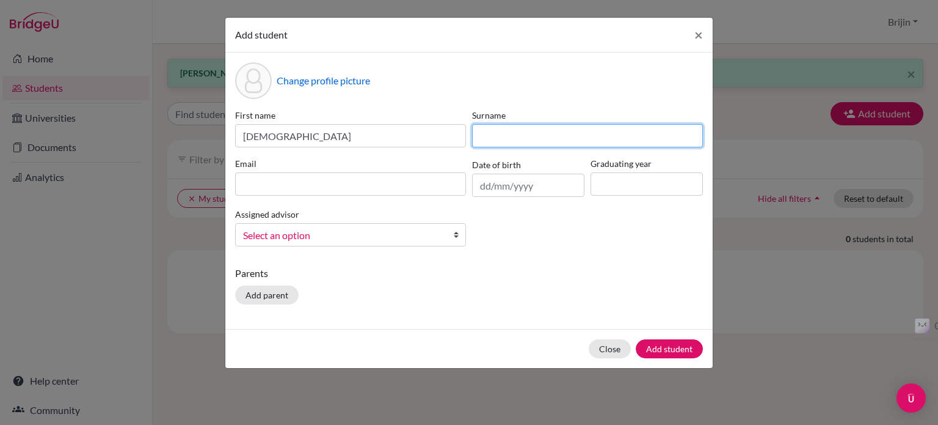
click at [486, 135] on input at bounding box center [587, 135] width 231 height 23
type input "Ramesh"
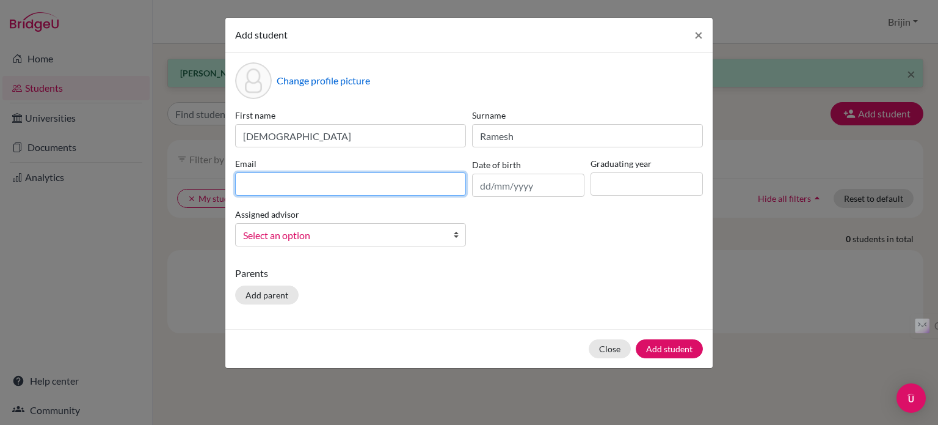
click at [423, 181] on input at bounding box center [350, 183] width 231 height 23
type input "[EMAIL_ADDRESS][DOMAIN_NAME]"
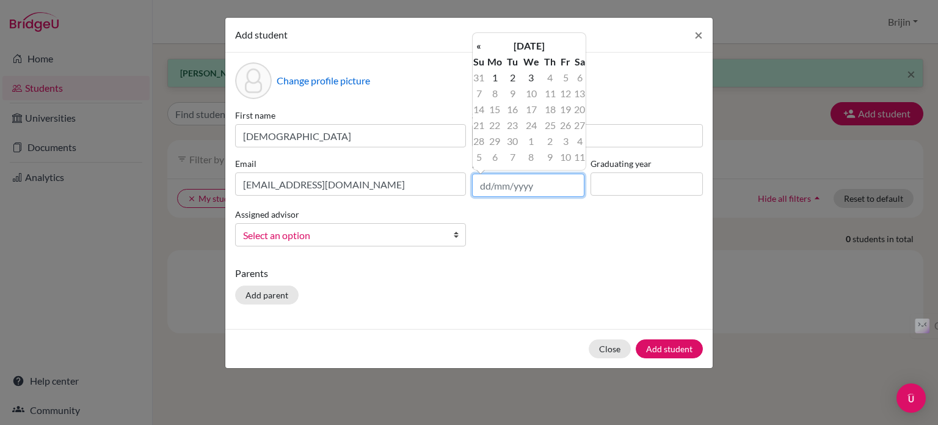
click at [541, 182] on input "text" at bounding box center [528, 185] width 112 height 23
click at [512, 38] on table "« [DATE] » Su Mo Tu We Th Fr Sa 31 1 2 3 4 5 6 7 8 9 10 11 12 13 14 15 16 17 18…" at bounding box center [529, 101] width 113 height 127
click at [513, 43] on th "[DATE]" at bounding box center [529, 46] width 89 height 16
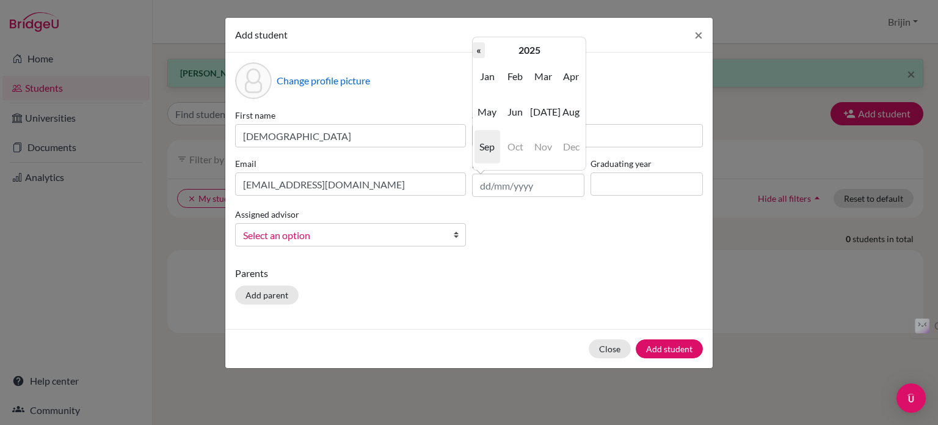
click at [478, 47] on th "«" at bounding box center [479, 50] width 12 height 16
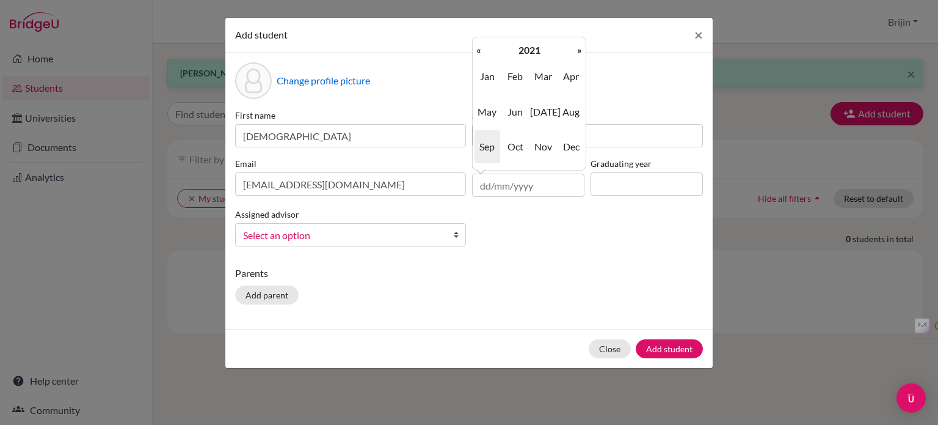
click at [478, 47] on th "«" at bounding box center [479, 50] width 12 height 16
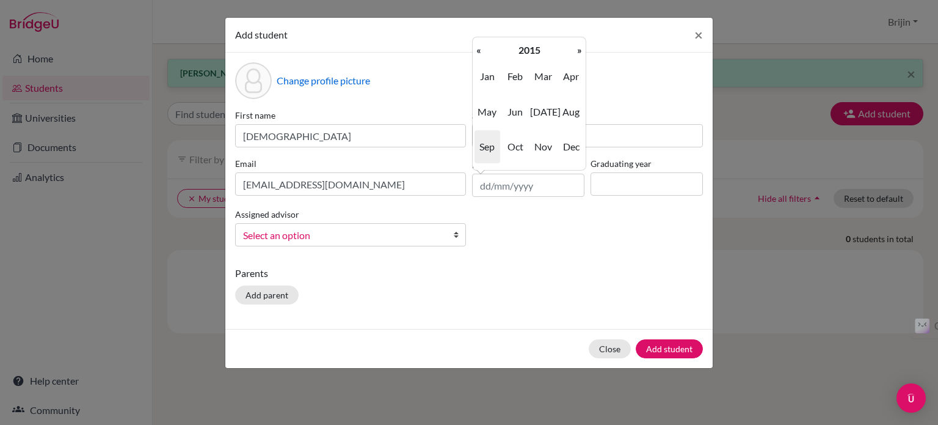
click at [478, 47] on th "«" at bounding box center [479, 50] width 12 height 16
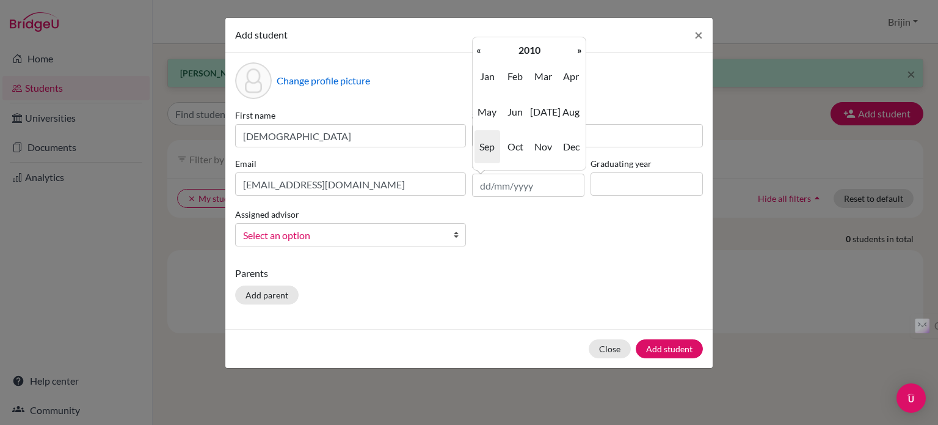
click at [478, 47] on th "«" at bounding box center [479, 50] width 12 height 16
click at [574, 49] on th "»" at bounding box center [580, 50] width 12 height 16
click at [572, 141] on span "Dec" at bounding box center [571, 146] width 26 height 33
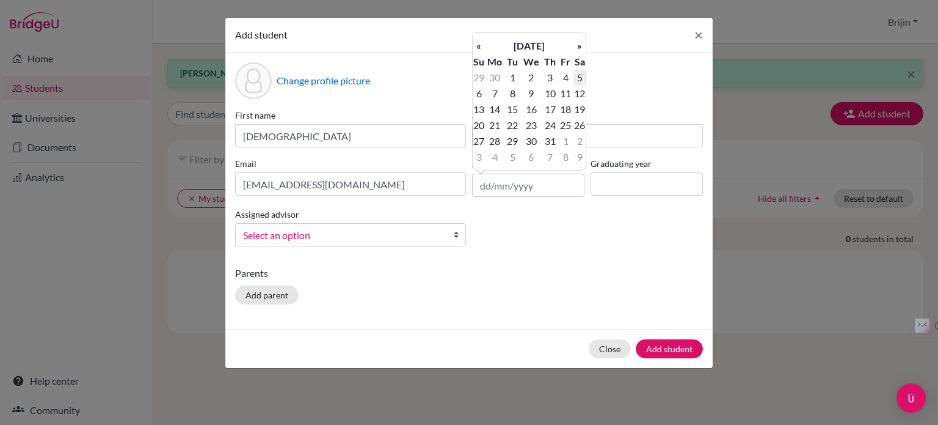
click at [582, 80] on td "5" at bounding box center [580, 78] width 12 height 16
type input "[DATE]"
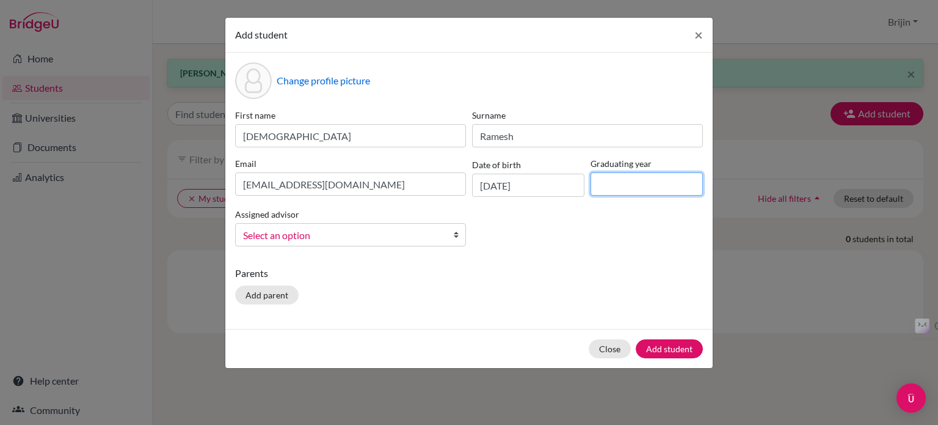
click at [618, 188] on input at bounding box center [647, 183] width 112 height 23
type input "2027"
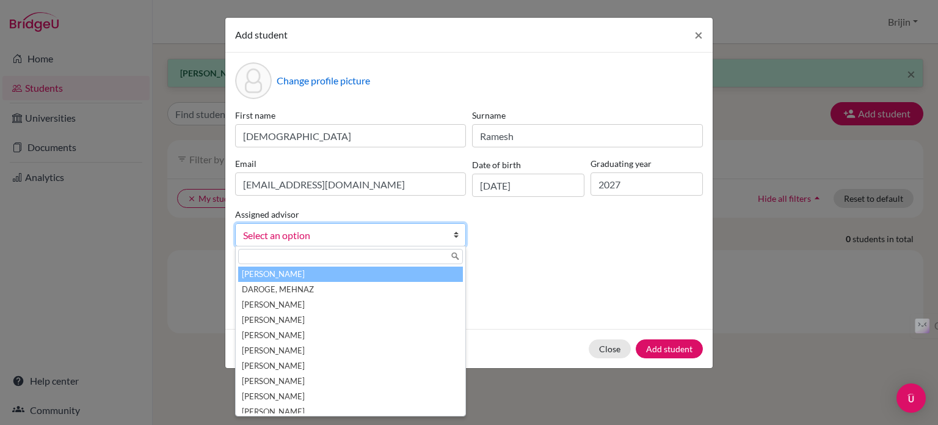
click at [458, 236] on b at bounding box center [459, 235] width 12 height 22
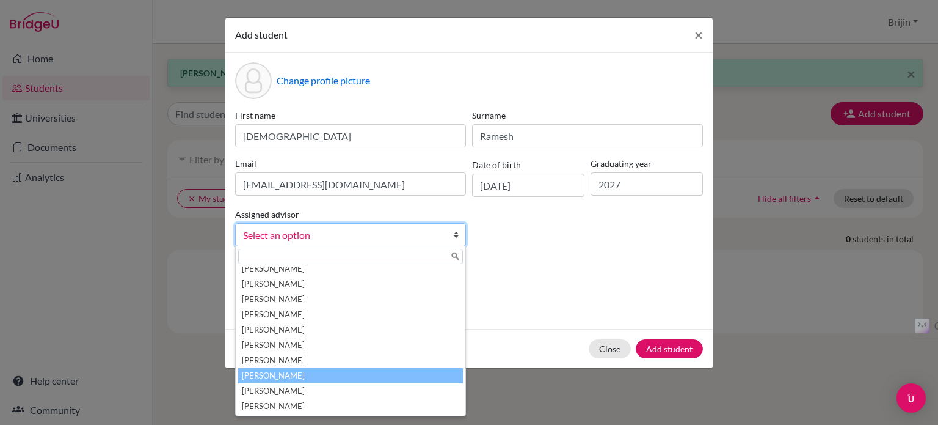
click at [364, 375] on li "[PERSON_NAME]" at bounding box center [350, 375] width 225 height 15
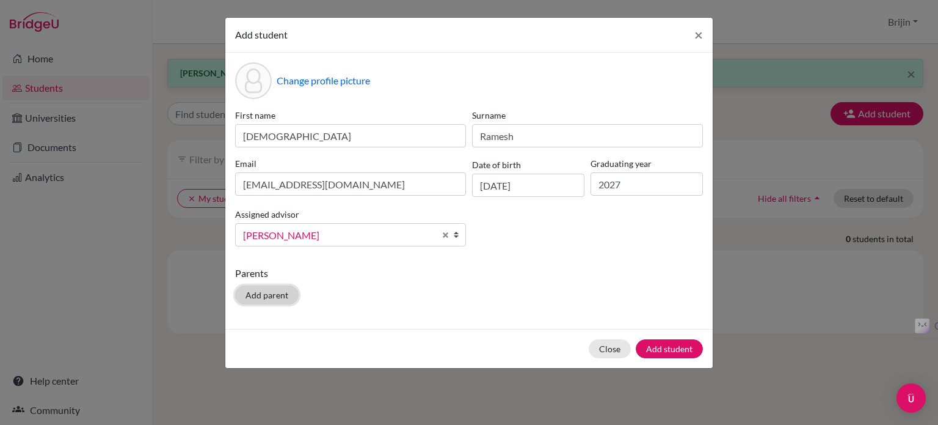
click at [263, 294] on button "Add parent" at bounding box center [267, 294] width 64 height 19
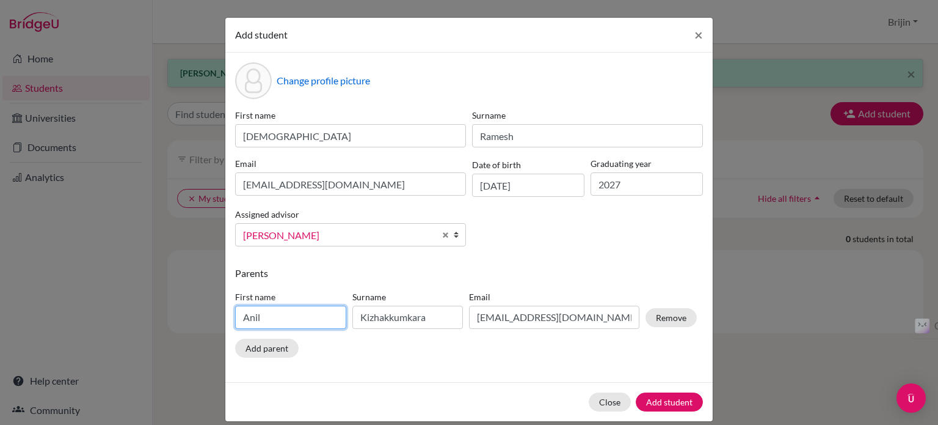
click at [276, 317] on input "Anil" at bounding box center [290, 316] width 111 height 23
type input "A"
type input "Ramesh"
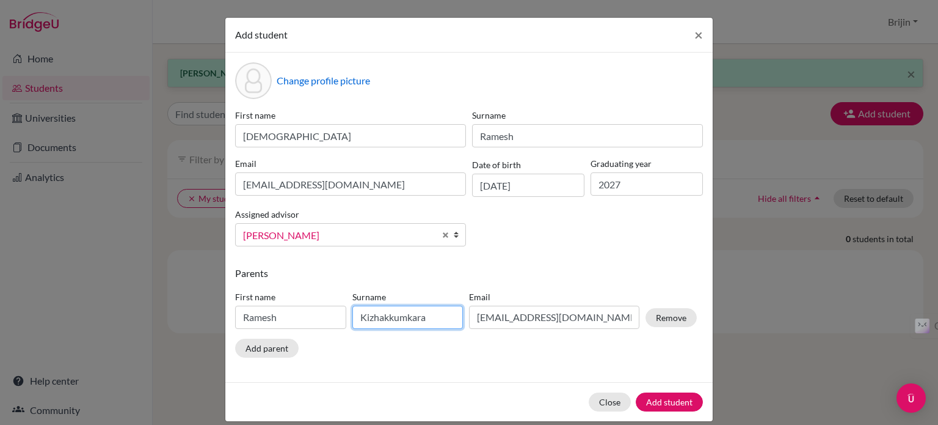
click at [430, 326] on input "Kizhakkumkara" at bounding box center [408, 316] width 111 height 23
type input "K"
type input "Rajan"
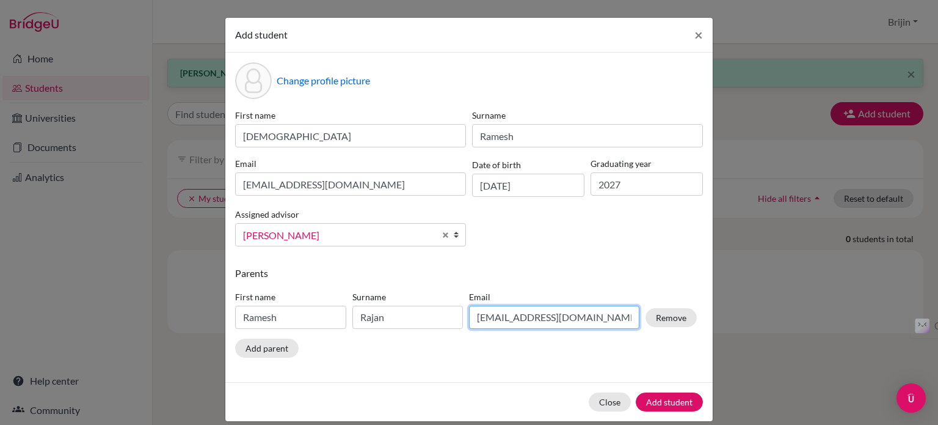
click at [589, 320] on input "[EMAIL_ADDRESS][DOMAIN_NAME]" at bounding box center [554, 316] width 170 height 23
type input "a"
type input "[EMAIL_ADDRESS][DOMAIN_NAME]"
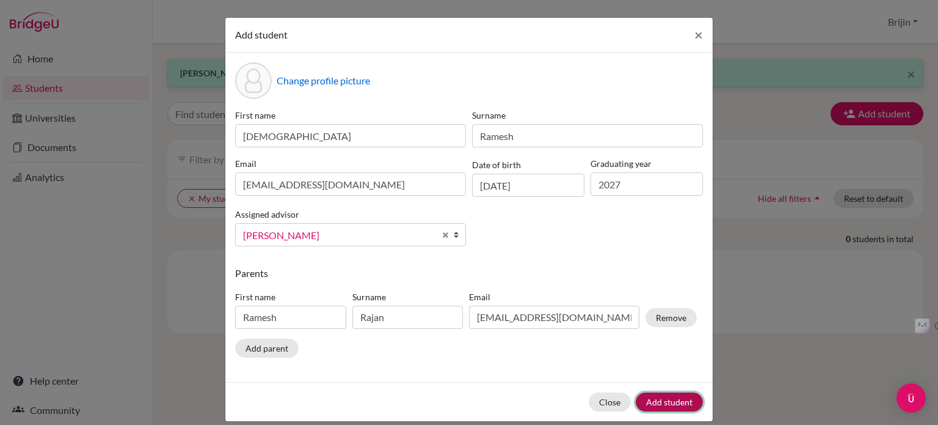
click at [657, 400] on button "Add student" at bounding box center [669, 401] width 67 height 19
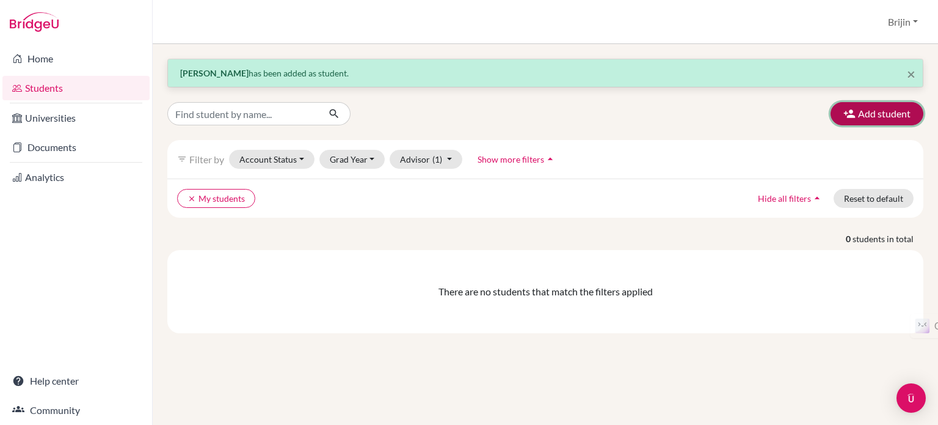
click at [891, 109] on button "Add student" at bounding box center [877, 113] width 93 height 23
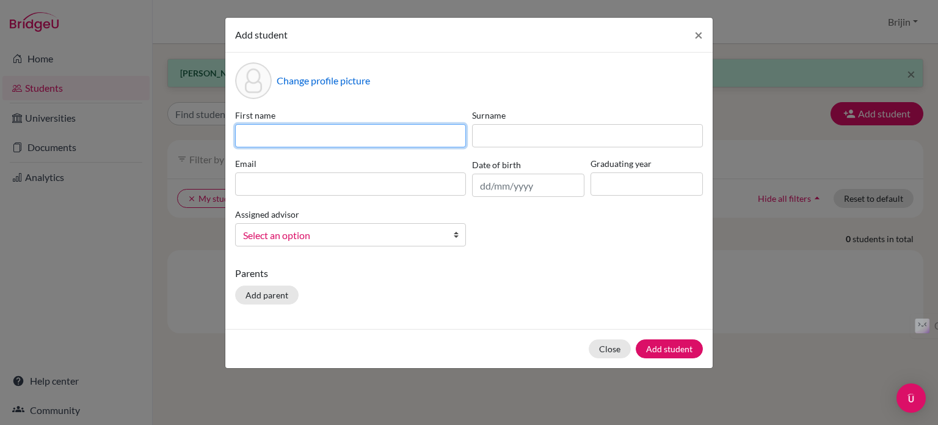
click at [334, 129] on input at bounding box center [350, 135] width 231 height 23
type input "[PERSON_NAME]"
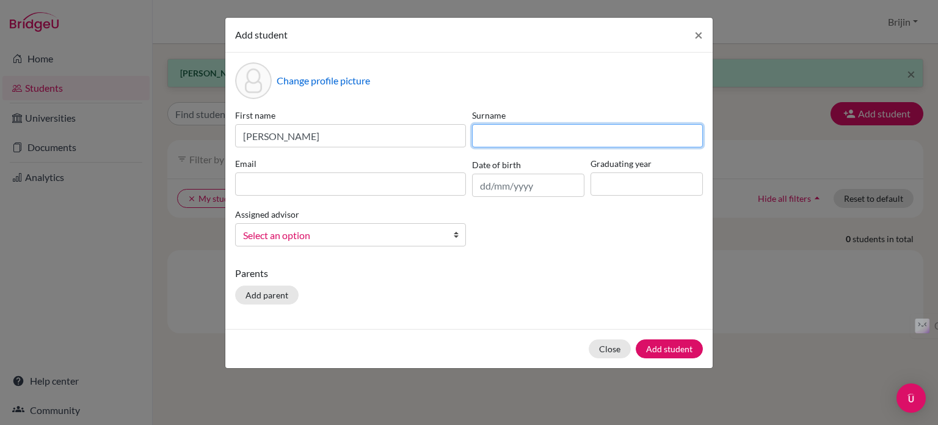
click at [504, 126] on input at bounding box center [587, 135] width 231 height 23
type input "[PERSON_NAME]"
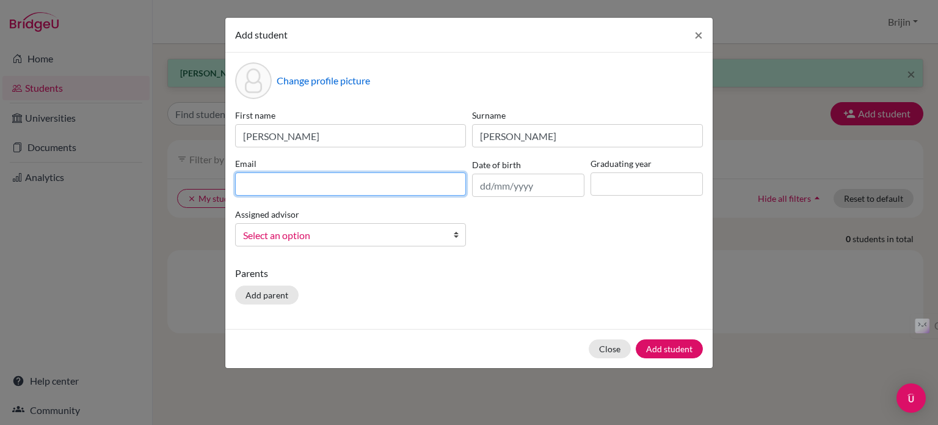
click at [374, 181] on input at bounding box center [350, 183] width 231 height 23
type input "[EMAIL_ADDRESS][DOMAIN_NAME]"
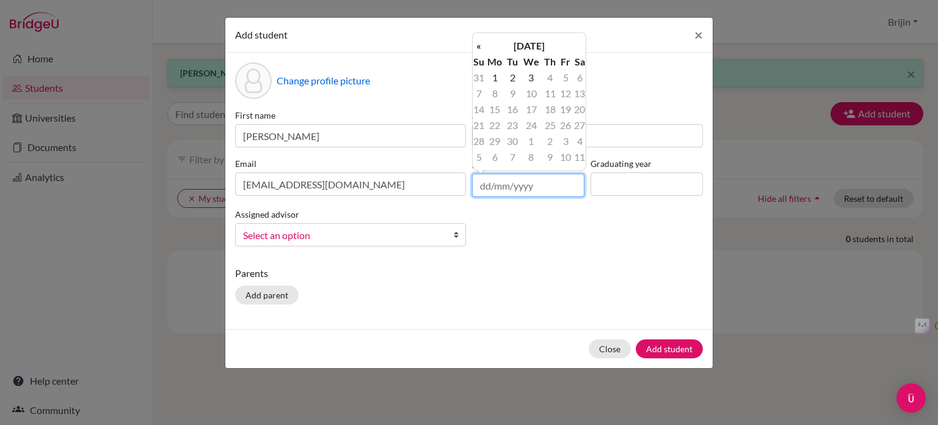
click at [527, 188] on input "text" at bounding box center [528, 185] width 112 height 23
click at [508, 45] on th "[DATE]" at bounding box center [529, 46] width 89 height 16
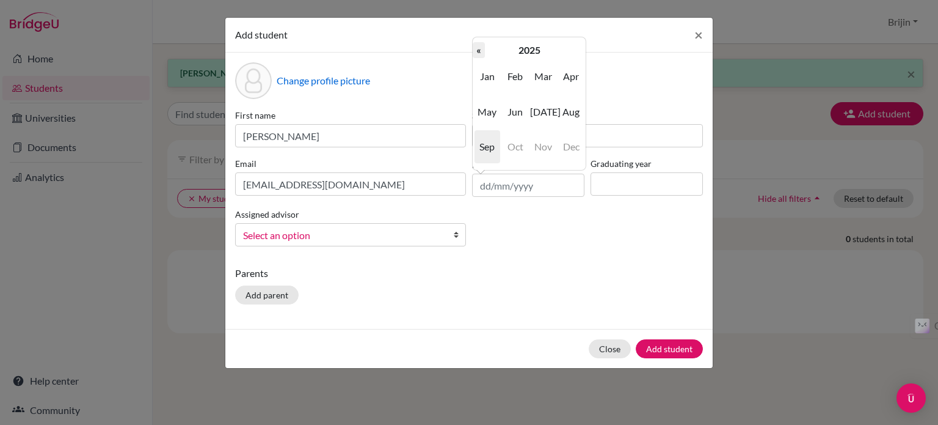
click at [480, 46] on th "«" at bounding box center [479, 50] width 12 height 16
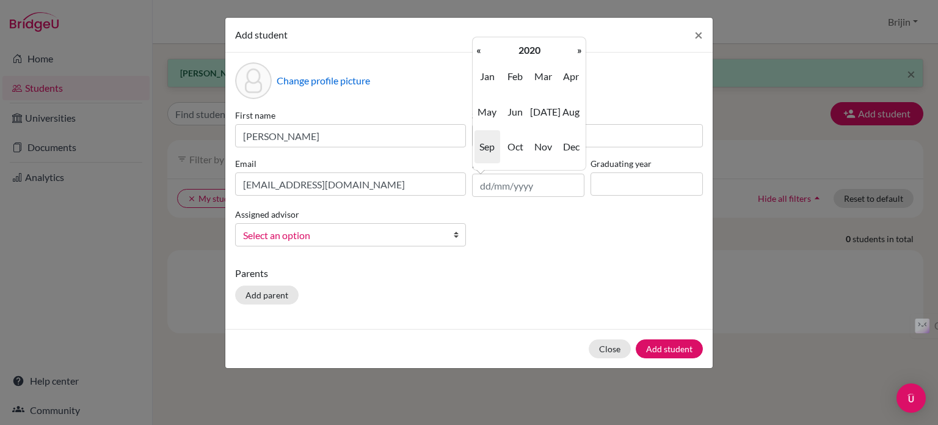
click at [480, 46] on th "«" at bounding box center [479, 50] width 12 height 16
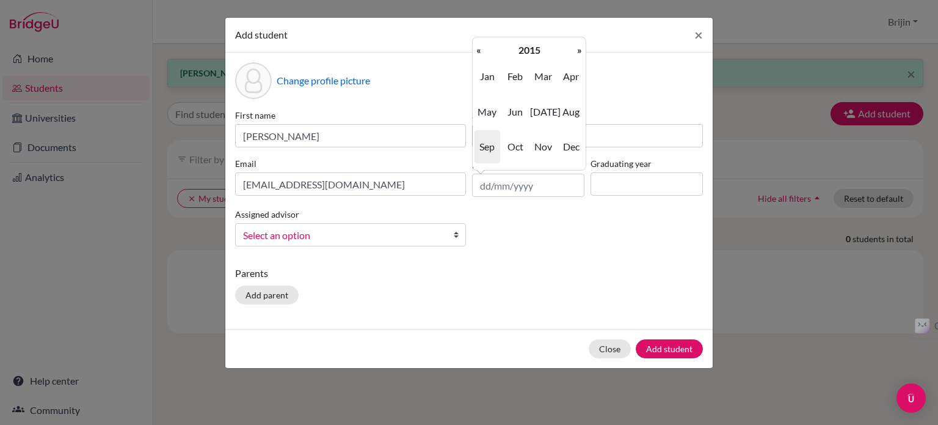
click at [480, 46] on th "«" at bounding box center [479, 50] width 12 height 16
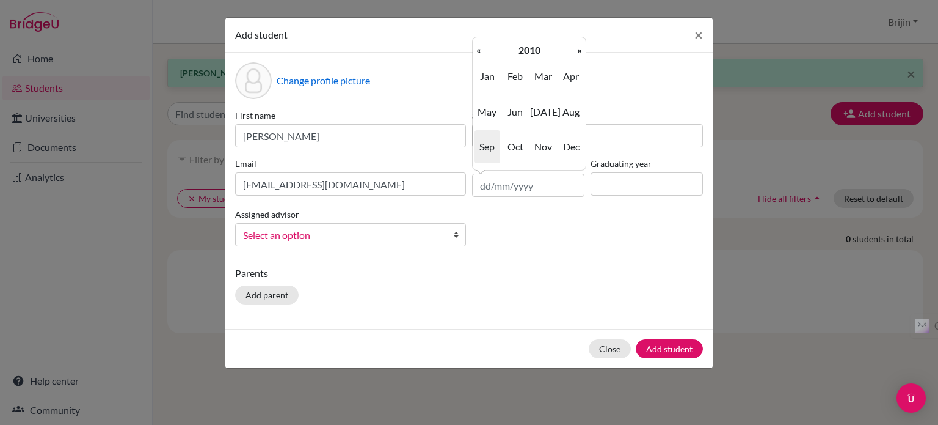
click at [480, 46] on th "«" at bounding box center [479, 50] width 12 height 16
click at [579, 48] on th "»" at bounding box center [580, 50] width 12 height 16
click at [518, 76] on span "Feb" at bounding box center [516, 76] width 26 height 33
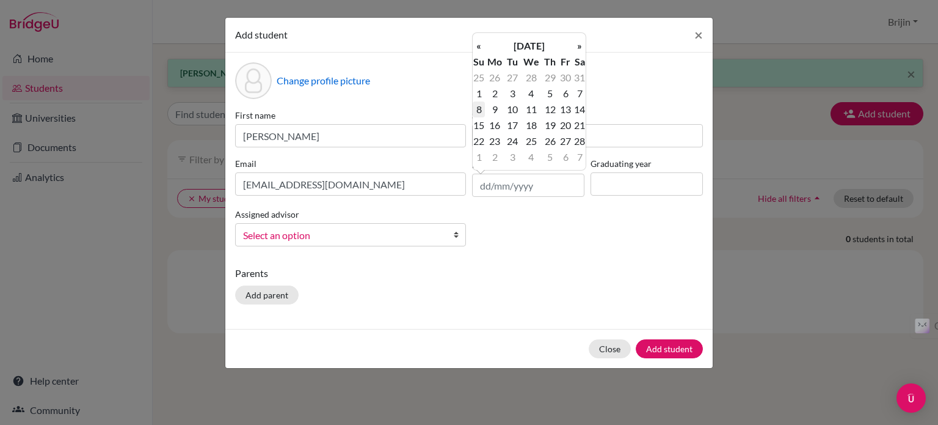
click at [480, 110] on td "8" at bounding box center [479, 109] width 12 height 16
type input "[DATE]"
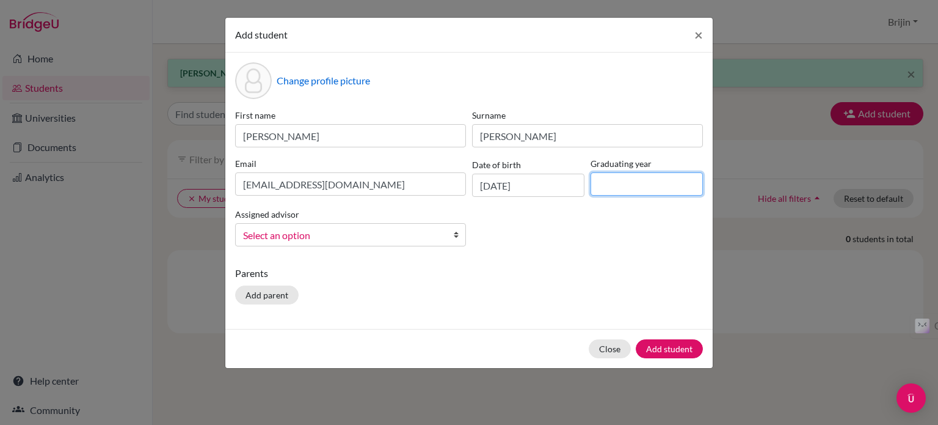
click at [645, 183] on input at bounding box center [647, 183] width 112 height 23
type input "2027"
click at [649, 208] on div "First name [PERSON_NAME] Surname [PERSON_NAME] Email [EMAIL_ADDRESS][DOMAIN_NAM…" at bounding box center [469, 182] width 474 height 147
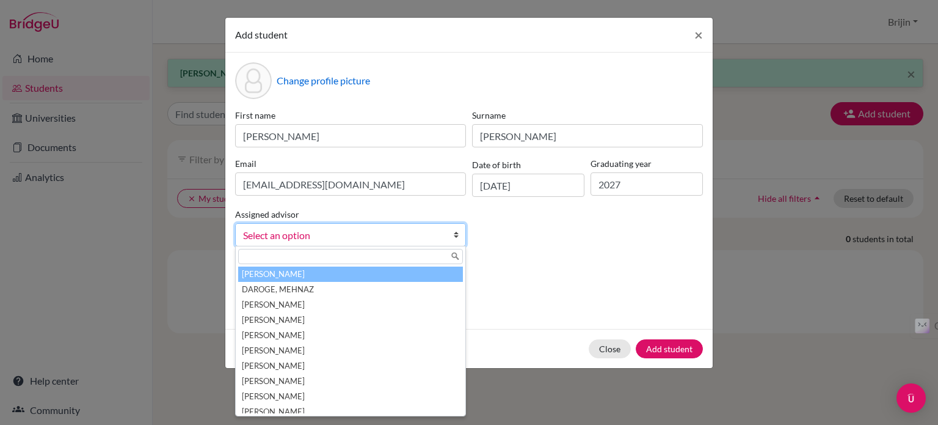
click at [456, 238] on b at bounding box center [459, 235] width 12 height 22
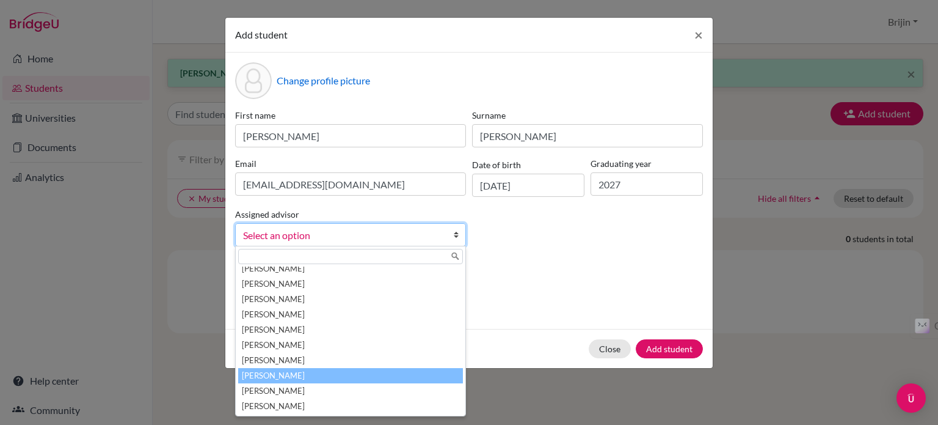
click at [374, 376] on li "[PERSON_NAME]" at bounding box center [350, 375] width 225 height 15
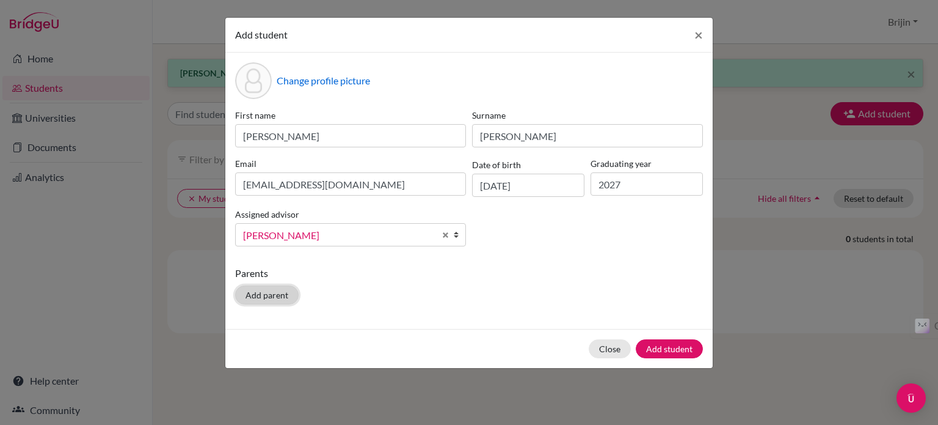
click at [279, 294] on button "Add parent" at bounding box center [267, 294] width 64 height 19
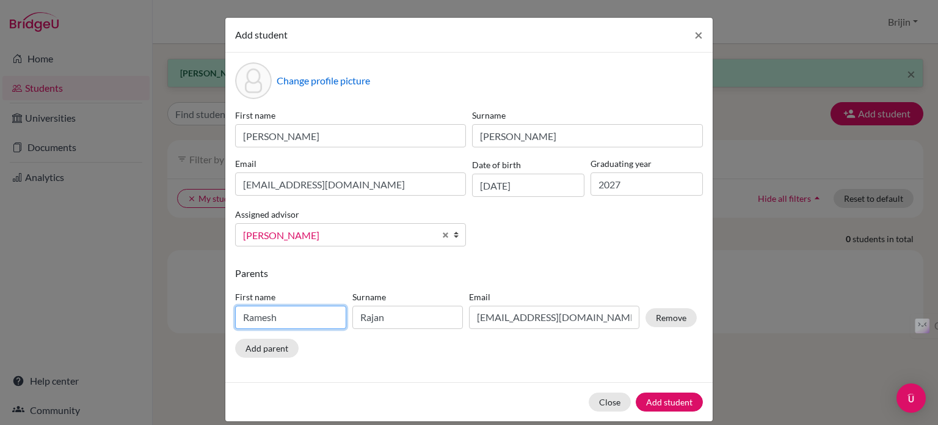
click at [283, 320] on input "Ramesh" at bounding box center [290, 316] width 111 height 23
type input "R"
type input "A"
type input "Arun"
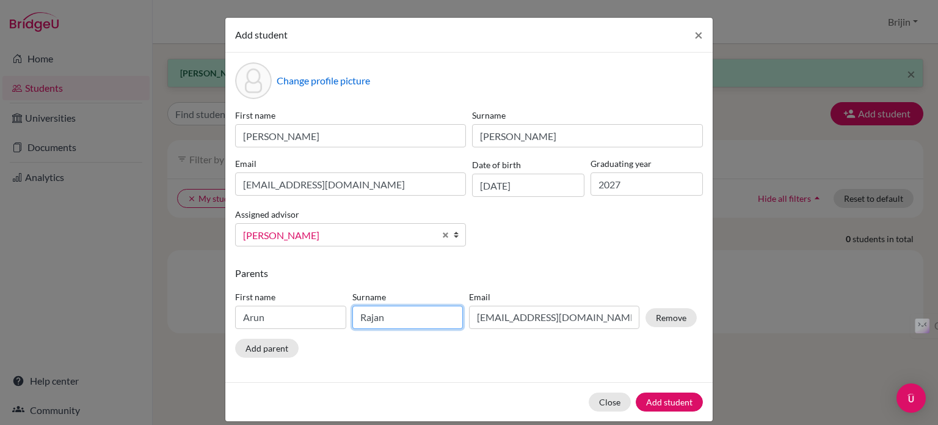
click at [386, 314] on input "Rajan" at bounding box center [408, 316] width 111 height 23
type input "R"
type input "[PERSON_NAME]"
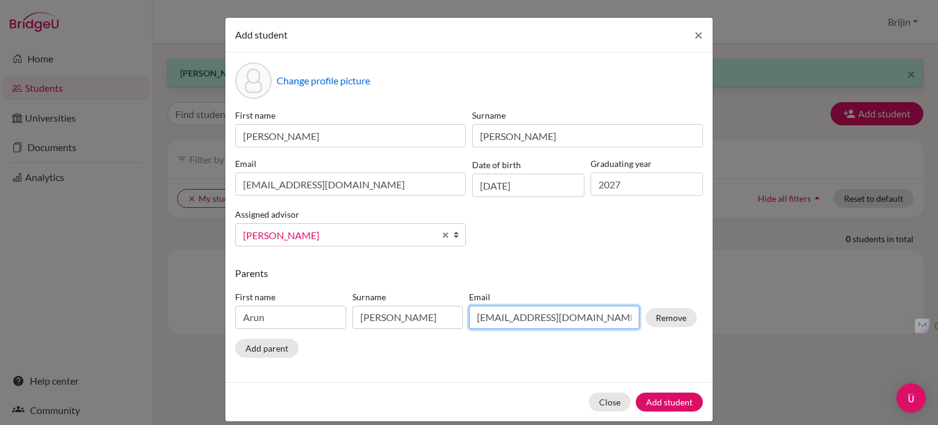
click at [583, 317] on input "[EMAIL_ADDRESS][DOMAIN_NAME]" at bounding box center [554, 316] width 170 height 23
type input "p"
paste input "[EMAIL_ADDRESS][DOMAIN_NAME]"
type input "[EMAIL_ADDRESS][DOMAIN_NAME]"
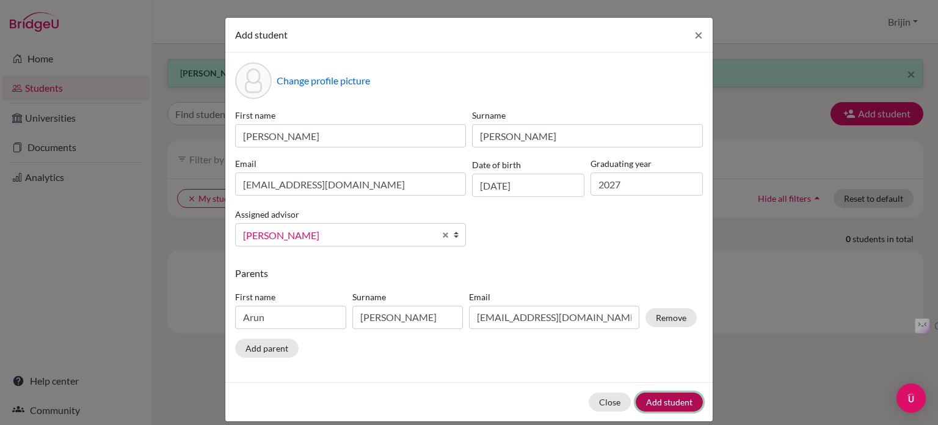
click at [659, 399] on button "Add student" at bounding box center [669, 401] width 67 height 19
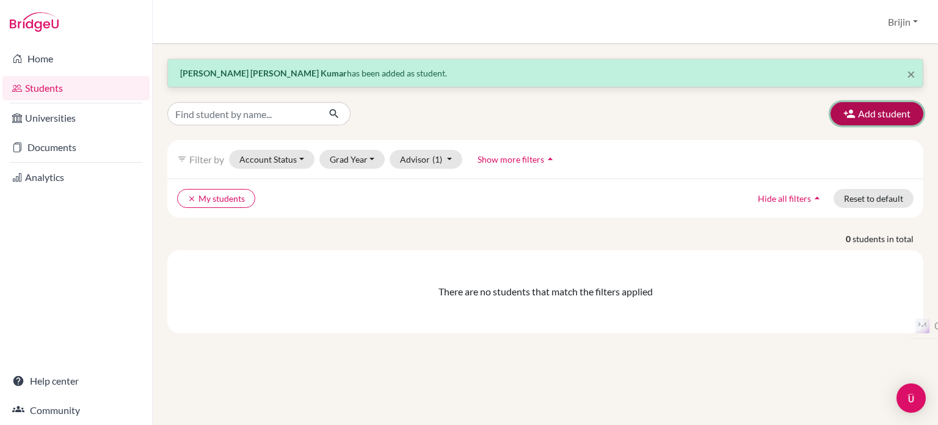
click at [871, 109] on button "Add student" at bounding box center [877, 113] width 93 height 23
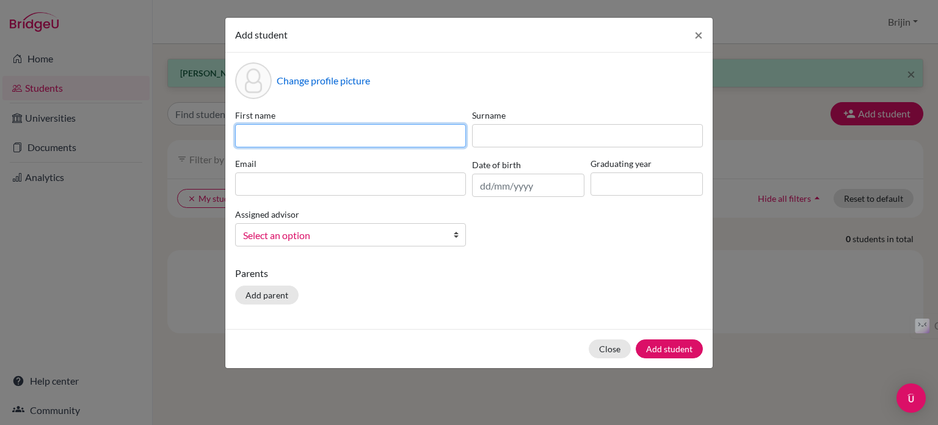
click at [396, 128] on input at bounding box center [350, 135] width 231 height 23
type input "[PERSON_NAME]"
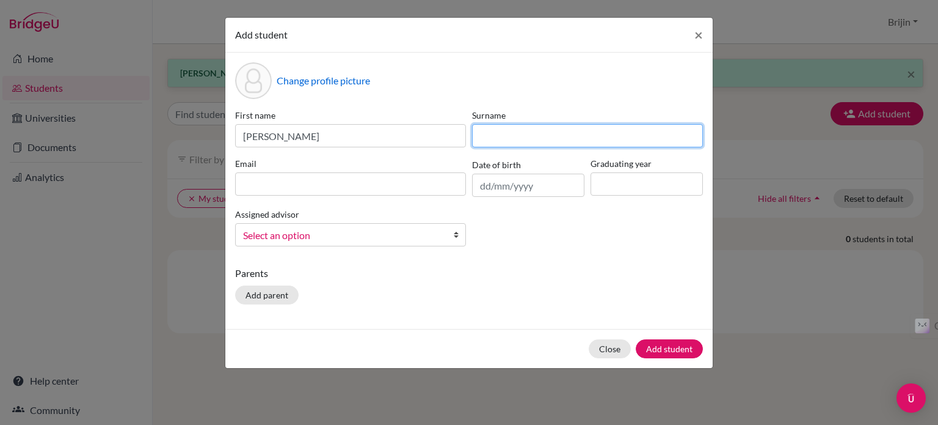
click at [533, 141] on input at bounding box center [587, 135] width 231 height 23
type input "[PERSON_NAME]"
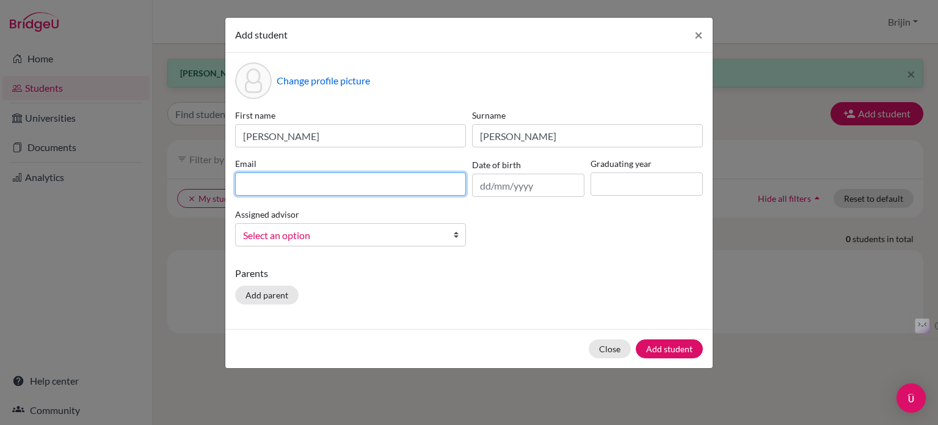
click at [423, 177] on input at bounding box center [350, 183] width 231 height 23
type input "[EMAIL_ADDRESS][DOMAIN_NAME]"
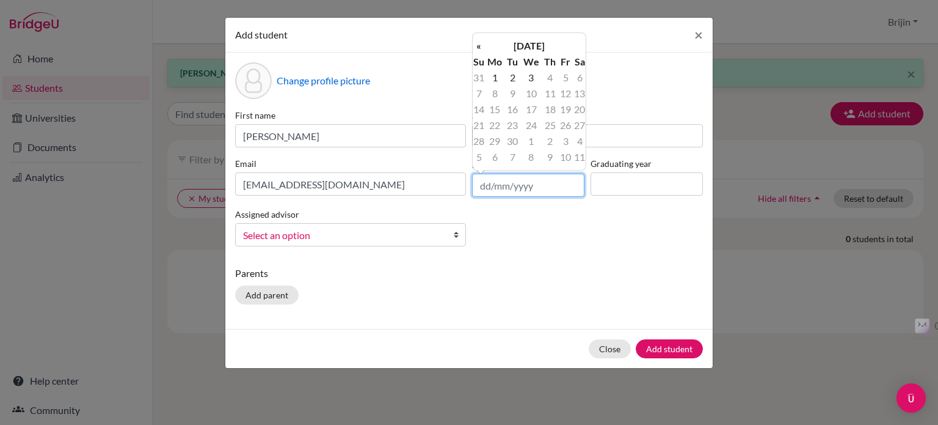
click at [508, 188] on input "text" at bounding box center [528, 185] width 112 height 23
click at [520, 42] on th "[DATE]" at bounding box center [529, 46] width 89 height 16
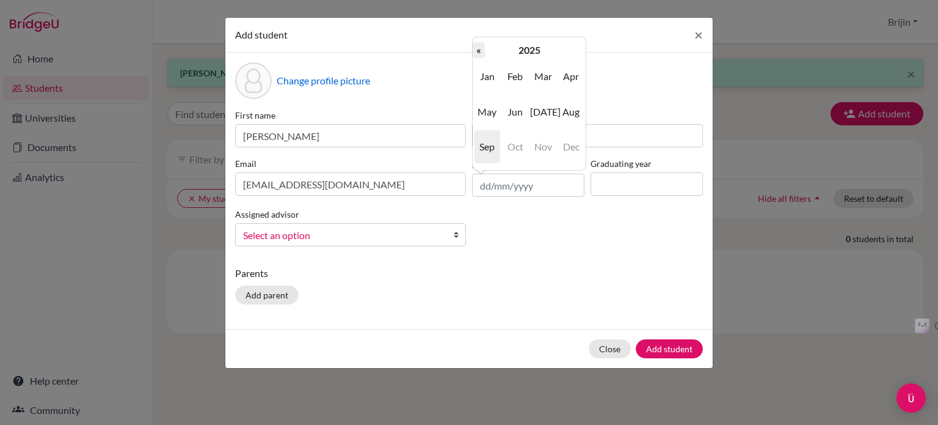
click at [481, 51] on th "«" at bounding box center [479, 50] width 12 height 16
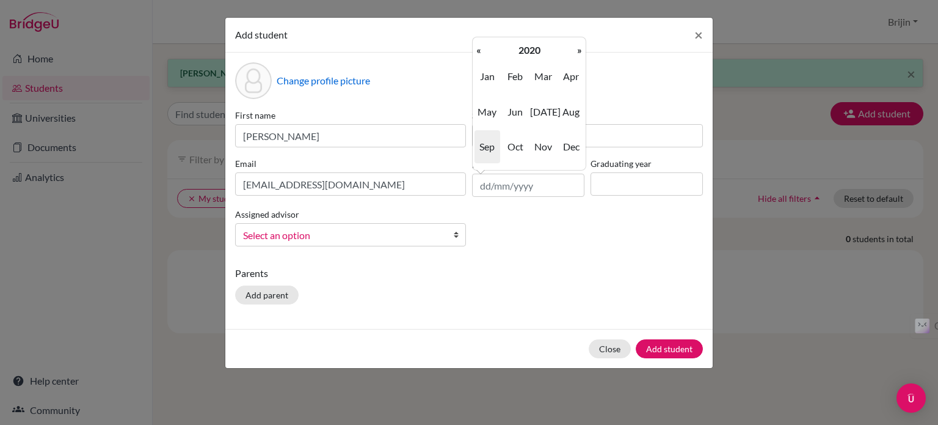
click at [481, 51] on th "«" at bounding box center [479, 50] width 12 height 16
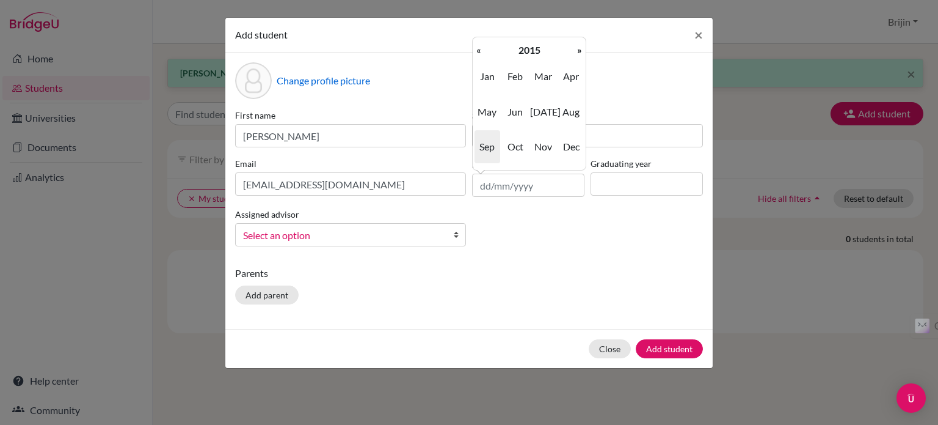
click at [481, 51] on th "«" at bounding box center [479, 50] width 12 height 16
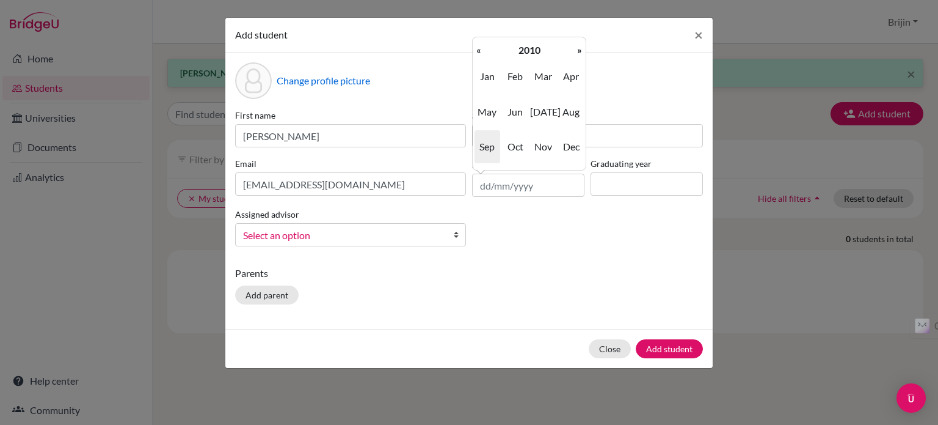
click at [481, 51] on th "«" at bounding box center [479, 50] width 12 height 16
click at [540, 76] on span "Mar" at bounding box center [543, 76] width 26 height 33
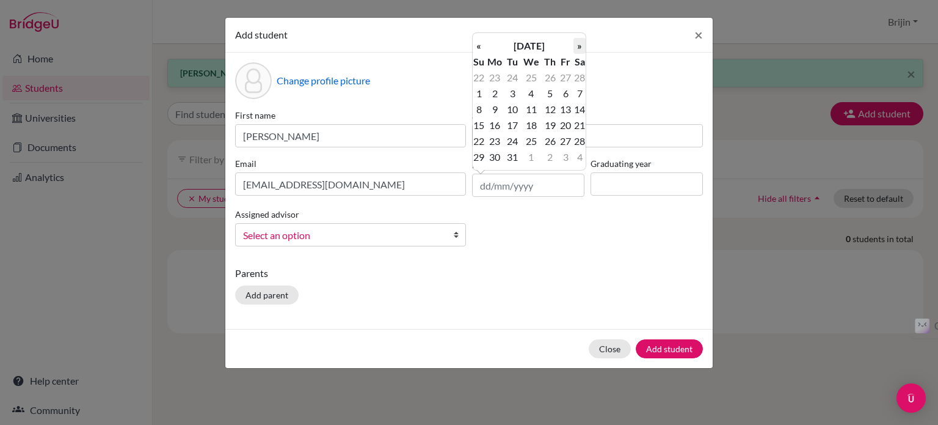
click at [580, 46] on th "»" at bounding box center [580, 46] width 12 height 16
click at [495, 139] on td "25" at bounding box center [495, 141] width 20 height 16
type input "[DATE]"
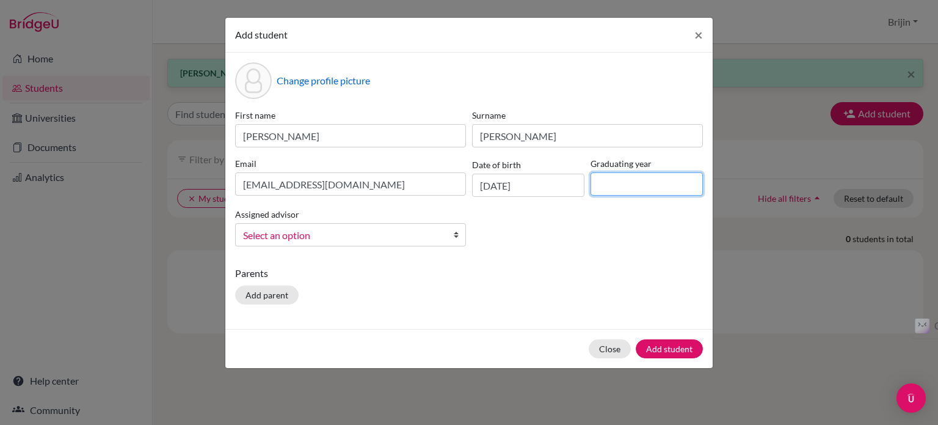
click at [606, 183] on input at bounding box center [647, 183] width 112 height 23
type input "2027"
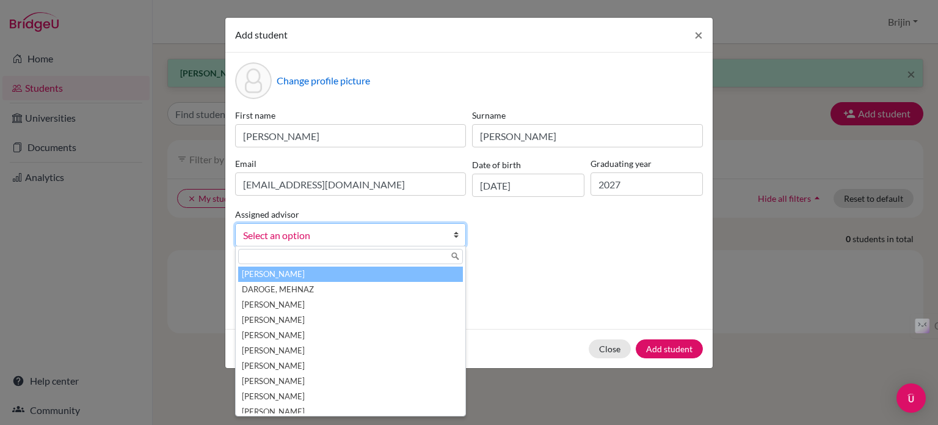
click at [452, 232] on link "Select an option" at bounding box center [350, 234] width 231 height 23
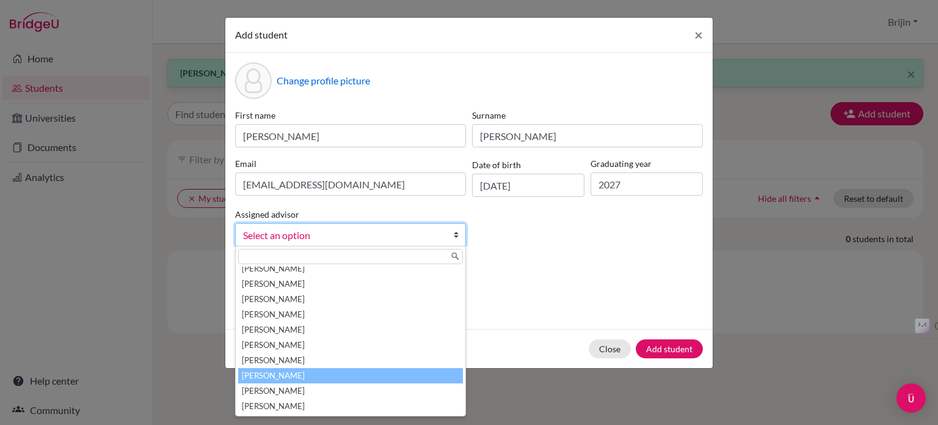
click at [378, 373] on li "[PERSON_NAME]" at bounding box center [350, 375] width 225 height 15
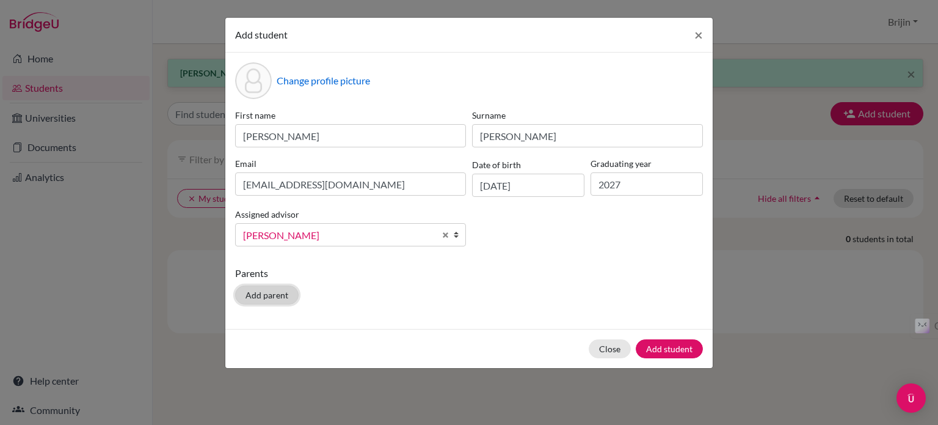
click at [274, 293] on button "Add parent" at bounding box center [267, 294] width 64 height 19
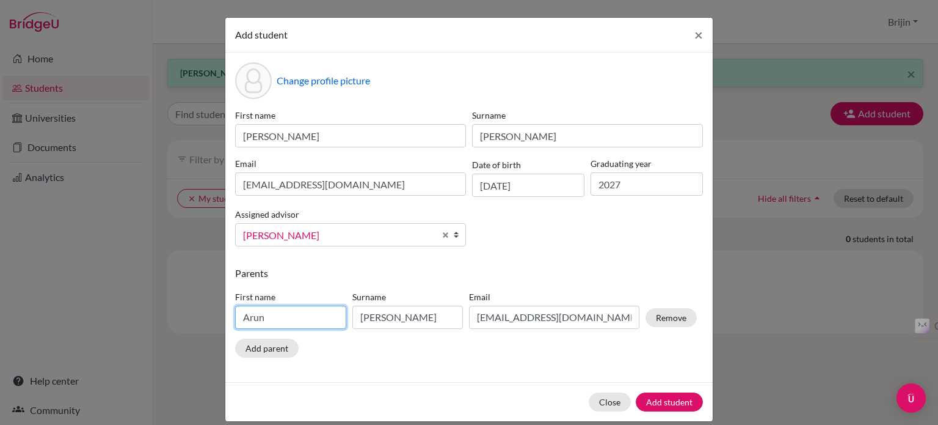
click at [273, 320] on input "Arun" at bounding box center [290, 316] width 111 height 23
type input "A"
type input "[PERSON_NAME]"
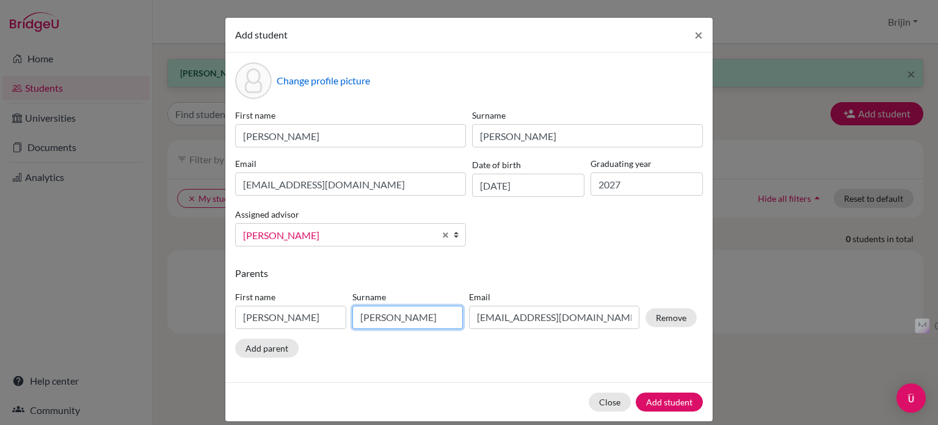
click at [433, 323] on input "[PERSON_NAME]" at bounding box center [408, 316] width 111 height 23
type input "P"
type input "Raju"
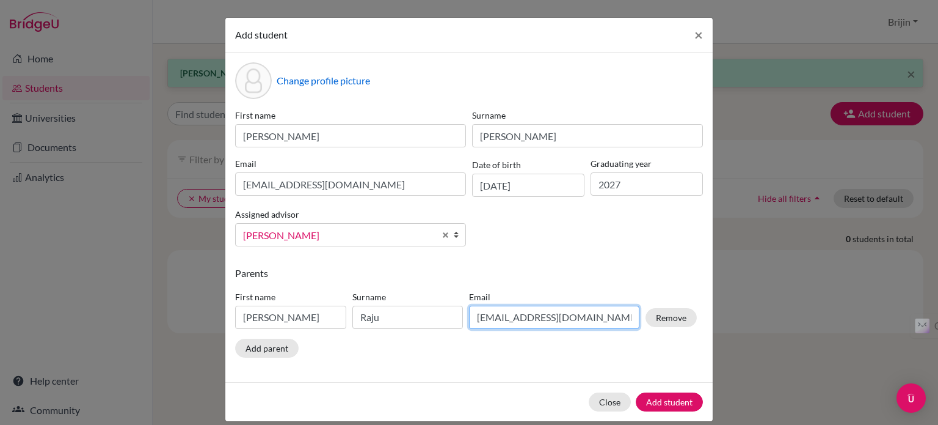
click at [596, 316] on input "[EMAIL_ADDRESS][DOMAIN_NAME]" at bounding box center [554, 316] width 170 height 23
type input "a"
type input "[EMAIL_ADDRESS][DOMAIN_NAME]"
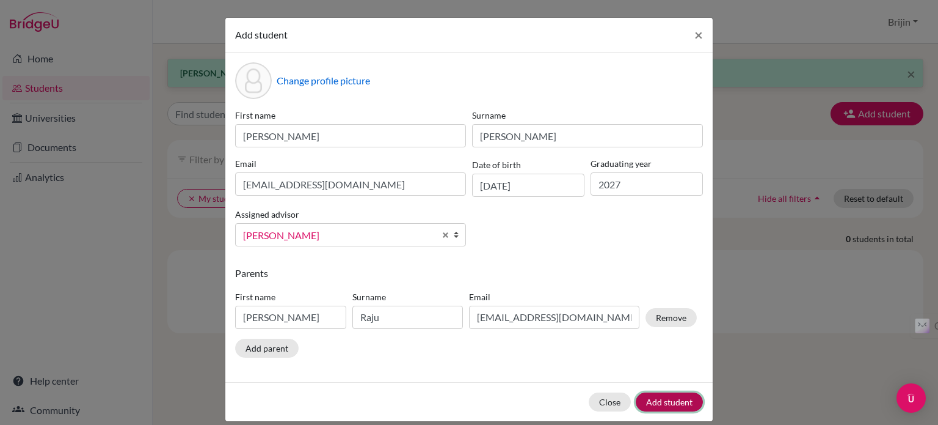
click at [665, 401] on button "Add student" at bounding box center [669, 401] width 67 height 19
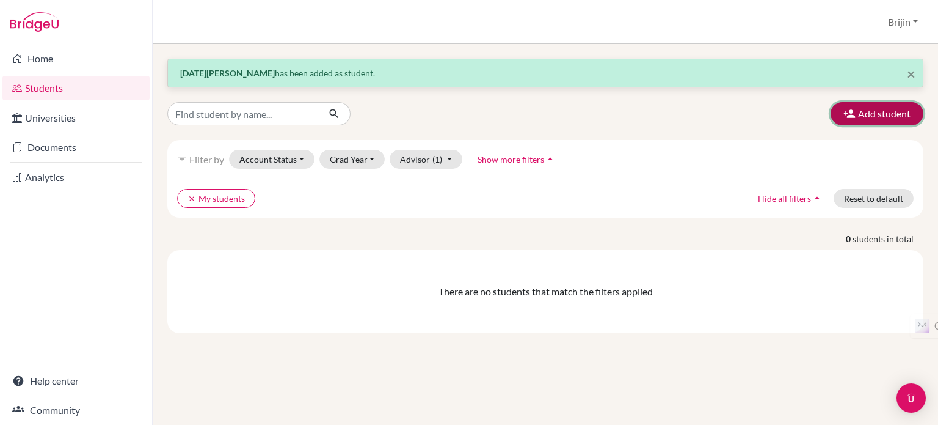
click at [879, 112] on button "Add student" at bounding box center [877, 113] width 93 height 23
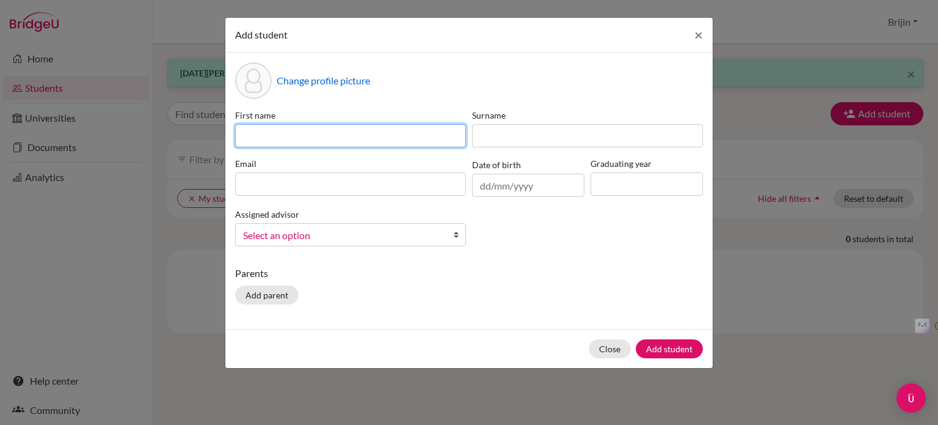
click at [378, 137] on input at bounding box center [350, 135] width 231 height 23
type input "[PERSON_NAME]"
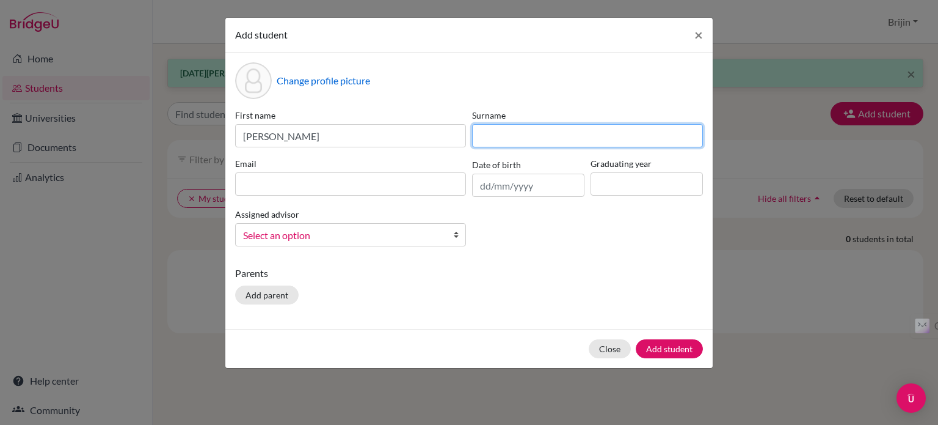
click at [521, 136] on input at bounding box center [587, 135] width 231 height 23
type input "[PERSON_NAME]"
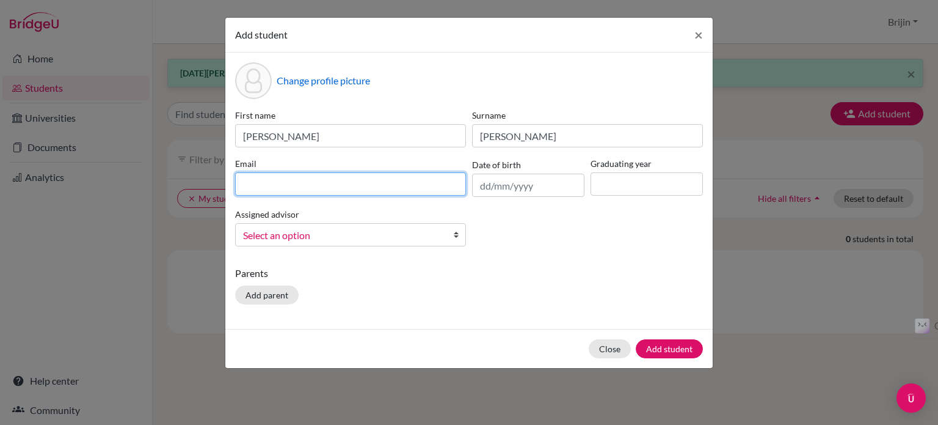
click at [434, 183] on input at bounding box center [350, 183] width 231 height 23
type input "[EMAIL_ADDRESS][DOMAIN_NAME]"
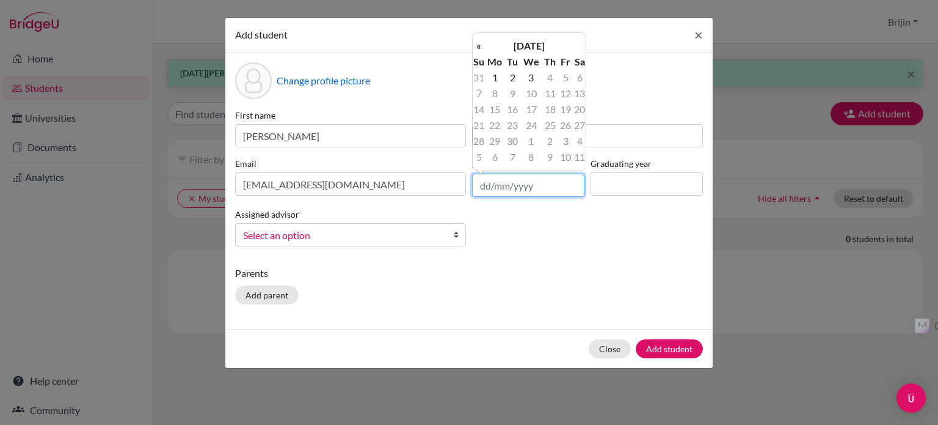
click at [541, 183] on input "text" at bounding box center [528, 185] width 112 height 23
click at [522, 42] on th "[DATE]" at bounding box center [529, 46] width 89 height 16
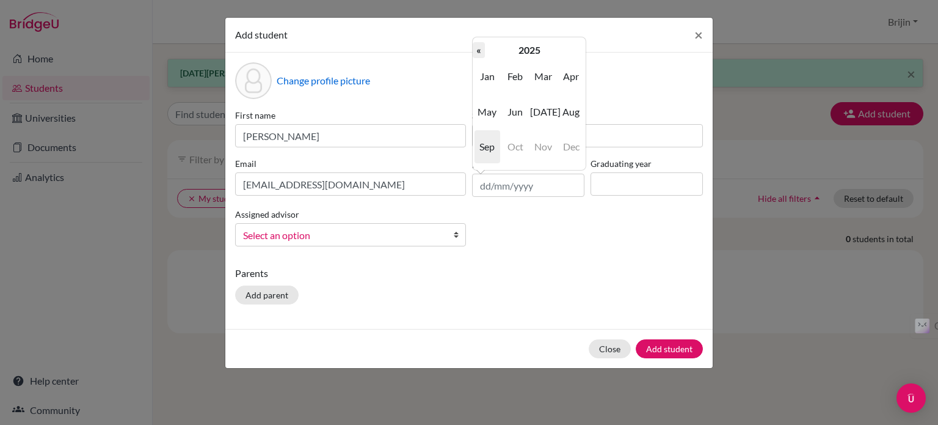
click at [479, 49] on th "«" at bounding box center [479, 50] width 12 height 16
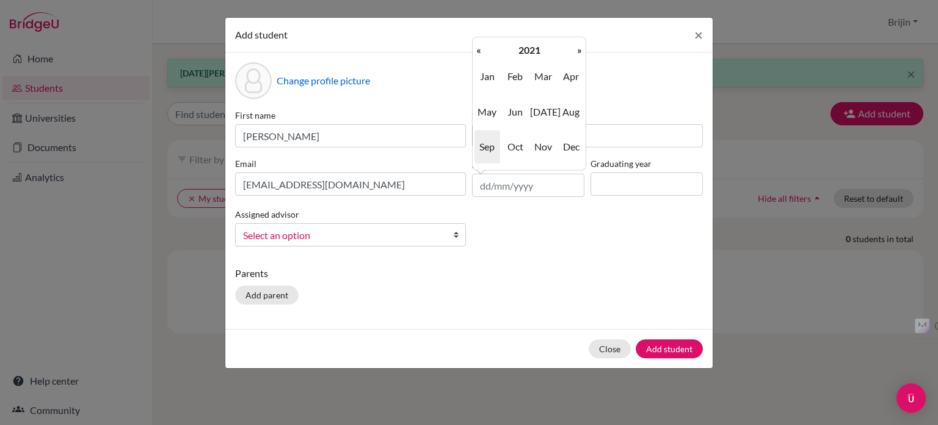
click at [479, 49] on th "«" at bounding box center [479, 50] width 12 height 16
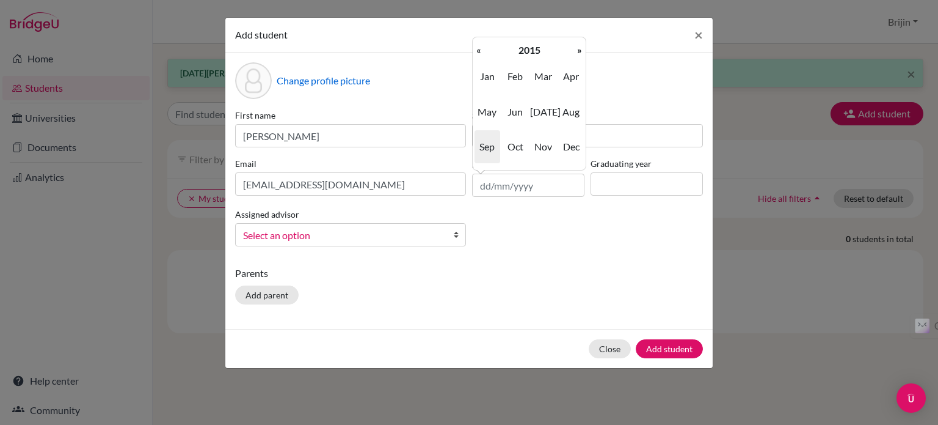
click at [479, 49] on th "«" at bounding box center [479, 50] width 12 height 16
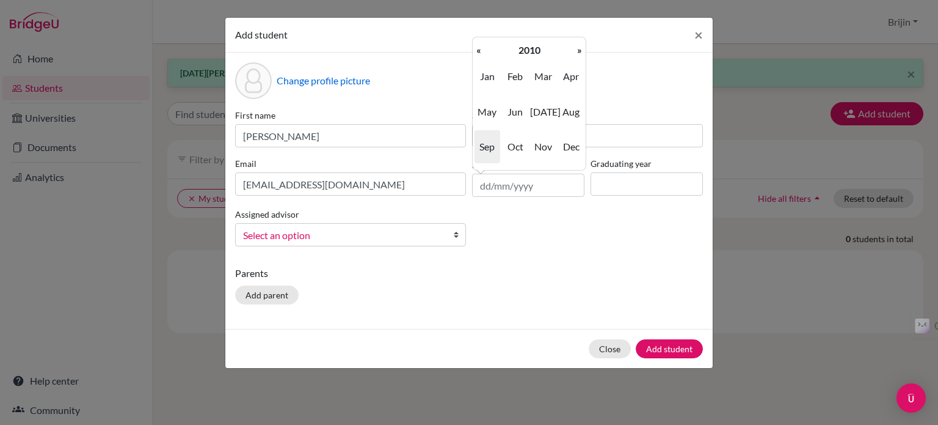
click at [479, 49] on th "«" at bounding box center [479, 50] width 12 height 16
click at [522, 111] on span "Jun" at bounding box center [516, 111] width 26 height 33
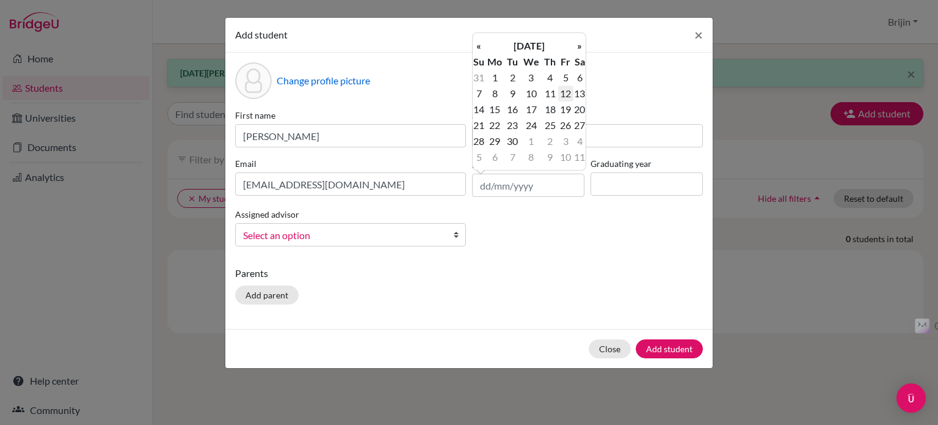
click at [565, 95] on td "12" at bounding box center [565, 94] width 15 height 16
click at [551, 186] on input "[DATE]" at bounding box center [528, 185] width 112 height 23
click at [474, 48] on th "«" at bounding box center [479, 46] width 12 height 16
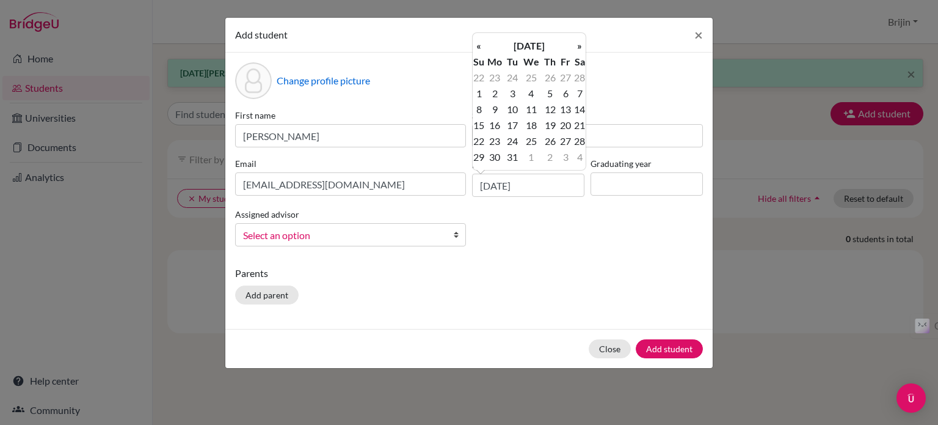
click at [474, 48] on th "«" at bounding box center [479, 46] width 12 height 16
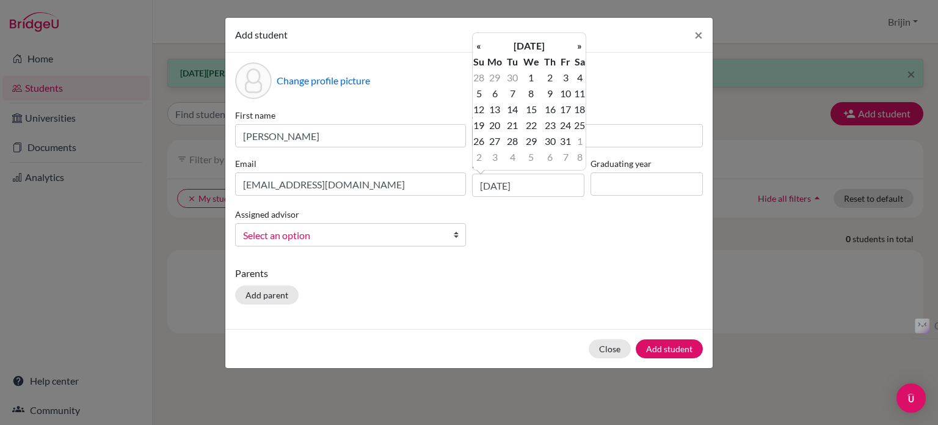
click at [474, 48] on th "«" at bounding box center [479, 46] width 12 height 16
click at [549, 109] on td "12" at bounding box center [550, 109] width 16 height 16
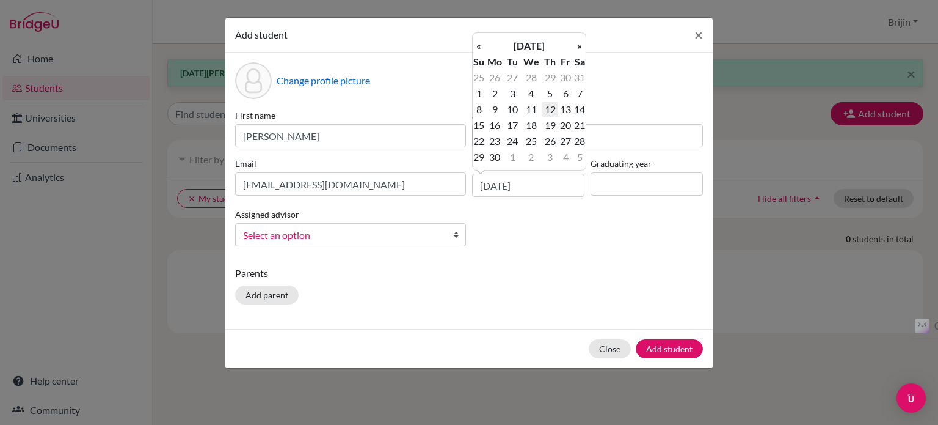
type input "[DATE]"
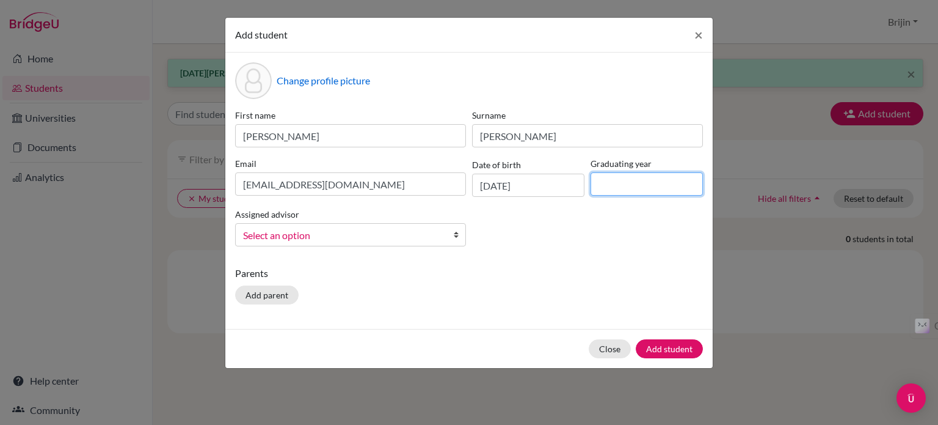
click at [616, 183] on input at bounding box center [647, 183] width 112 height 23
type input "2027"
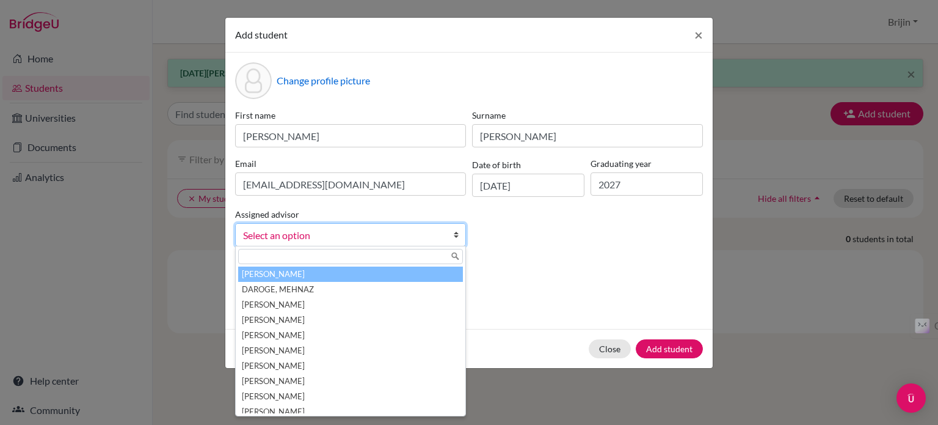
click at [455, 238] on b at bounding box center [459, 235] width 12 height 22
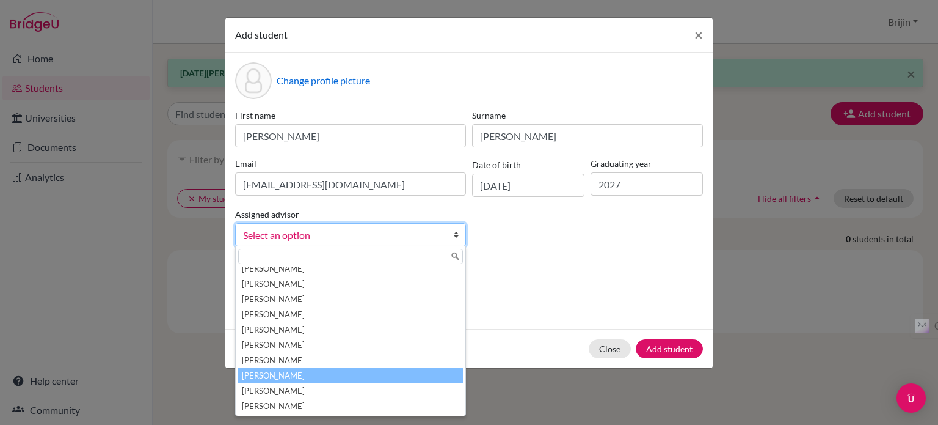
click at [412, 376] on li "[PERSON_NAME]" at bounding box center [350, 375] width 225 height 15
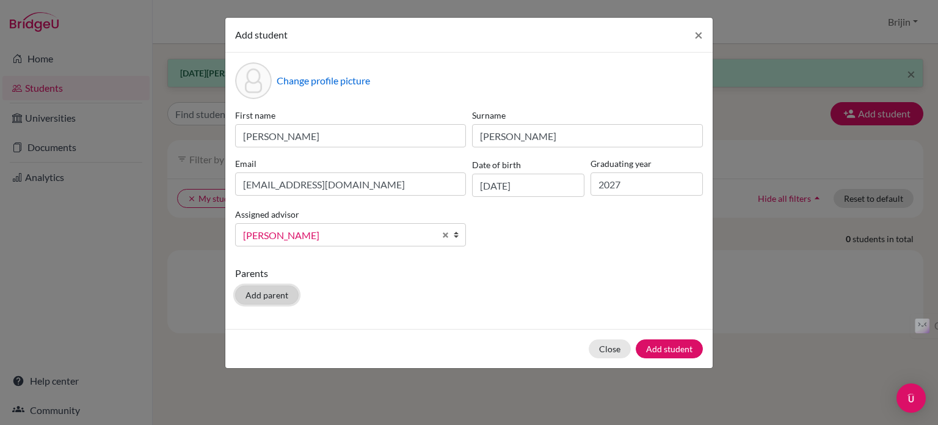
click at [265, 291] on button "Add parent" at bounding box center [267, 294] width 64 height 19
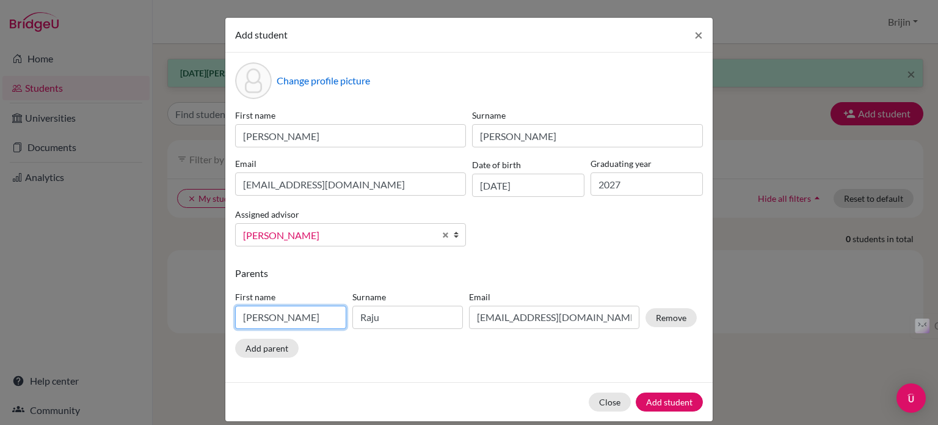
click at [278, 320] on input "[PERSON_NAME]" at bounding box center [290, 316] width 111 height 23
type input "R"
type input "[PERSON_NAME]"
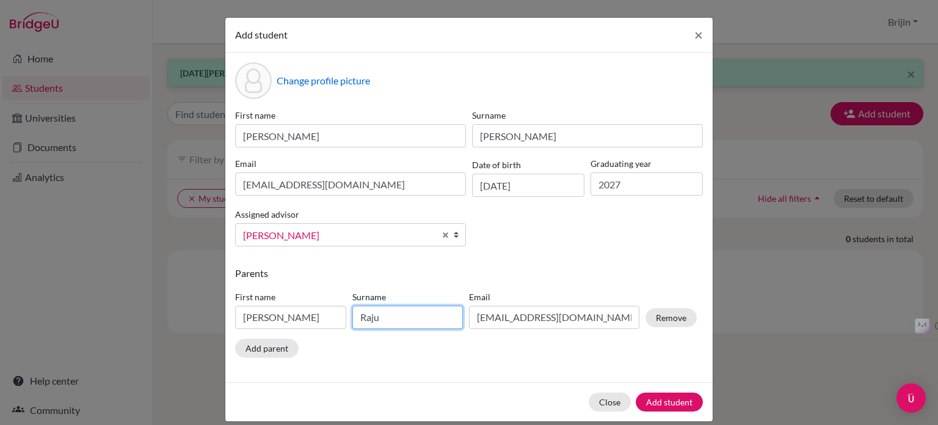
click at [382, 317] on input "Raju" at bounding box center [408, 316] width 111 height 23
type input "R"
type input "[PERSON_NAME]"
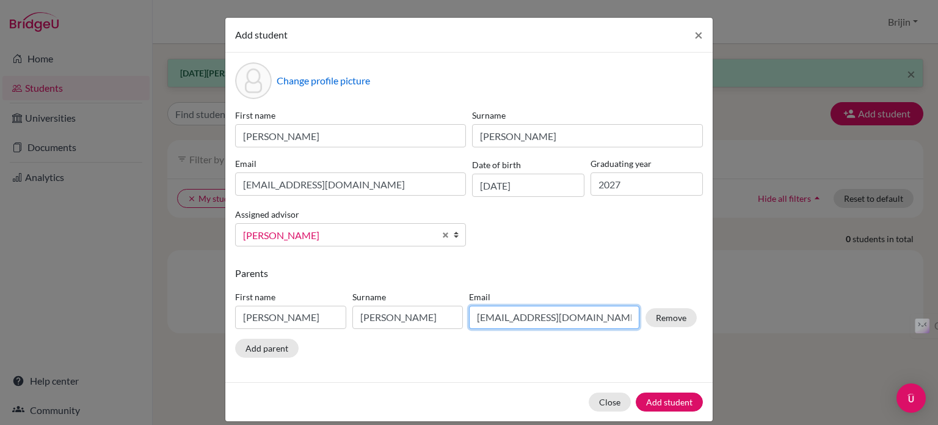
click at [580, 321] on input "[EMAIL_ADDRESS][DOMAIN_NAME]" at bounding box center [554, 316] width 170 height 23
type input "r"
type input "d"
paste input "[EMAIL_ADDRESS][DOMAIN_NAME]"
type input "[EMAIL_ADDRESS][DOMAIN_NAME]"
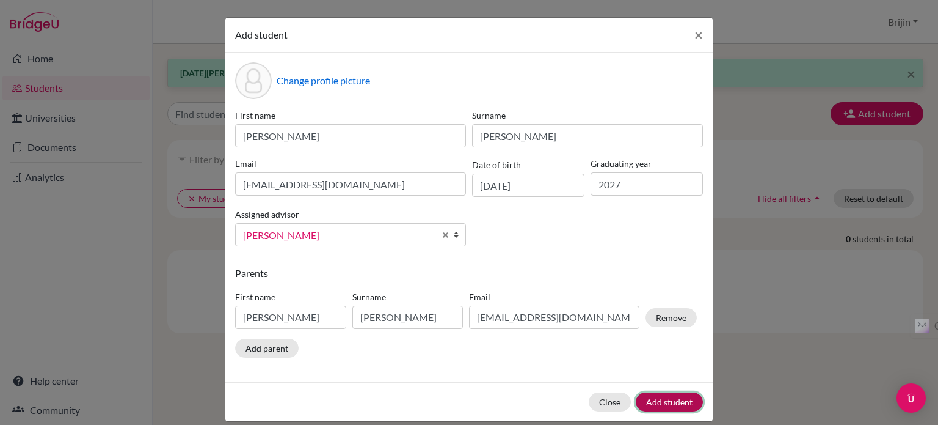
click at [648, 397] on button "Add student" at bounding box center [669, 401] width 67 height 19
